Goal: Communication & Community: Answer question/provide support

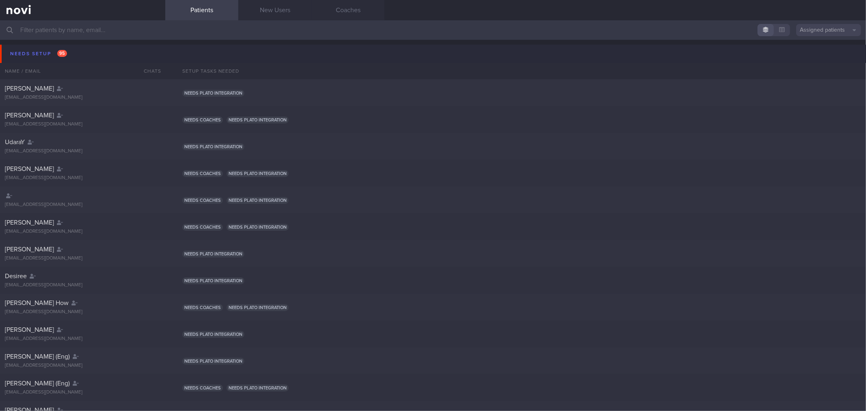
click at [89, 57] on button "Needs setup 95" at bounding box center [434, 54] width 869 height 18
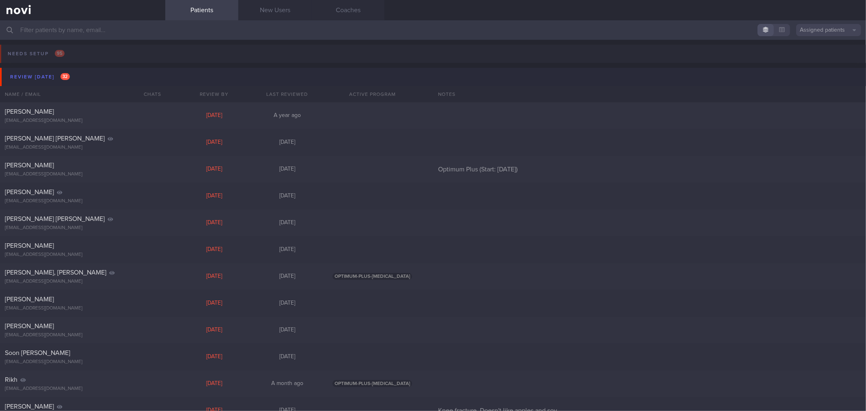
click at [92, 76] on button "Review [DATE] 32" at bounding box center [434, 77] width 869 height 18
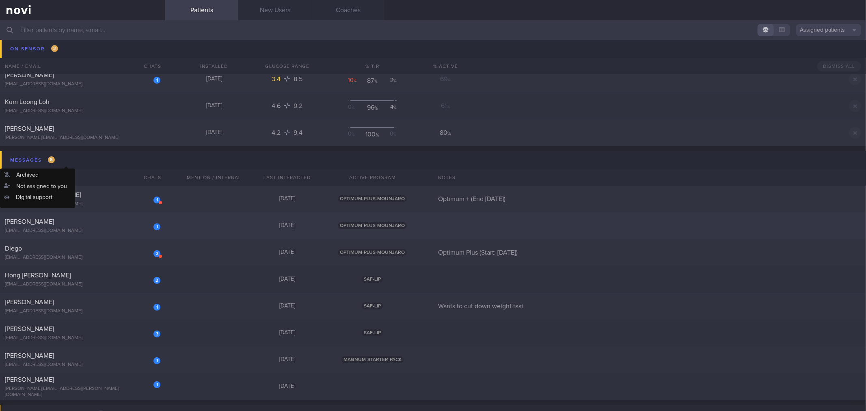
scroll to position [135, 0]
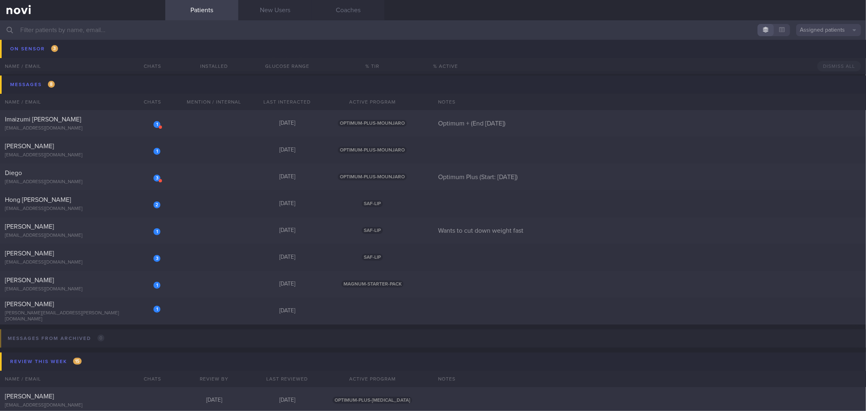
drag, startPoint x: 115, startPoint y: 121, endPoint x: 260, endPoint y: 20, distance: 176.5
click at [260, 20] on div "Assigned patients Assigned patients All active patients Archived patients Needs…" at bounding box center [433, 215] width 866 height 391
click at [343, 4] on link "Coaches" at bounding box center [347, 10] width 73 height 20
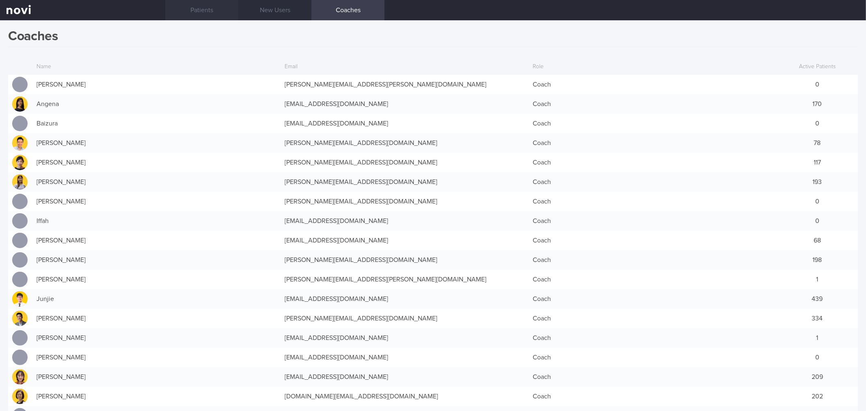
click at [200, 9] on link "Patients" at bounding box center [201, 10] width 73 height 20
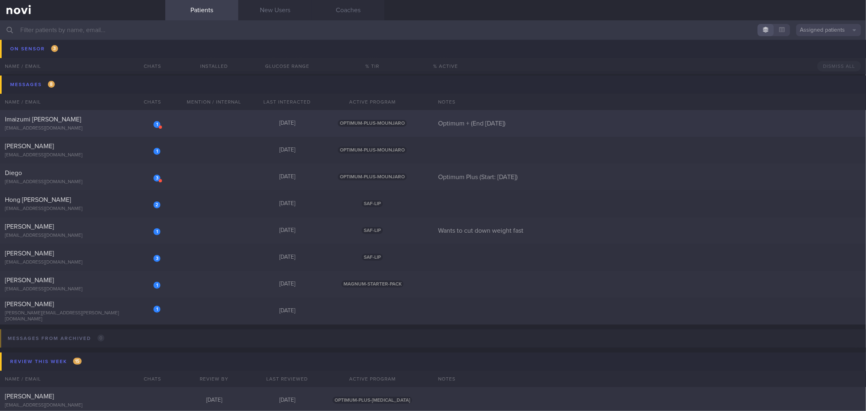
click at [115, 122] on div "Imaizumi [PERSON_NAME]" at bounding box center [82, 119] width 154 height 8
select select "8"
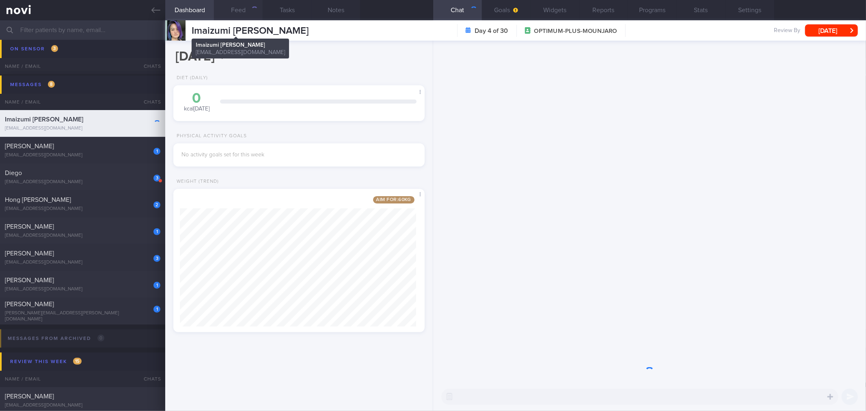
scroll to position [130, 236]
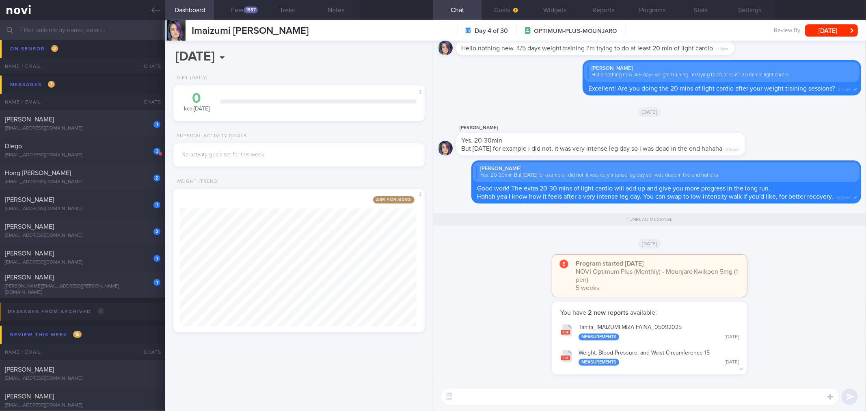
click at [623, 329] on button "Tanita_ IMAIZUMI MIZA FAINA_ 05092025 Measurements [DATE]" at bounding box center [649, 332] width 187 height 26
click at [557, 9] on button "Widgets" at bounding box center [555, 10] width 49 height 20
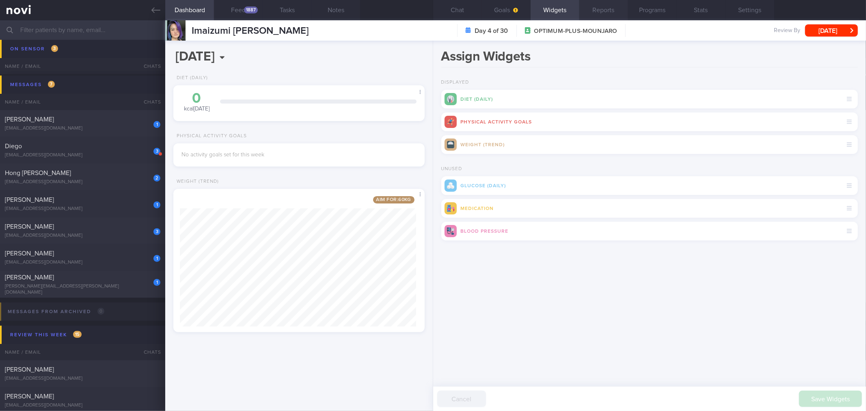
click at [600, 11] on button "Reports" at bounding box center [604, 10] width 49 height 20
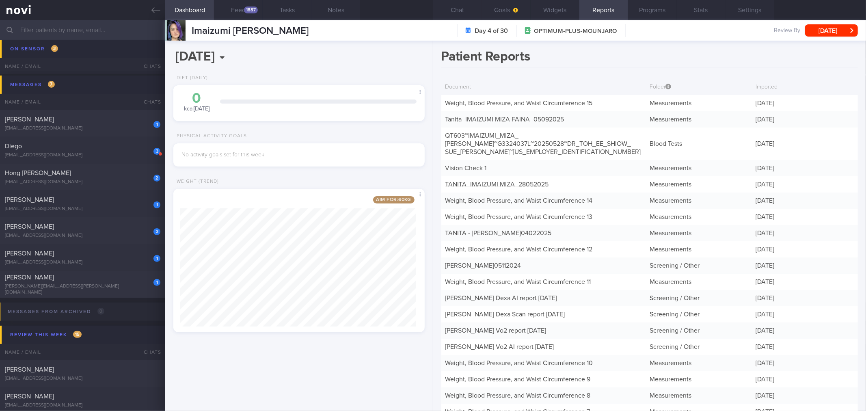
click at [519, 181] on link "TANITA_ IMAIZUMI MIZA_ 28052025" at bounding box center [498, 184] width 104 height 6
click at [466, 14] on button "Chat" at bounding box center [457, 10] width 49 height 20
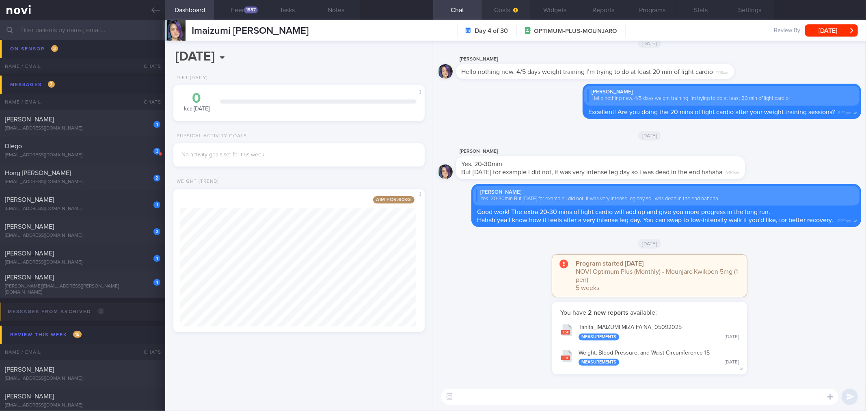
click at [502, 2] on button "Goals" at bounding box center [506, 10] width 49 height 20
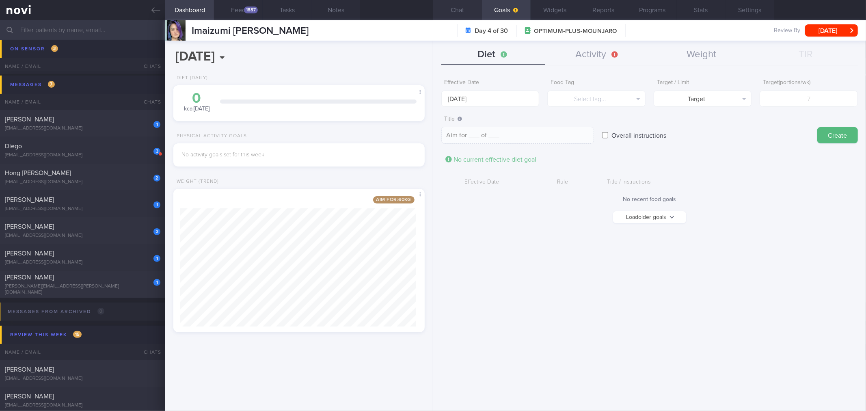
click at [468, 9] on button "Chat" at bounding box center [457, 10] width 49 height 20
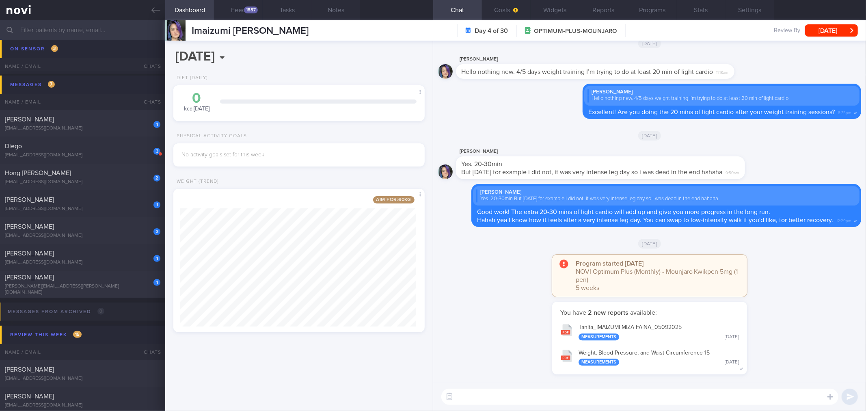
click at [603, 390] on textarea at bounding box center [639, 397] width 397 height 16
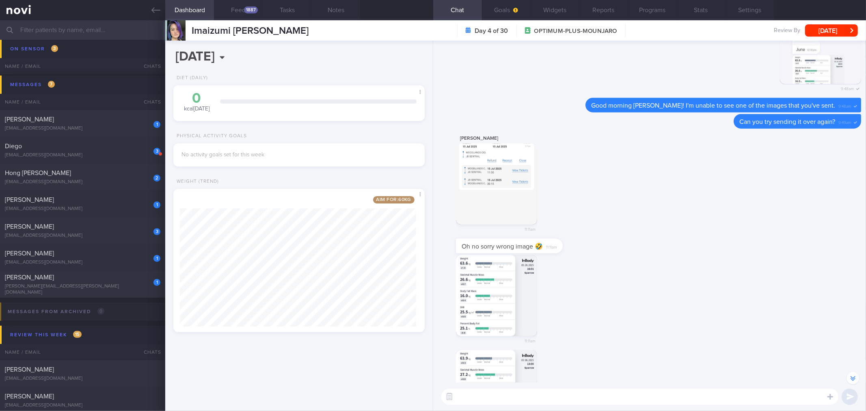
scroll to position [-451, 0]
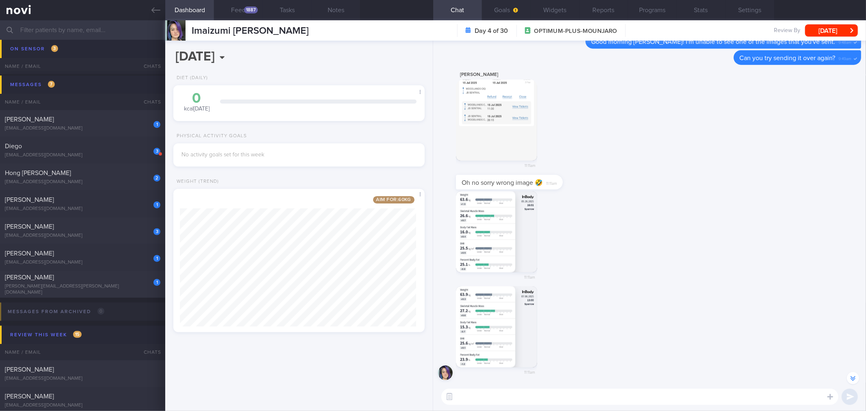
click at [504, 242] on button "button" at bounding box center [496, 231] width 81 height 81
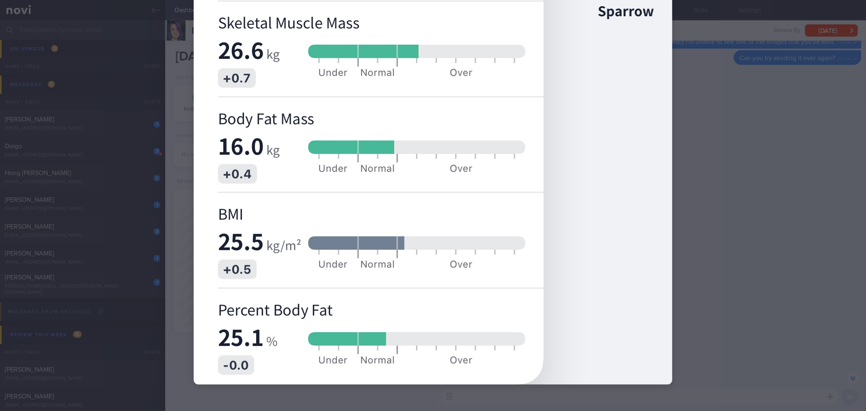
scroll to position [132, 0]
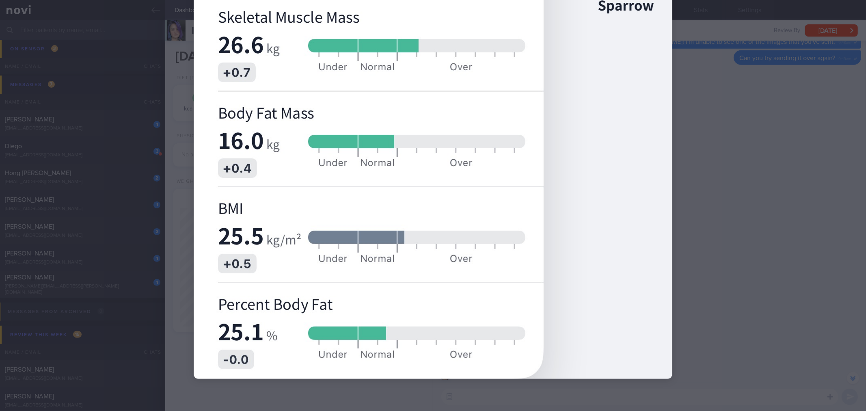
click at [667, 197] on img at bounding box center [433, 139] width 479 height 479
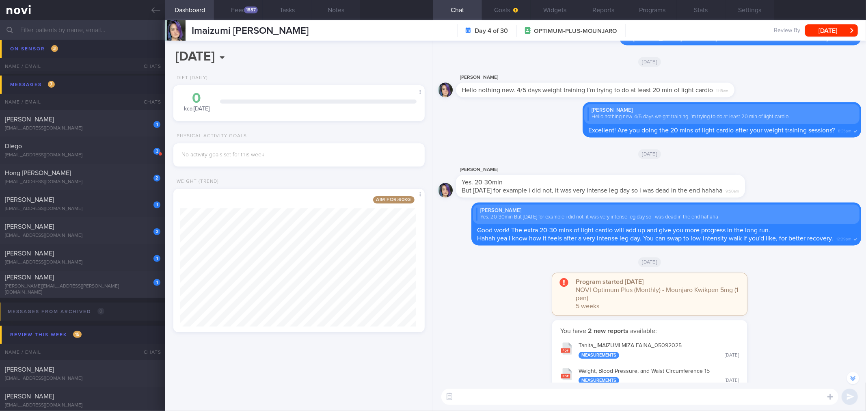
scroll to position [0, 0]
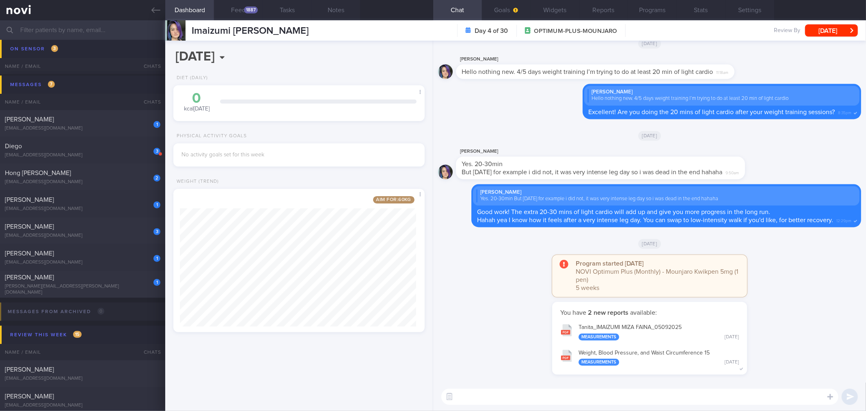
click at [616, 326] on button "Tanita_ IMAIZUMI MIZA FAINA_ 05092025 Measurements [DATE]" at bounding box center [649, 332] width 187 height 26
click at [579, 397] on textarea at bounding box center [639, 397] width 397 height 16
click at [510, 351] on div "You have 2 new reports available: Tanita_ IMAIZUMI MIZA FAINA_ 05092025 Measure…" at bounding box center [649, 342] width 423 height 81
click at [574, 400] on textarea at bounding box center [639, 397] width 397 height 16
click at [482, 375] on div "You have 2 new reports available: Tanita_ IMAIZUMI MIZA FAINA_ 05092025 Measure…" at bounding box center [649, 342] width 423 height 81
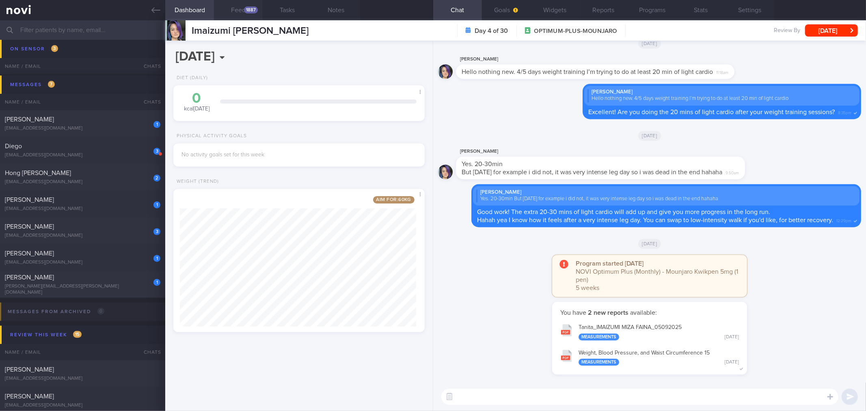
click at [248, 17] on button "Feed 1887" at bounding box center [238, 10] width 49 height 20
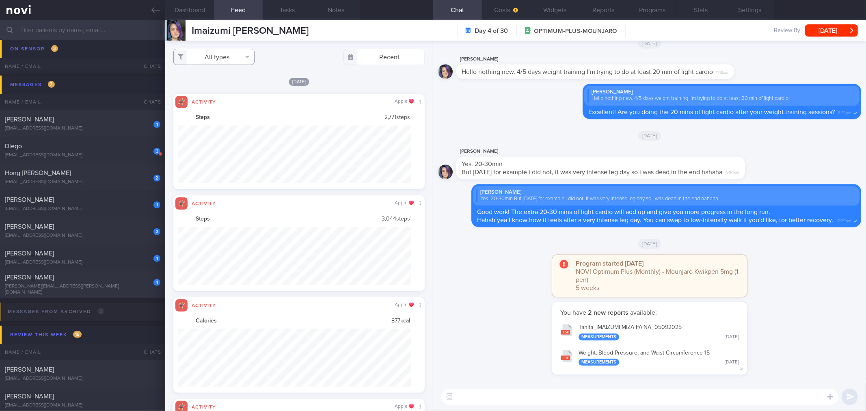
click at [237, 60] on button "All types" at bounding box center [213, 57] width 81 height 16
click at [231, 84] on button "Activity" at bounding box center [214, 85] width 80 height 12
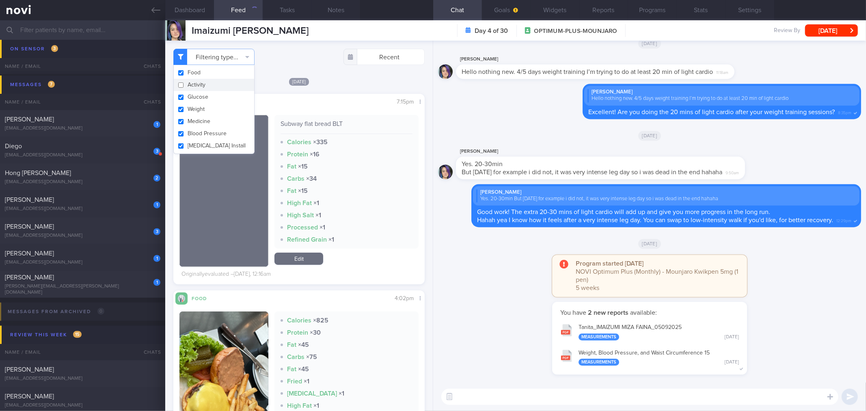
checkbox input "false"
click at [229, 109] on button "Weight" at bounding box center [214, 109] width 80 height 12
checkbox input "false"
click at [275, 60] on div "Filtering type... Food Activity Glucose Weight Medicine Blood Pressure [MEDICAL…" at bounding box center [298, 57] width 251 height 16
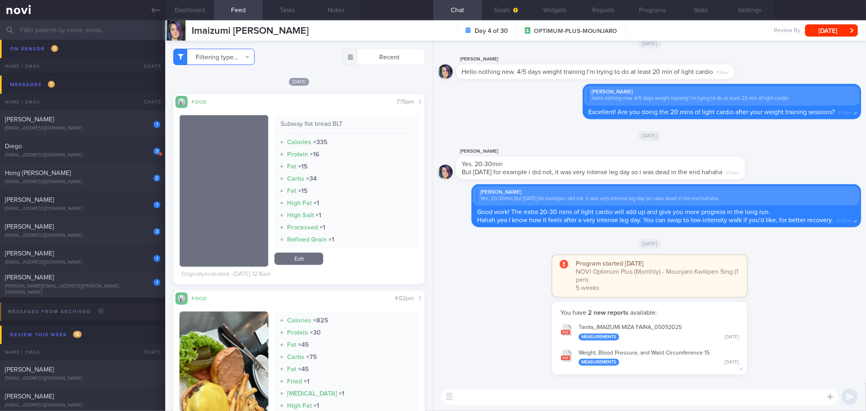
click at [228, 60] on button "Filtering type..." at bounding box center [213, 57] width 81 height 16
click at [189, 5] on button "Dashboard" at bounding box center [189, 10] width 49 height 20
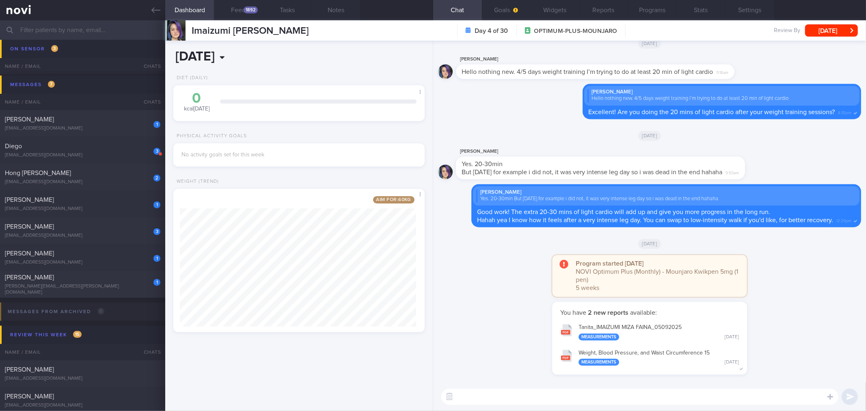
click at [240, 60] on input "[DATE]" at bounding box center [250, 57] width 155 height 20
click at [240, 58] on input "[DATE]" at bounding box center [250, 57] width 155 height 20
click at [244, 13] on button "Feed 1892" at bounding box center [238, 10] width 49 height 20
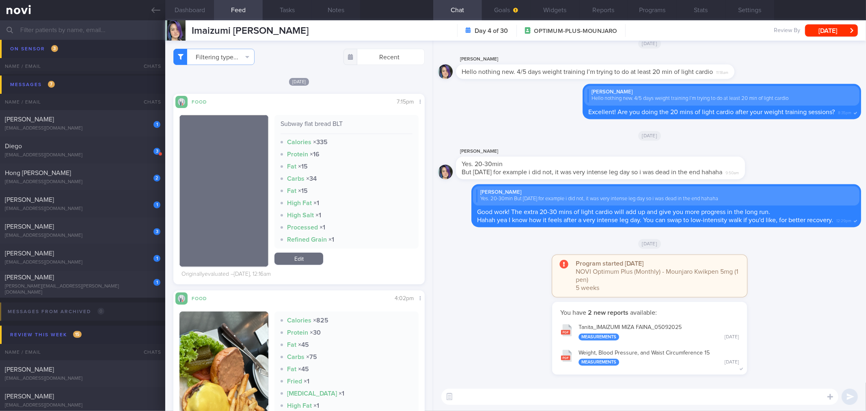
click at [199, 15] on button "Dashboard" at bounding box center [189, 10] width 49 height 20
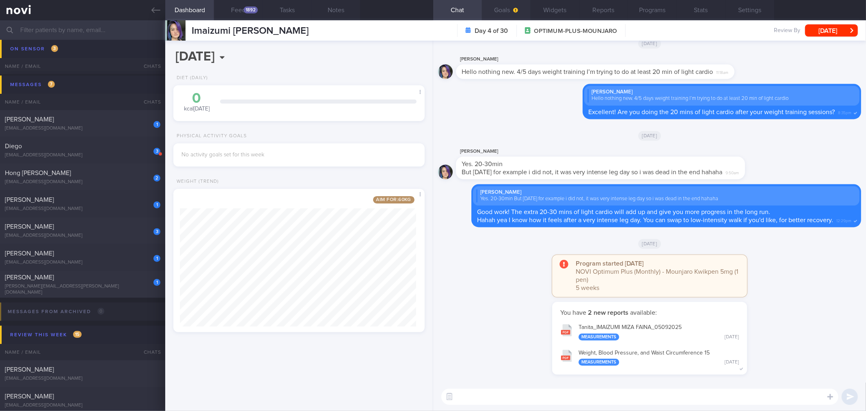
click at [509, 9] on button "Goals" at bounding box center [506, 10] width 49 height 20
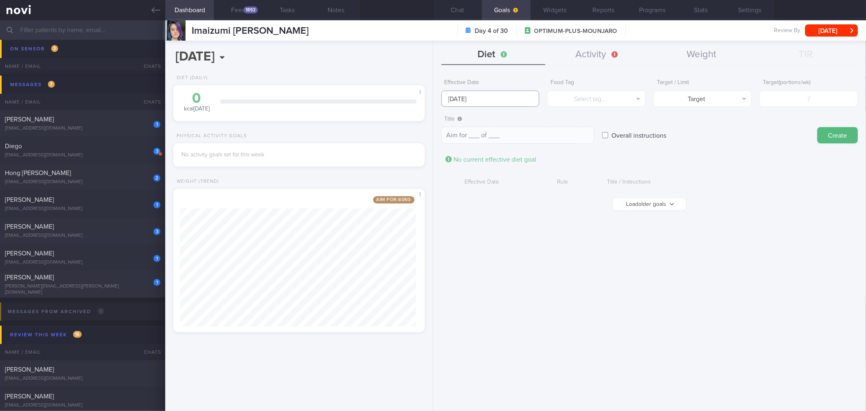
click at [505, 104] on input "[DATE]" at bounding box center [490, 99] width 98 height 16
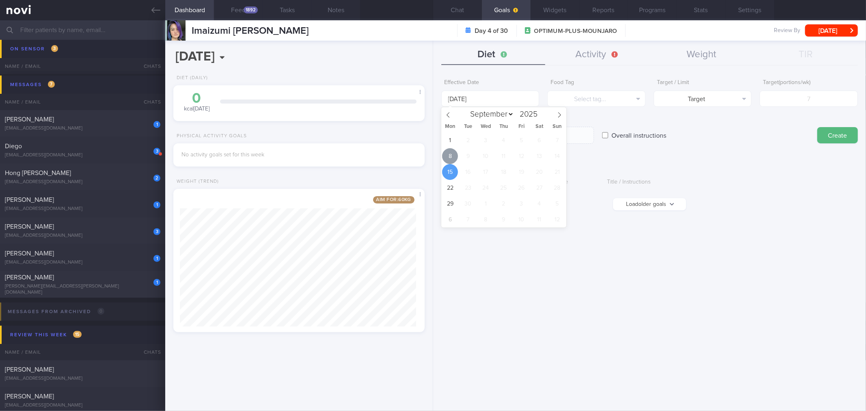
click at [446, 157] on span "8" at bounding box center [450, 156] width 16 height 16
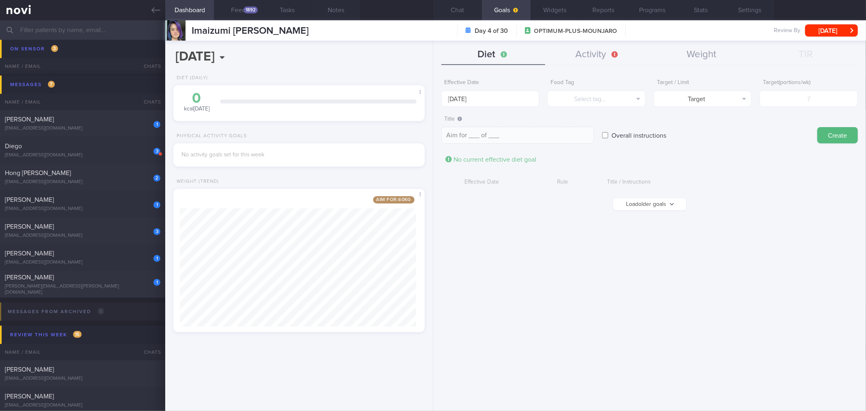
click at [673, 198] on button "Load older goals" at bounding box center [649, 204] width 73 height 12
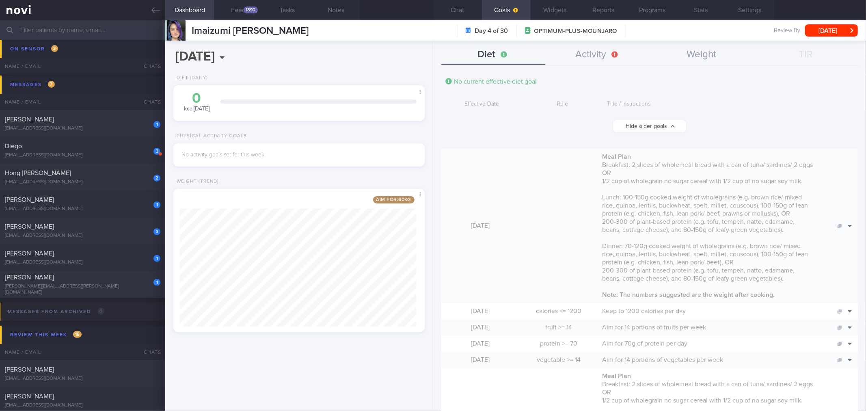
scroll to position [90, 0]
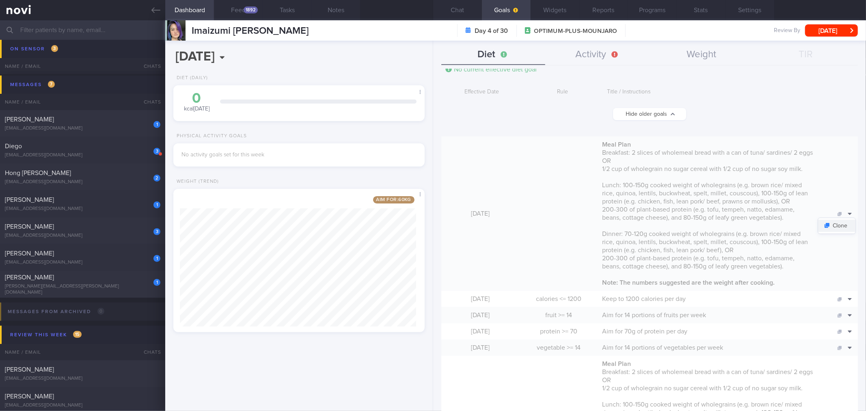
click at [833, 226] on button "Clone" at bounding box center [836, 226] width 37 height 12
type input "[DATE]"
type textarea "*Meal Plan* Breakfast: 2 slices of wholemeal bread with a can of tuna/ sardines…"
checkbox input "true"
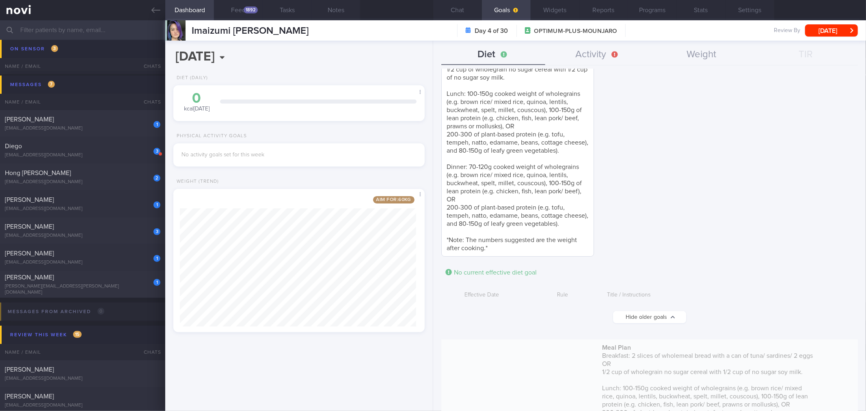
scroll to position [0, 0]
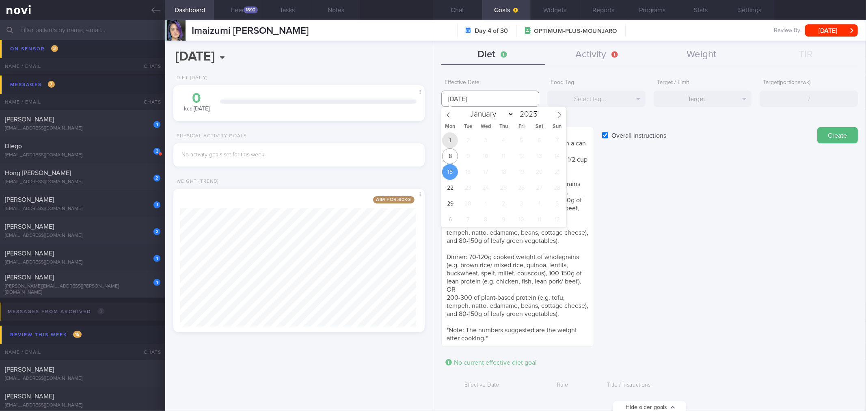
drag, startPoint x: 485, startPoint y: 104, endPoint x: 456, endPoint y: 138, distance: 44.7
click at [485, 104] on input "[DATE]" at bounding box center [490, 99] width 98 height 16
drag, startPoint x: 450, startPoint y: 152, endPoint x: 469, endPoint y: 148, distance: 20.3
click at [449, 152] on span "8" at bounding box center [450, 156] width 16 height 16
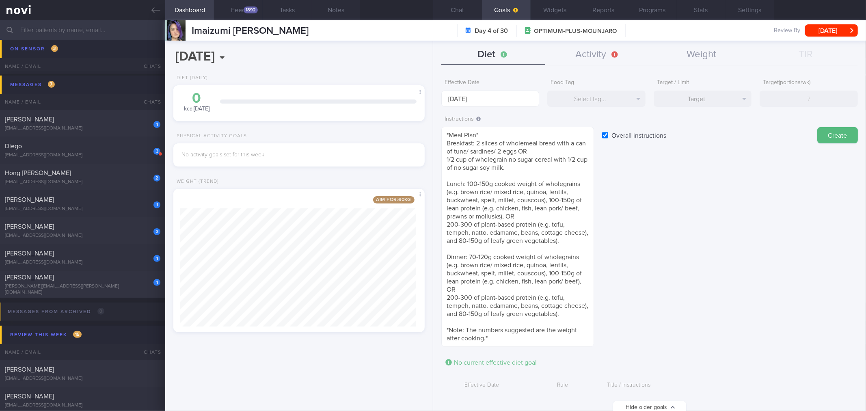
click at [833, 130] on button "Create" at bounding box center [838, 135] width 41 height 16
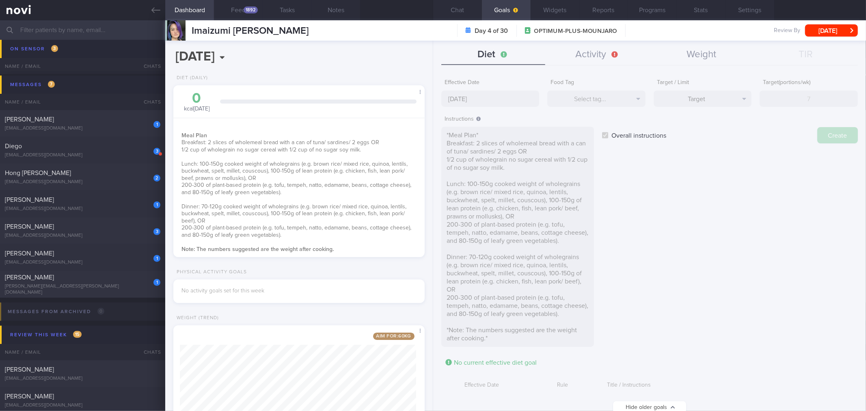
scroll to position [126, 229]
type input "[DATE]"
type textarea "Aim for ___ of ___"
checkbox input "false"
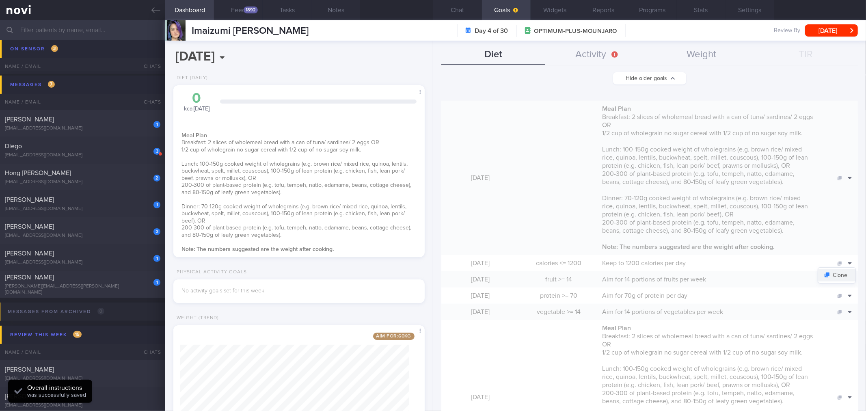
click at [839, 270] on button "Clone" at bounding box center [836, 275] width 37 height 12
type input "1200"
type textarea "Keep to 1200 calories per day"
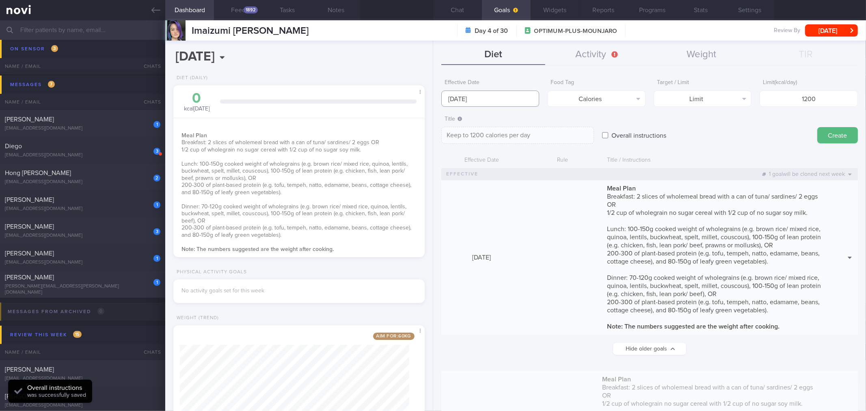
click at [506, 103] on body "You are offline! Some functionality will be unavailable Patients New Users Coac…" at bounding box center [433, 205] width 866 height 411
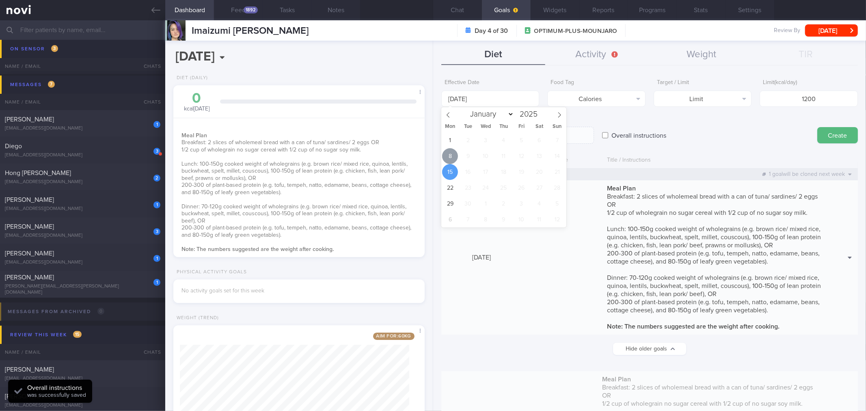
click at [451, 151] on span "8" at bounding box center [450, 156] width 16 height 16
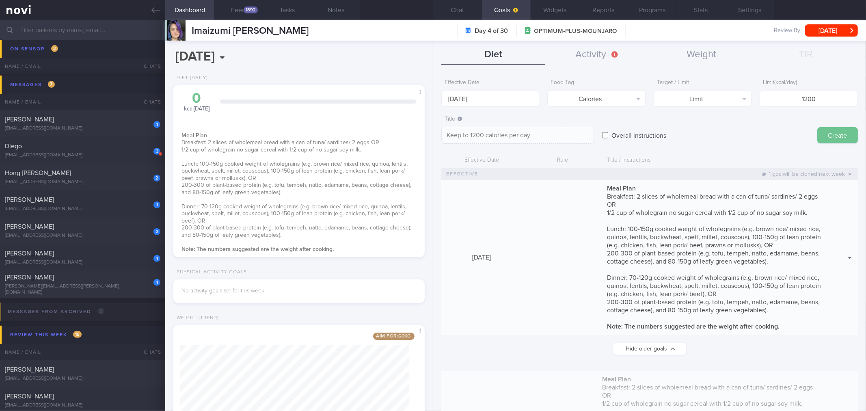
click at [839, 139] on button "Create" at bounding box center [838, 135] width 41 height 16
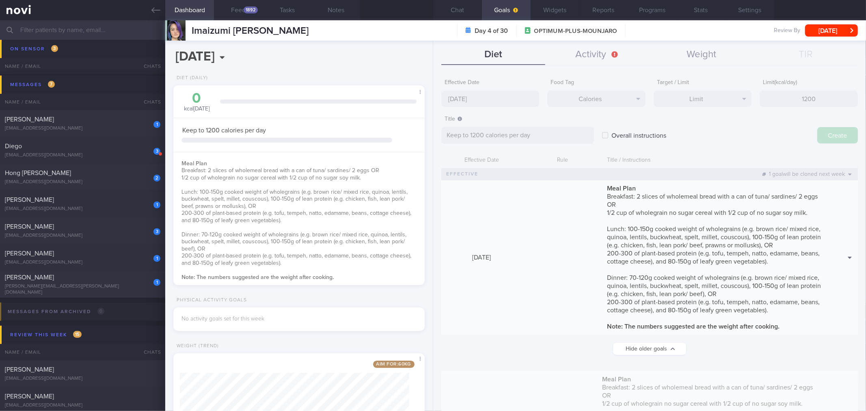
type input "[DATE]"
type textarea "Aim for ___ of ___"
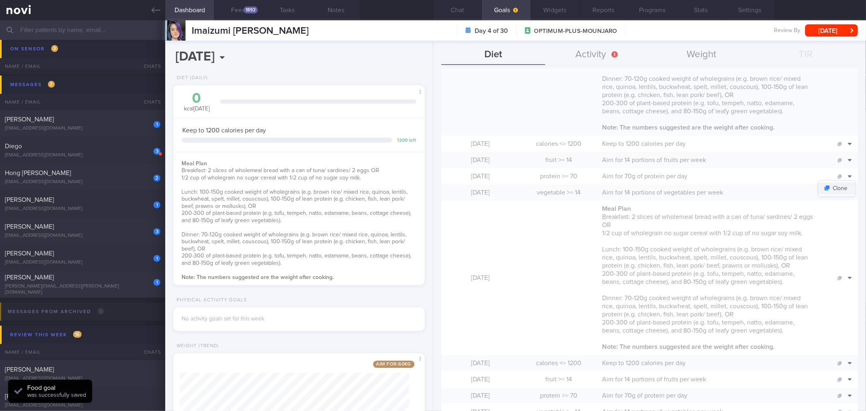
drag, startPoint x: 833, startPoint y: 188, endPoint x: 818, endPoint y: 190, distance: 15.9
click at [833, 188] on button "Clone" at bounding box center [836, 188] width 37 height 12
type input "70"
type textarea "Aim for 70g of protein per day"
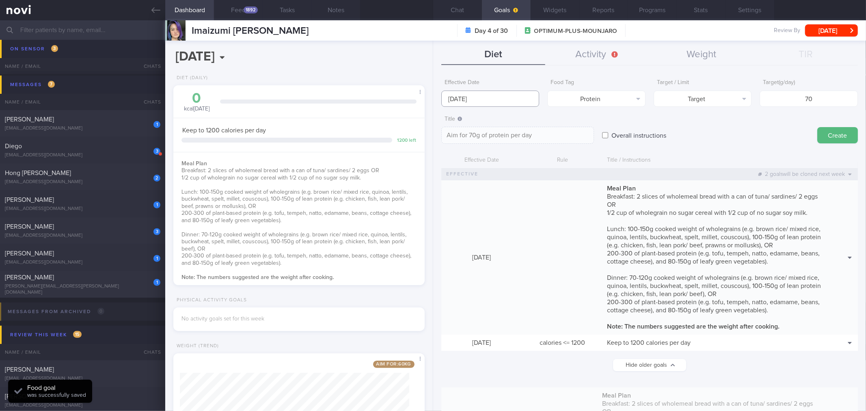
click at [495, 99] on input "[DATE]" at bounding box center [490, 99] width 98 height 16
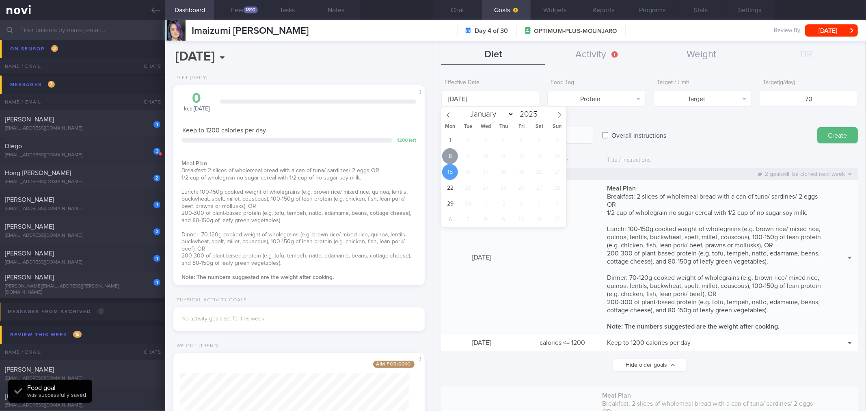
click at [449, 155] on span "8" at bounding box center [450, 156] width 16 height 16
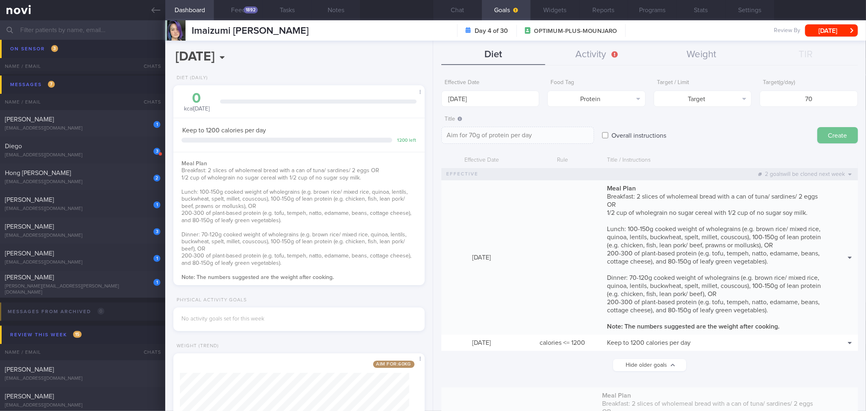
click at [822, 136] on button "Create" at bounding box center [838, 135] width 41 height 16
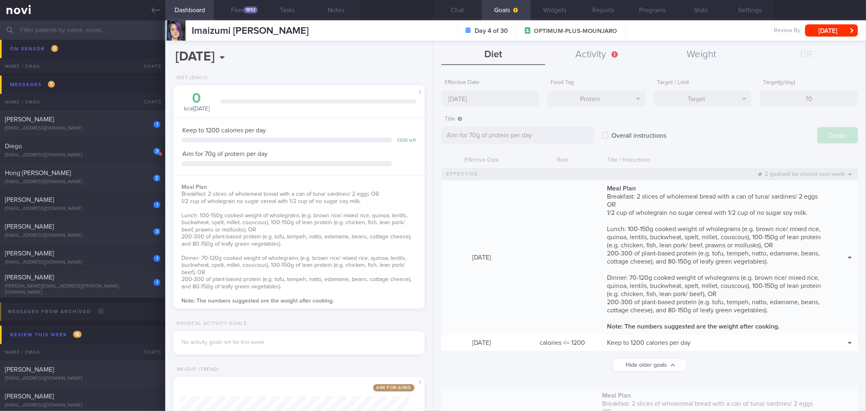
type input "[DATE]"
type textarea "Aim for ___ of ___"
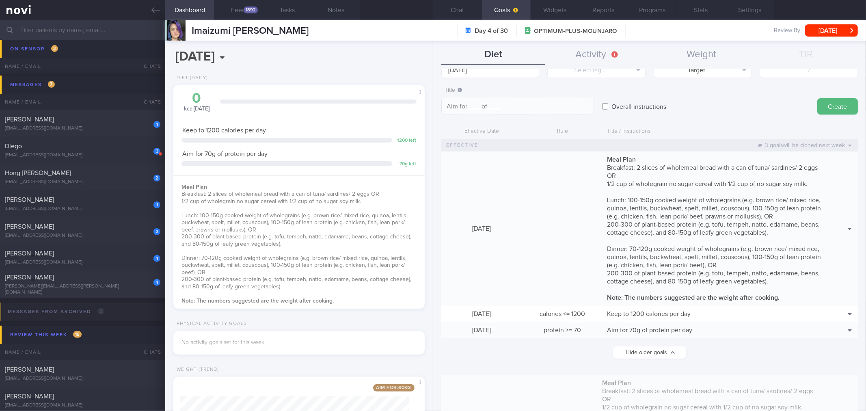
scroll to position [45, 0]
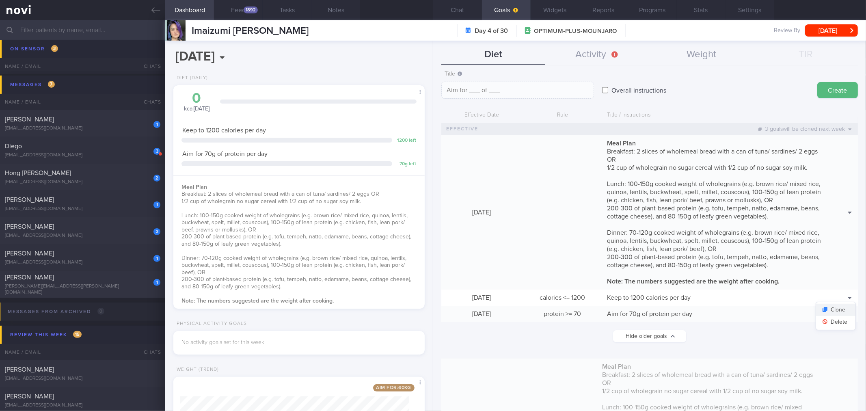
click at [837, 305] on button "Clone" at bounding box center [835, 310] width 39 height 12
type input "1200"
type textarea "Keep to 1200 calories per day"
click at [498, 91] on textarea "Keep to 1200 calories per day" at bounding box center [517, 90] width 153 height 17
click at [482, 94] on textarea "Keep to 1200 calories per day" at bounding box center [517, 90] width 153 height 17
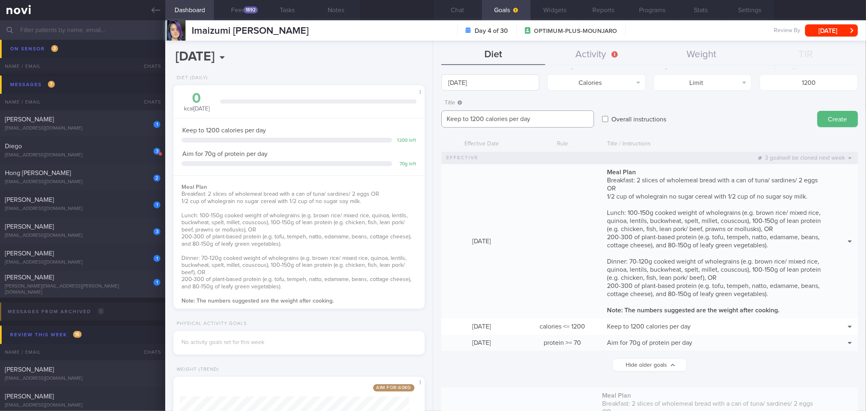
scroll to position [0, 0]
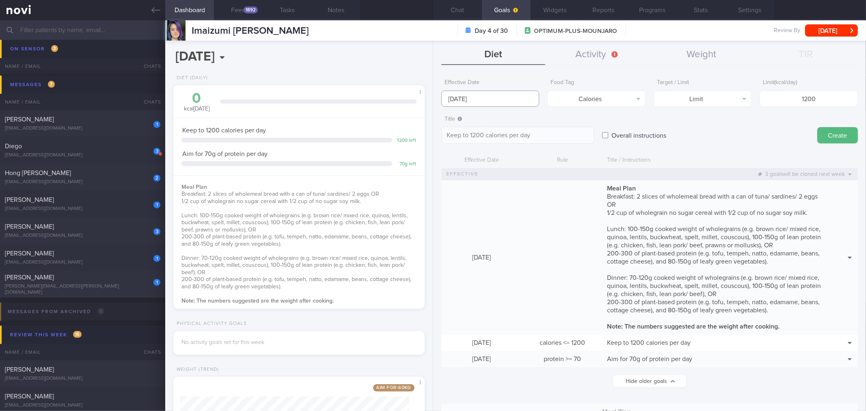
click at [480, 99] on body "You are offline! Some functionality will be unavailable Patients New Users Coac…" at bounding box center [433, 205] width 866 height 411
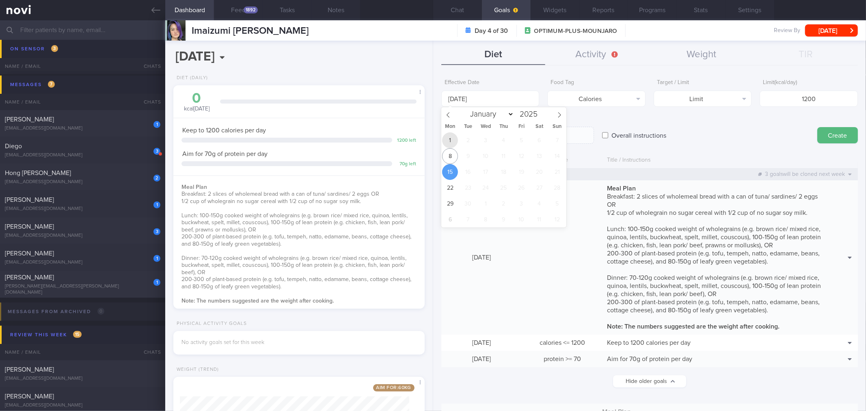
click at [455, 144] on span "1" at bounding box center [450, 140] width 16 height 16
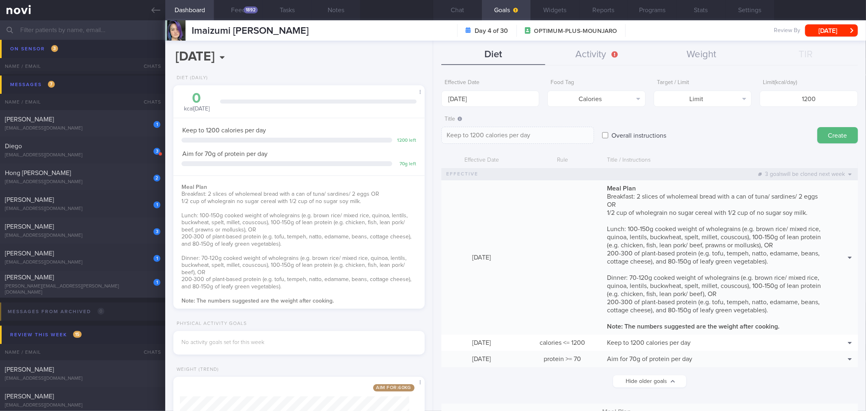
click at [827, 134] on button "Create" at bounding box center [838, 135] width 41 height 16
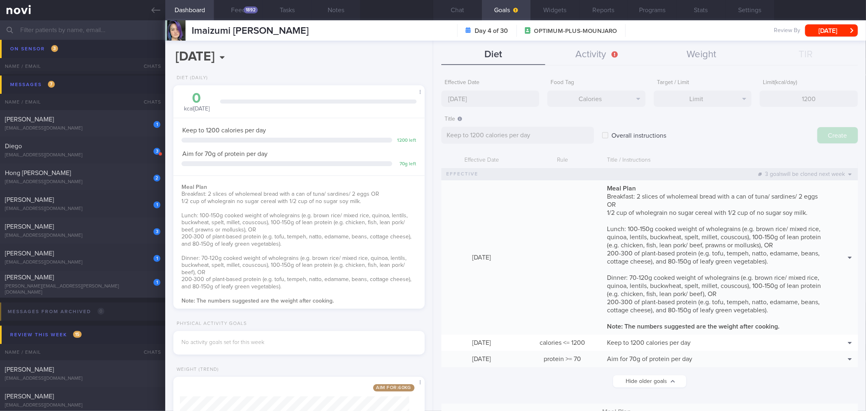
type input "[DATE]"
type textarea "Aim for ___ of ___"
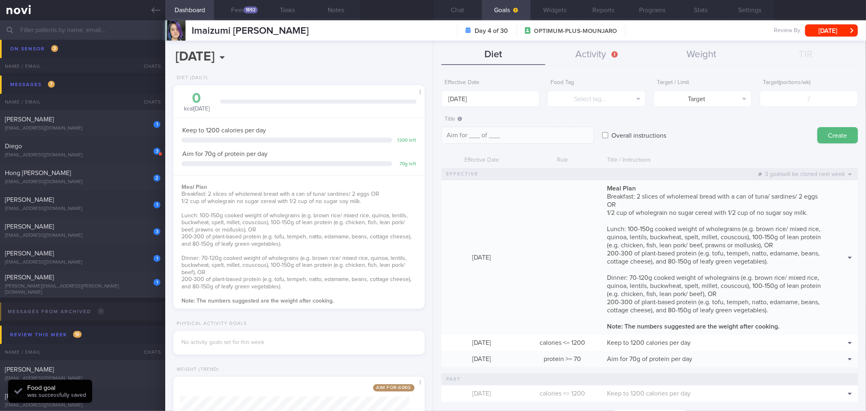
scroll to position [45, 0]
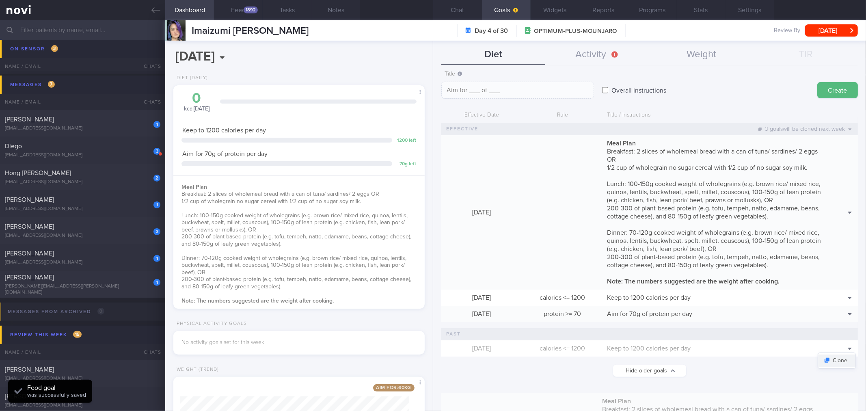
click at [837, 359] on button "Clone" at bounding box center [836, 361] width 37 height 12
type input "1200"
type textarea "Keep to 1200 calories per day"
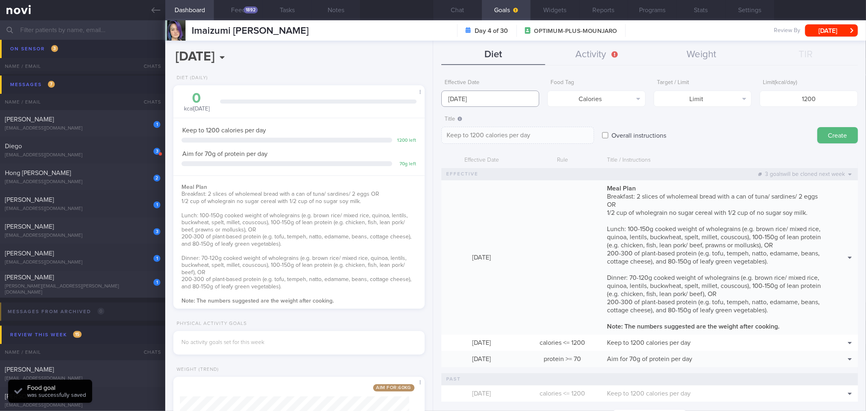
click at [485, 105] on body "You are offline! Some functionality will be unavailable Patients New Users Coac…" at bounding box center [433, 205] width 866 height 411
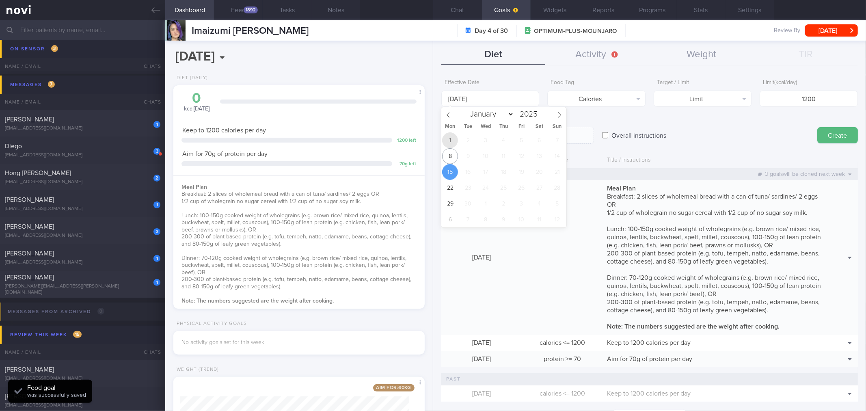
click at [448, 141] on span "1" at bounding box center [450, 140] width 16 height 16
type input "[DATE]"
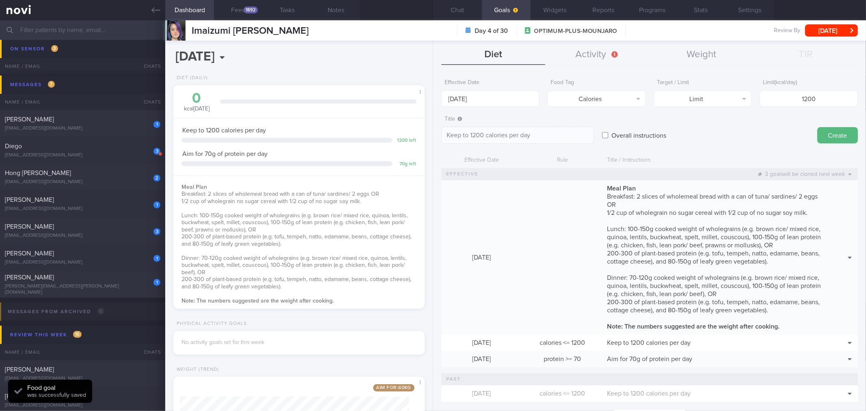
click at [842, 132] on button "Create" at bounding box center [838, 135] width 41 height 16
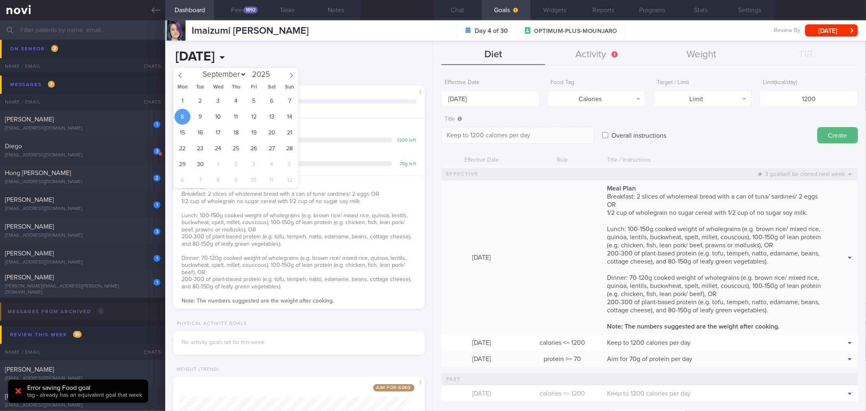
click at [233, 54] on input "[DATE]" at bounding box center [250, 57] width 155 height 20
click at [286, 99] on span "7" at bounding box center [290, 101] width 16 height 16
type input "[DATE]"
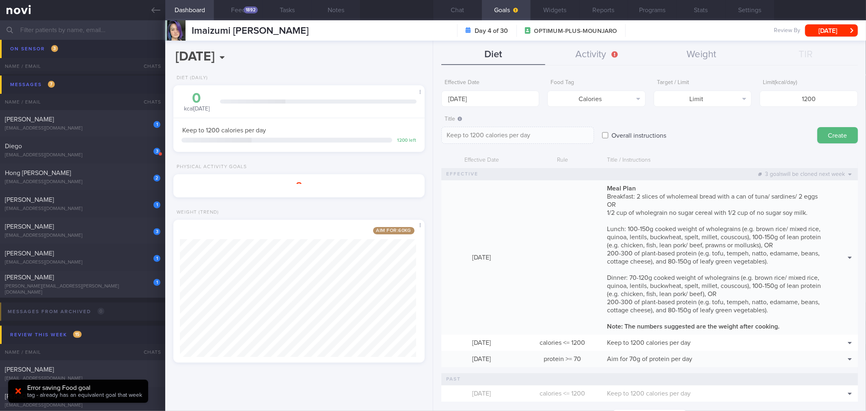
scroll to position [130, 236]
click at [405, 147] on button "Share Goals (Week)" at bounding box center [384, 144] width 77 height 12
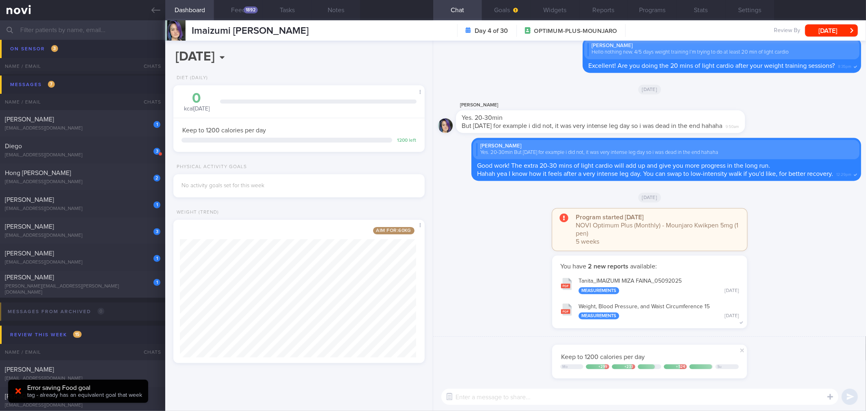
click at [476, 10] on button "Chat" at bounding box center [457, 10] width 49 height 20
click at [510, 11] on button "Goals" at bounding box center [506, 10] width 49 height 20
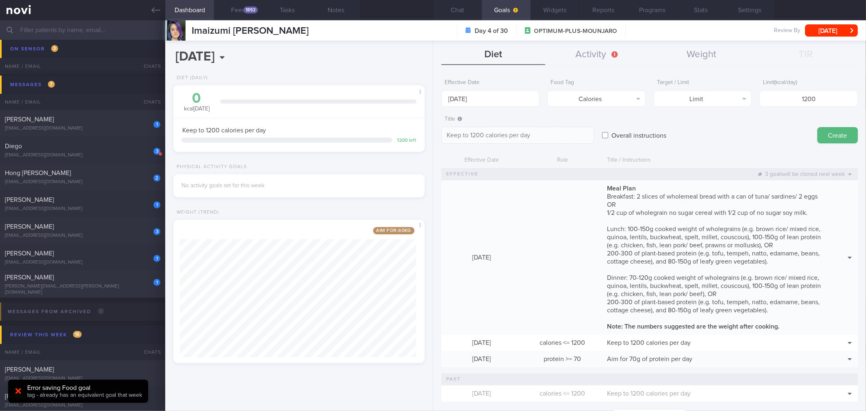
click at [474, 14] on button "Chat" at bounding box center [457, 10] width 49 height 20
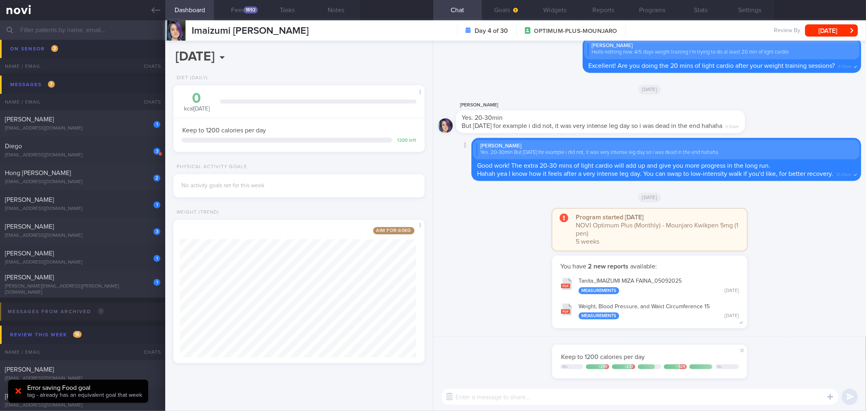
scroll to position [0, 0]
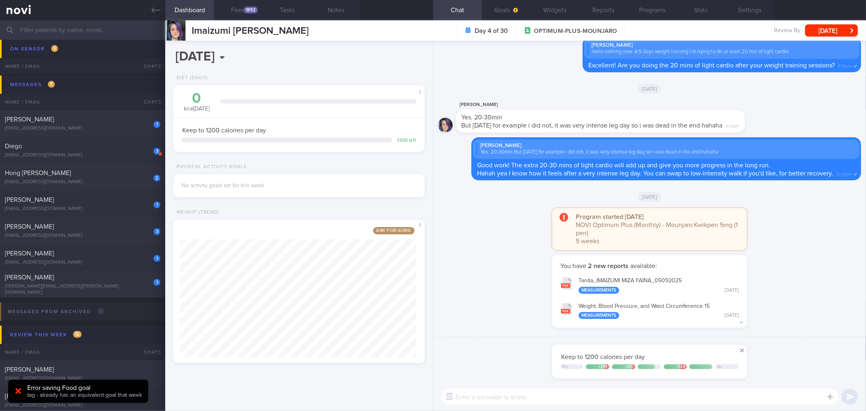
click at [742, 349] on span at bounding box center [743, 351] width 10 height 10
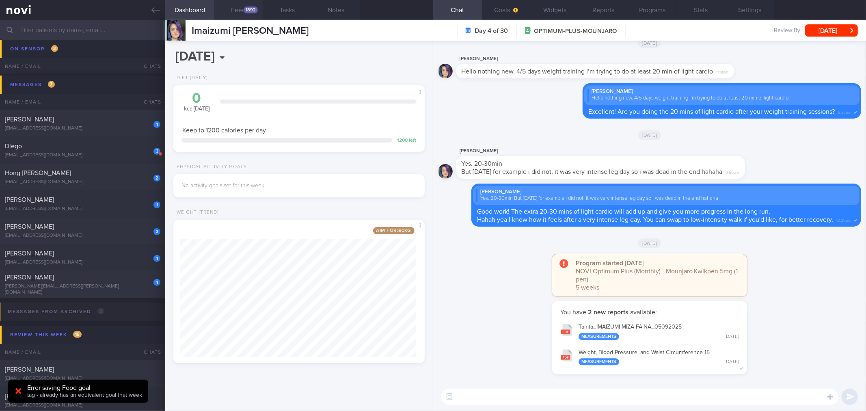
click at [246, 13] on button "Feed 1892" at bounding box center [238, 10] width 49 height 20
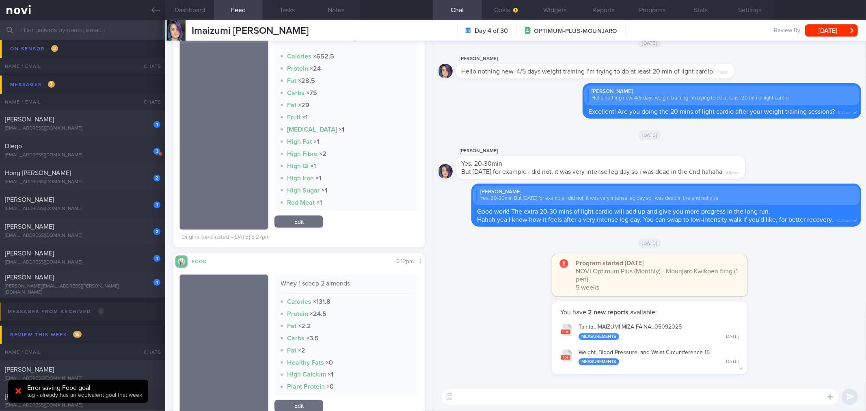
scroll to position [3474, 0]
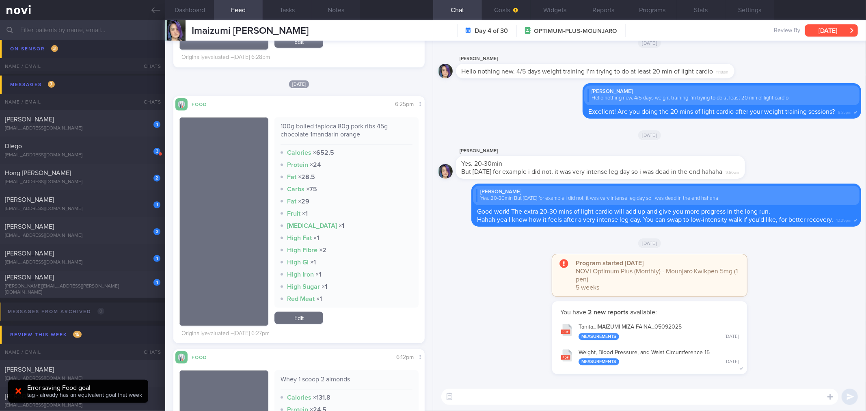
click at [822, 30] on button "[DATE]" at bounding box center [831, 30] width 53 height 12
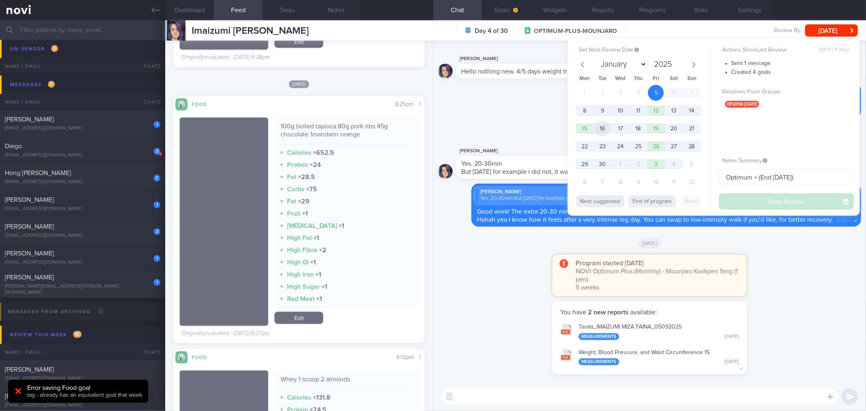
click at [600, 130] on span "16" at bounding box center [603, 129] width 16 height 16
click at [595, 112] on span "9" at bounding box center [603, 111] width 16 height 16
click at [158, 11] on icon at bounding box center [155, 10] width 9 height 9
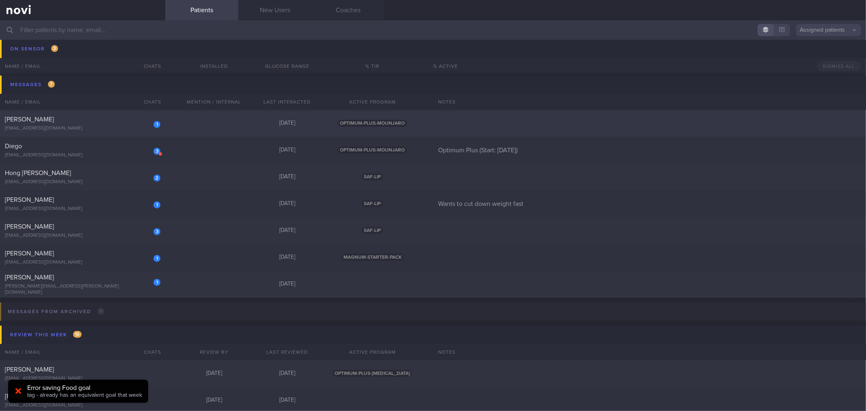
click at [140, 121] on div "[PERSON_NAME]" at bounding box center [82, 119] width 154 height 8
select select "8"
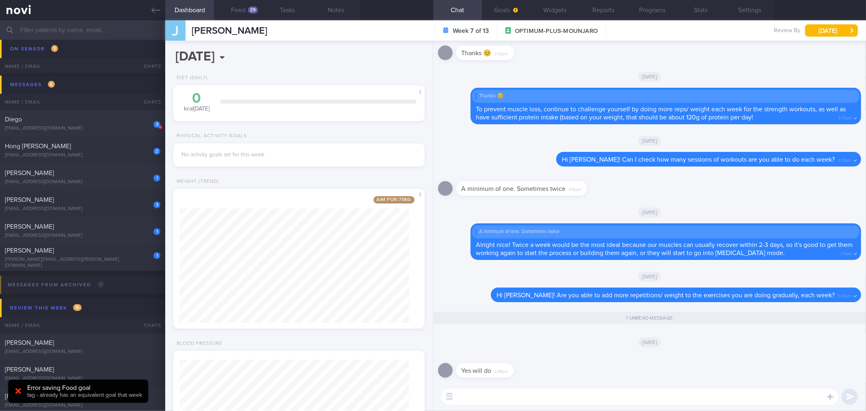
click at [575, 396] on textarea at bounding box center [639, 397] width 397 height 16
drag, startPoint x: 509, startPoint y: 375, endPoint x: 678, endPoint y: 374, distance: 169.4
click at [678, 375] on div "Yes will do 2:40pm" at bounding box center [649, 367] width 423 height 29
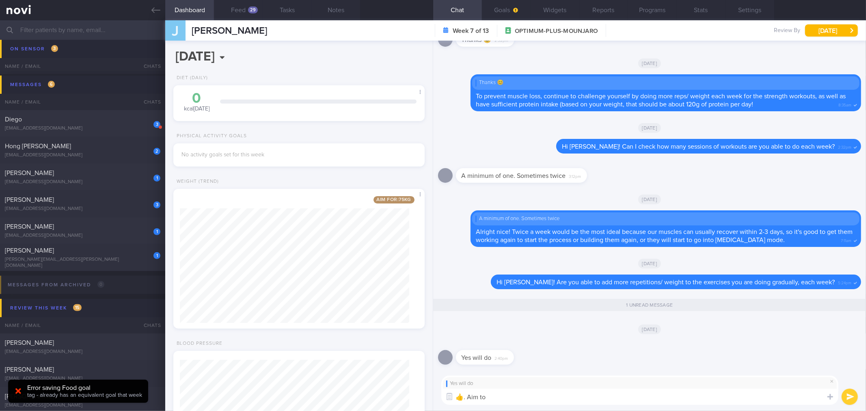
click at [573, 400] on textarea "👍. Aim to" at bounding box center [639, 397] width 397 height 16
click at [556, 404] on textarea "👍. Each week, aim to slowly" at bounding box center [639, 397] width 397 height 16
type textarea "👍. Each week, aim to slowly do more than you do each week to continue to make p…"
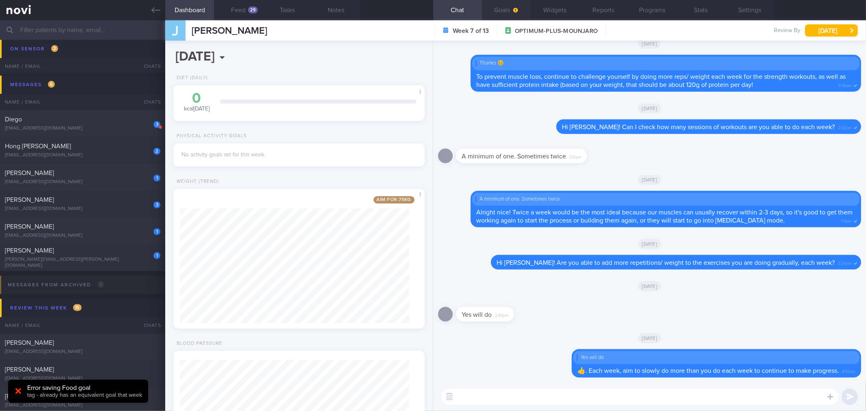
click at [521, 15] on button "Goals" at bounding box center [506, 10] width 49 height 20
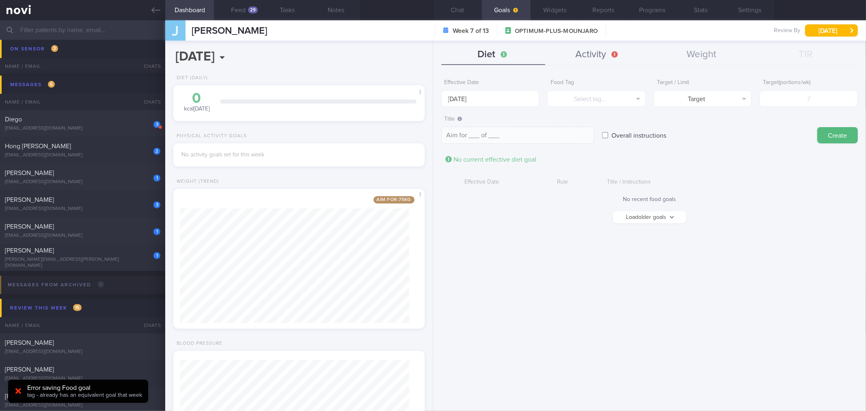
click at [589, 60] on button "Activity" at bounding box center [597, 55] width 104 height 20
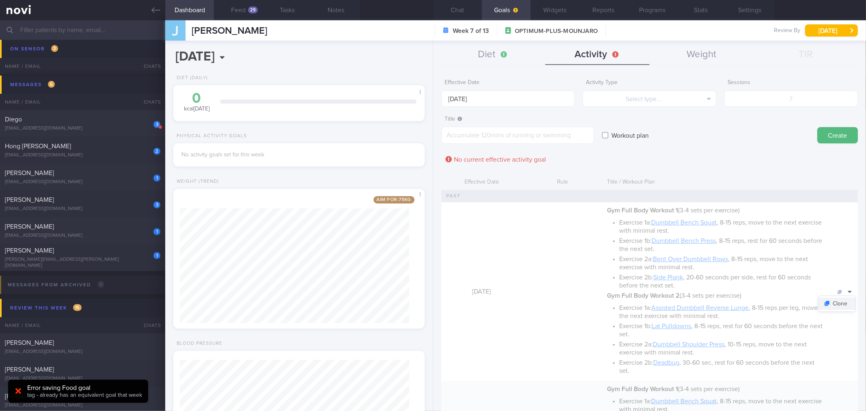
click at [844, 305] on button "Clone" at bounding box center [836, 304] width 37 height 12
type textarea "*Gym Full Body Workout 1* (3-4 sets per exercise) - Exercise 1a: [Dumbbell Benc…"
checkbox input "true"
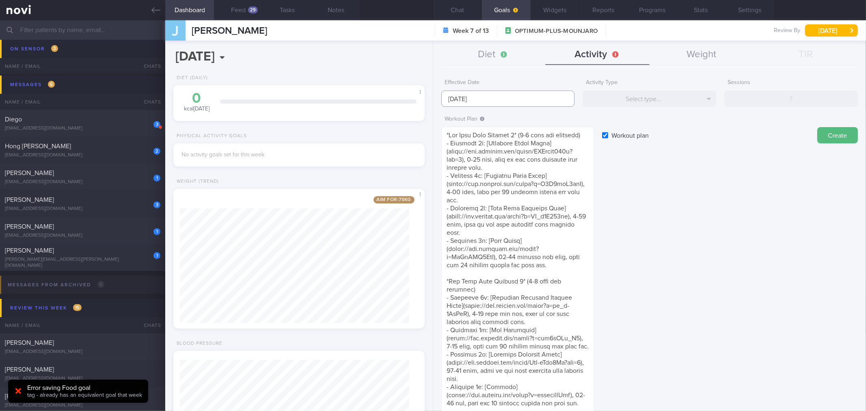
click at [508, 99] on input "[DATE]" at bounding box center [508, 99] width 134 height 16
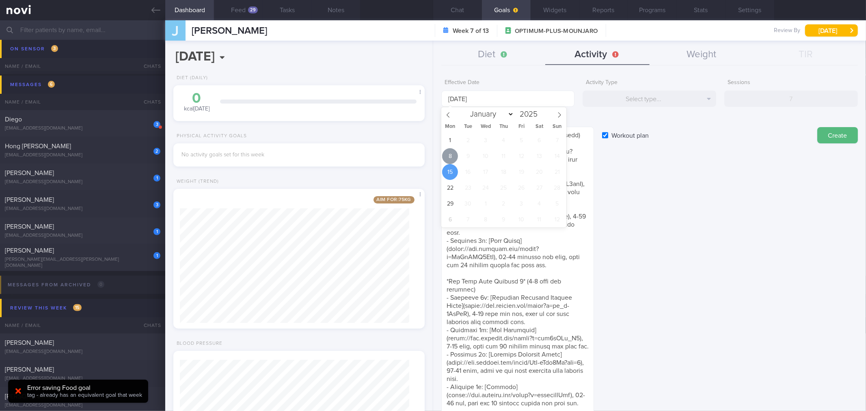
click at [456, 158] on span "8" at bounding box center [450, 156] width 16 height 16
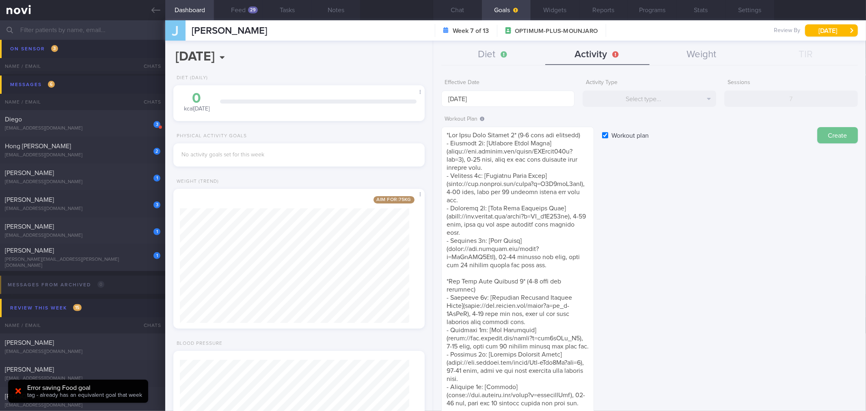
click at [818, 137] on button "Create" at bounding box center [838, 135] width 41 height 16
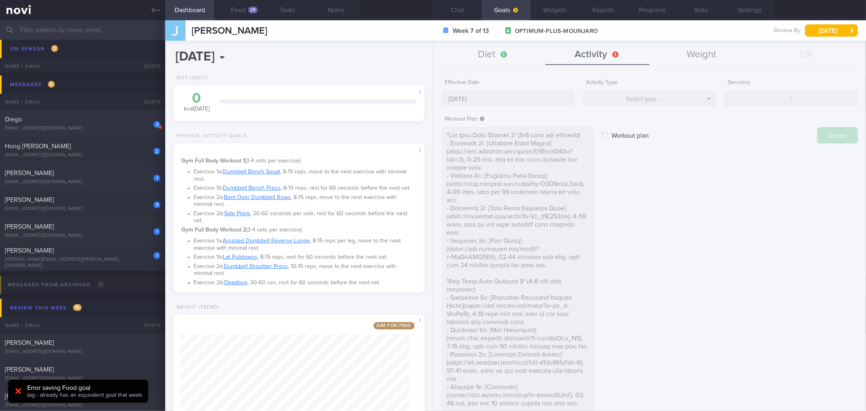
type input "[DATE]"
checkbox input "false"
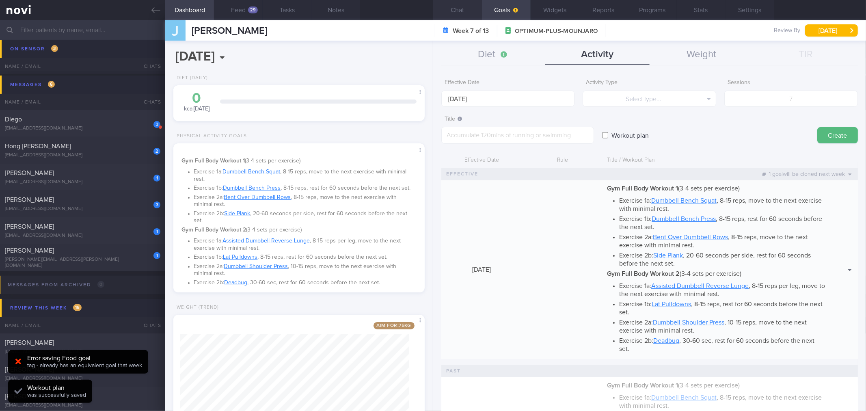
click at [474, 2] on button "Chat" at bounding box center [457, 10] width 49 height 20
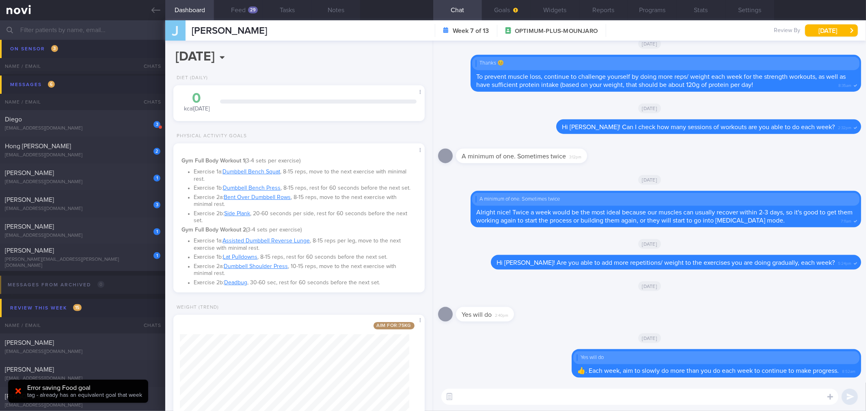
click at [519, 404] on textarea at bounding box center [639, 397] width 397 height 16
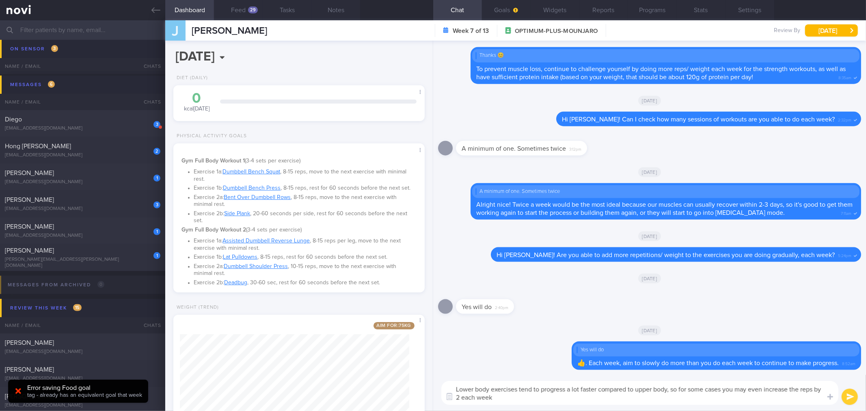
type textarea "Lower body exercises tend to progress a lot faster compared to upper body, so f…"
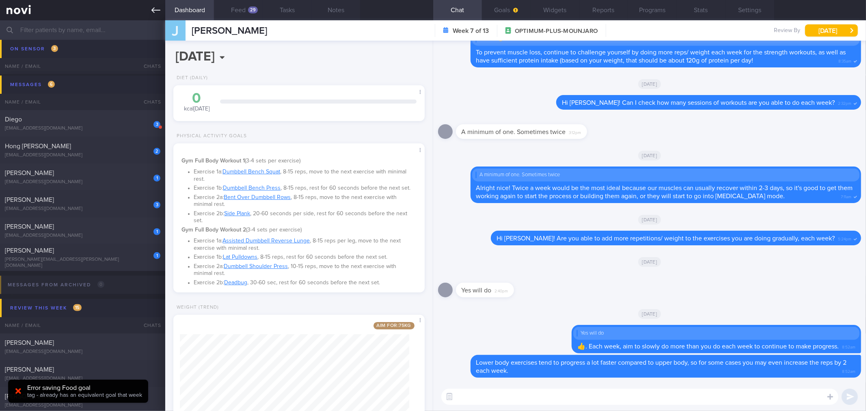
click at [161, 11] on link at bounding box center [82, 10] width 165 height 20
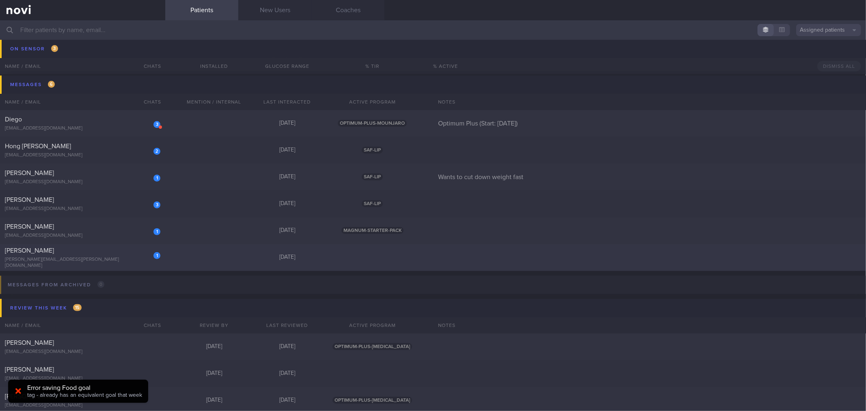
click at [85, 255] on div "[PERSON_NAME]" at bounding box center [82, 251] width 154 height 8
select select "8"
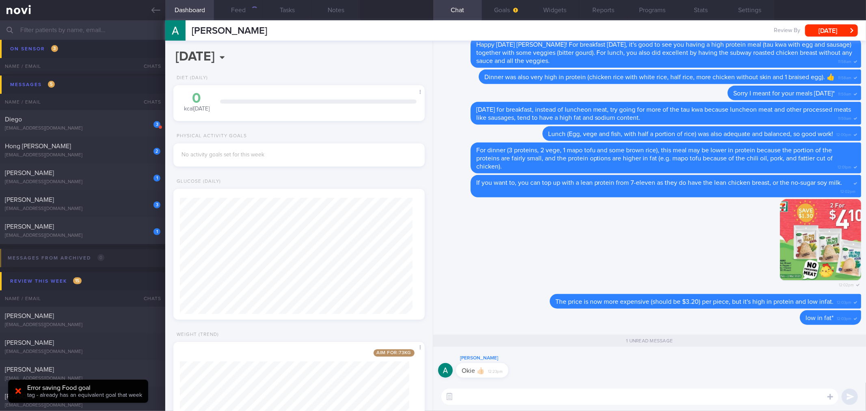
scroll to position [91, 0]
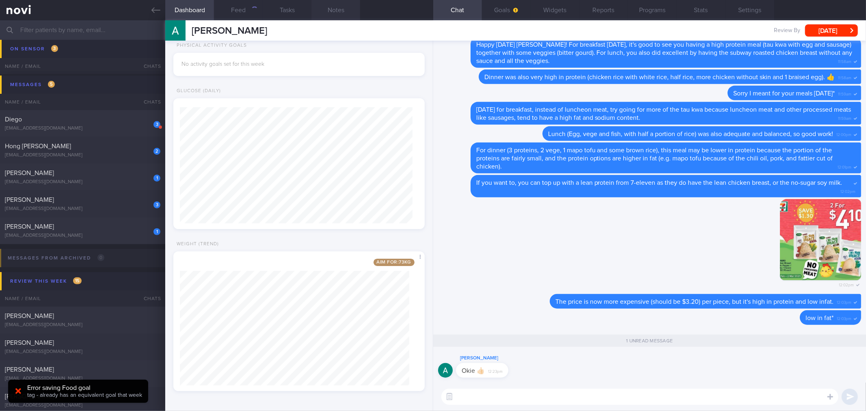
click at [338, 7] on button "Notes" at bounding box center [335, 10] width 49 height 20
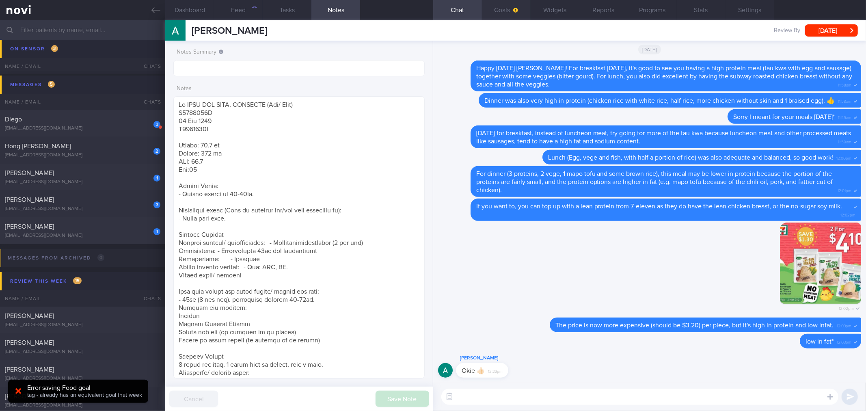
click at [517, 5] on button "Goals" at bounding box center [506, 10] width 49 height 20
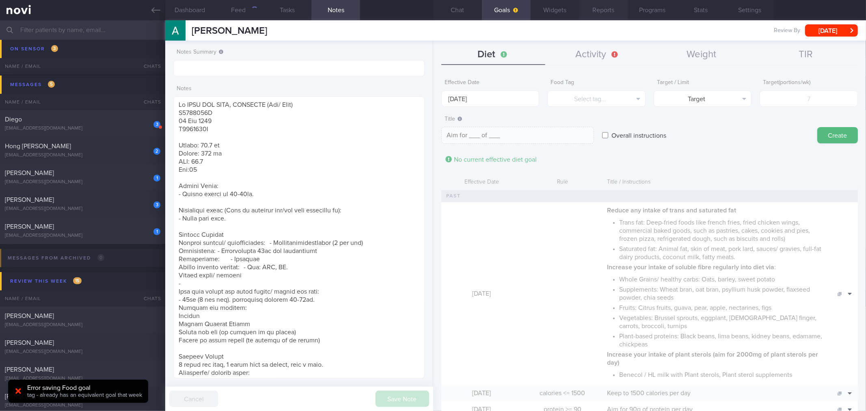
click at [580, 11] on button "Reports" at bounding box center [604, 10] width 49 height 20
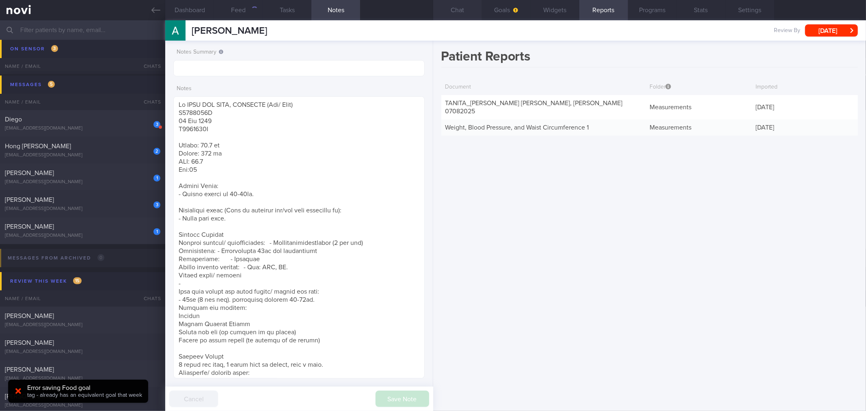
click at [459, 17] on button "Chat" at bounding box center [457, 10] width 49 height 20
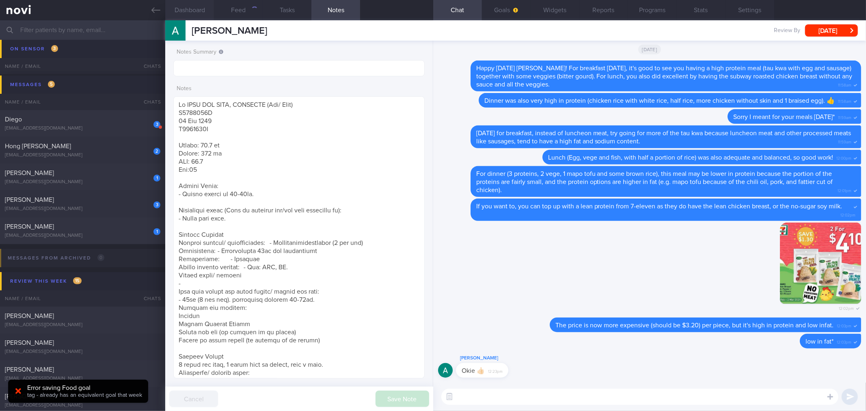
click at [195, 12] on button "Dashboard" at bounding box center [189, 10] width 49 height 20
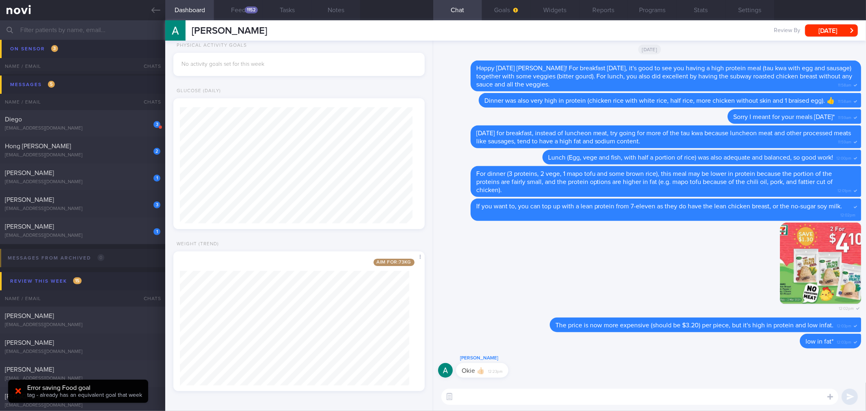
scroll to position [116, 233]
click at [247, 15] on button "Feed 1152" at bounding box center [238, 10] width 49 height 20
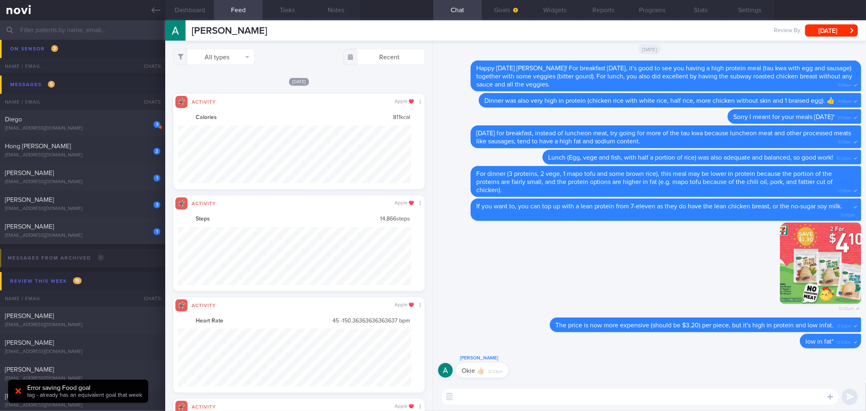
scroll to position [58, 234]
click at [232, 58] on button "All types" at bounding box center [213, 57] width 81 height 16
click at [225, 84] on button "Activity" at bounding box center [214, 85] width 80 height 12
checkbox input "false"
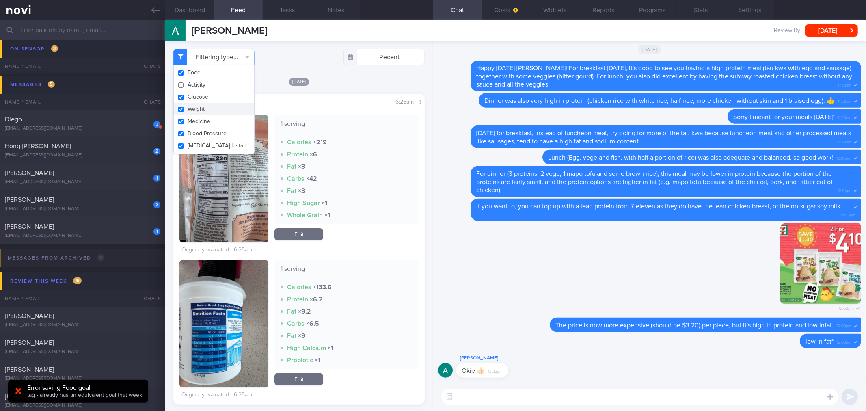
click at [222, 106] on button "Weight" at bounding box center [214, 109] width 80 height 12
checkbox input "false"
click at [272, 54] on div "Filtering type... Food Activity Glucose Weight Medicine Blood Pressure [MEDICAL…" at bounding box center [298, 57] width 251 height 16
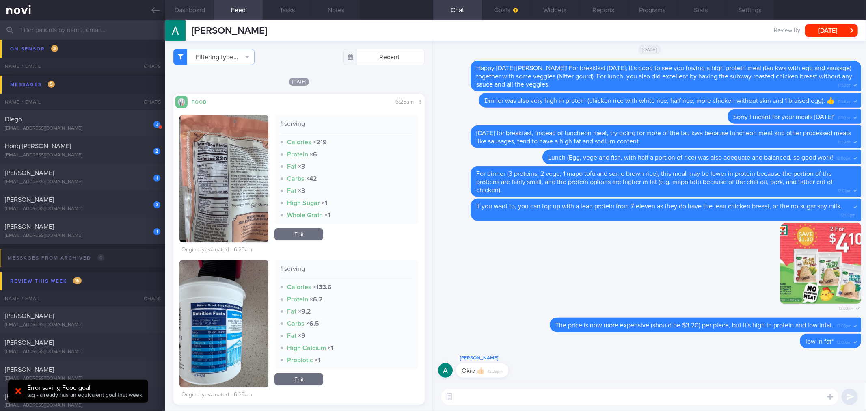
click at [203, 11] on button "Dashboard" at bounding box center [189, 10] width 49 height 20
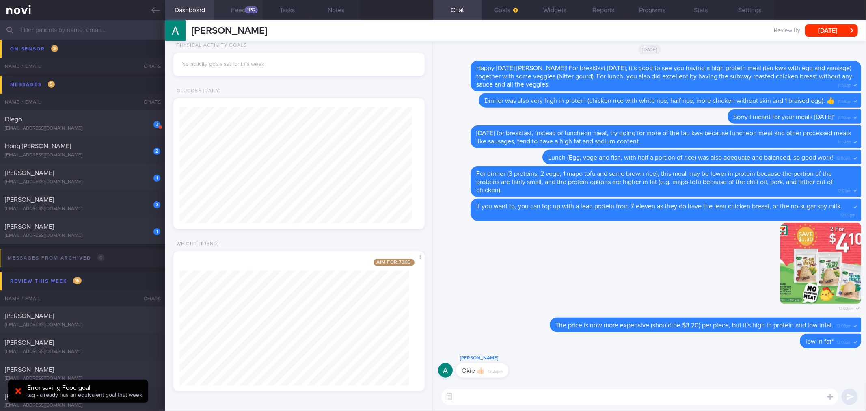
click at [236, 14] on button "Feed 1152" at bounding box center [238, 10] width 49 height 20
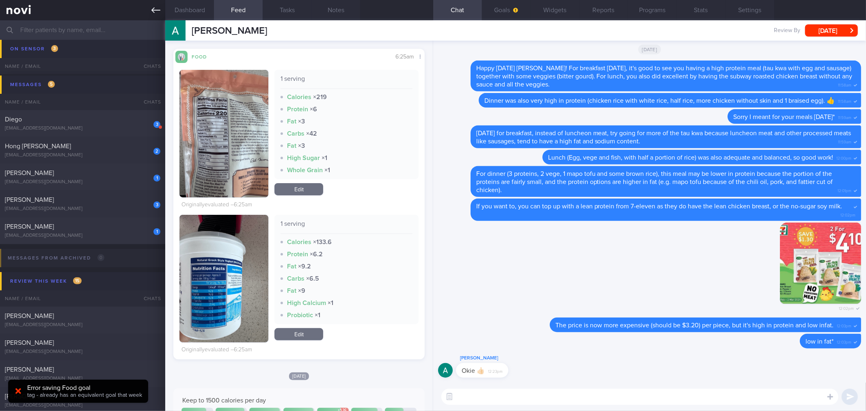
click at [157, 14] on icon at bounding box center [155, 10] width 9 height 9
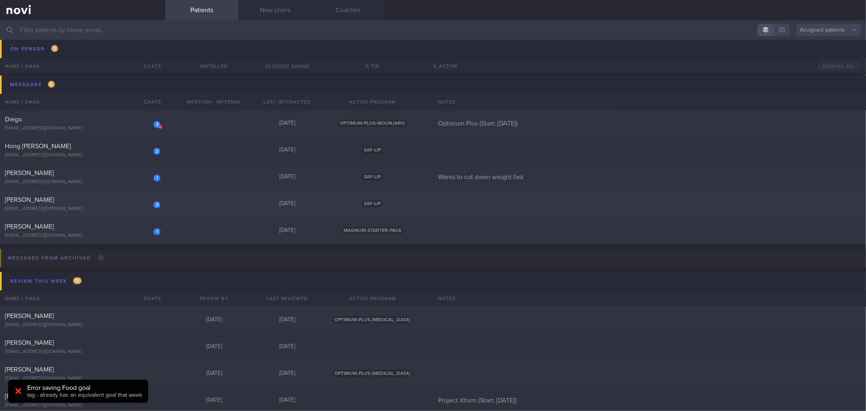
click at [124, 210] on div "[EMAIL_ADDRESS][DOMAIN_NAME]" at bounding box center [83, 209] width 156 height 6
select select "8"
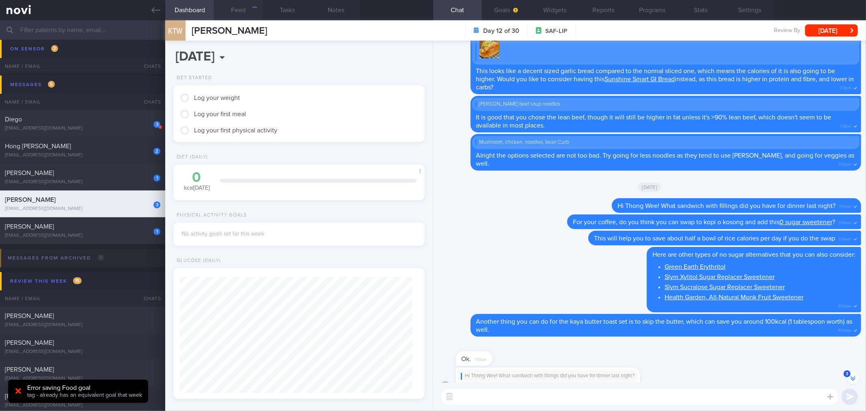
click at [241, 12] on button "Feed" at bounding box center [238, 10] width 49 height 20
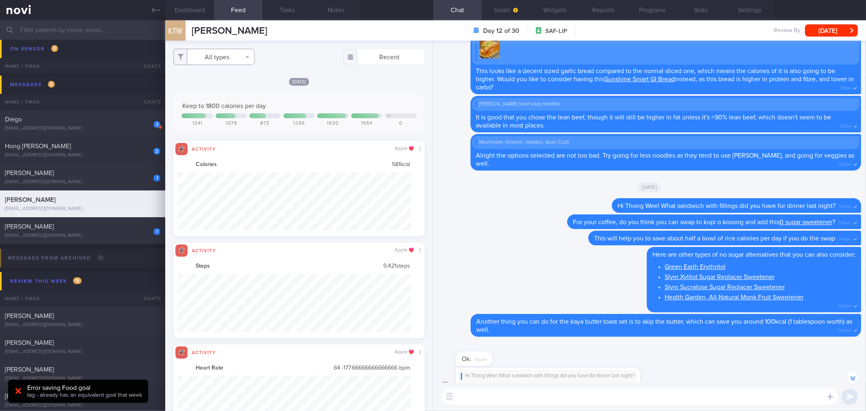
click at [221, 58] on button "All types" at bounding box center [213, 57] width 81 height 16
click at [237, 87] on button "Activity" at bounding box center [214, 85] width 80 height 12
checkbox input "false"
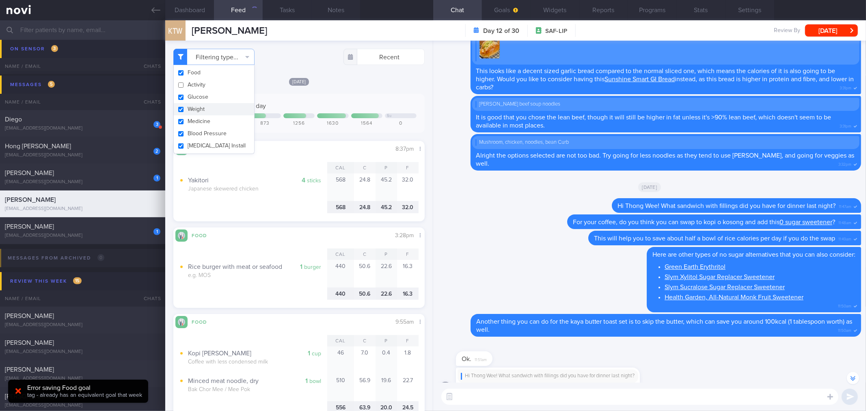
click at [236, 110] on button "Weight" at bounding box center [214, 109] width 80 height 12
checkbox input "false"
click at [333, 87] on div "[DATE] Keep to 1800 calories per day Su 1341 1079 873 1256 1630 1564 0 Food Sha…" at bounding box center [298, 149] width 251 height 144
click at [196, 9] on button "Dashboard" at bounding box center [189, 10] width 49 height 20
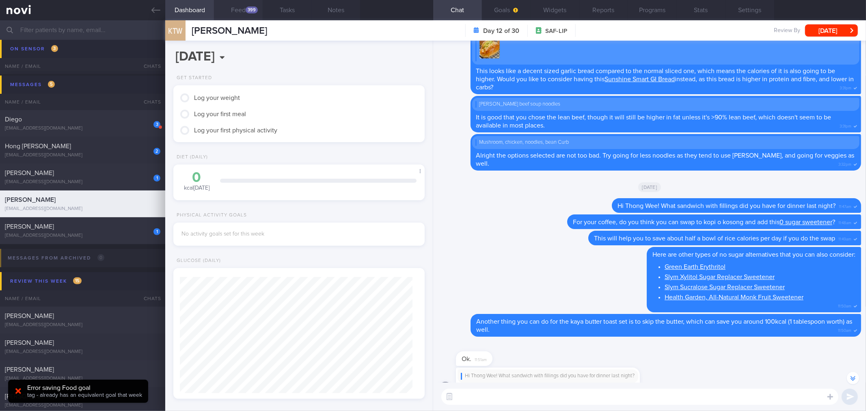
click at [238, 9] on button "Feed 399" at bounding box center [238, 10] width 49 height 20
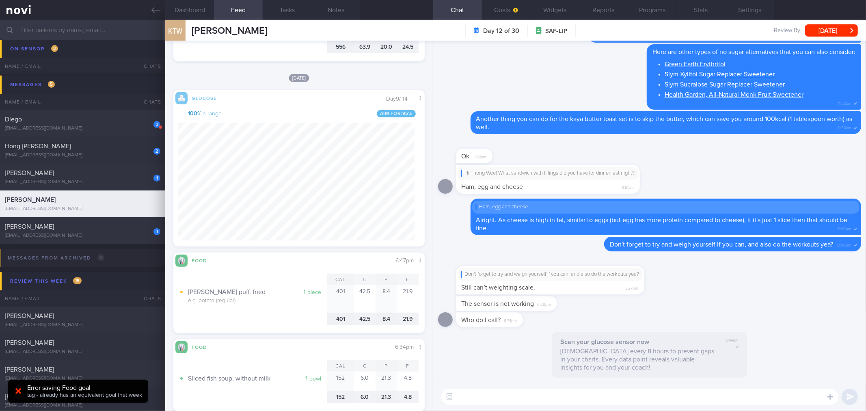
click at [542, 404] on textarea at bounding box center [639, 397] width 397 height 16
type textarea "Good morning T"
click at [834, 399] on div at bounding box center [830, 396] width 15 height 15
click at [841, 371] on button "button" at bounding box center [840, 372] width 16 height 16
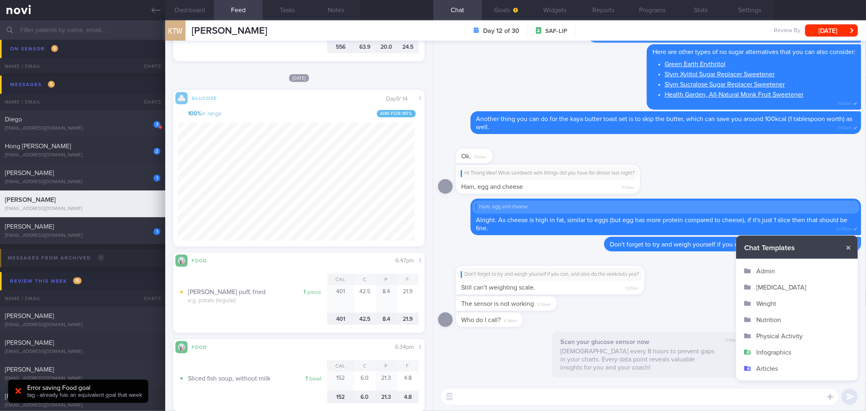
click at [770, 288] on button "[MEDICAL_DATA]" at bounding box center [797, 287] width 122 height 16
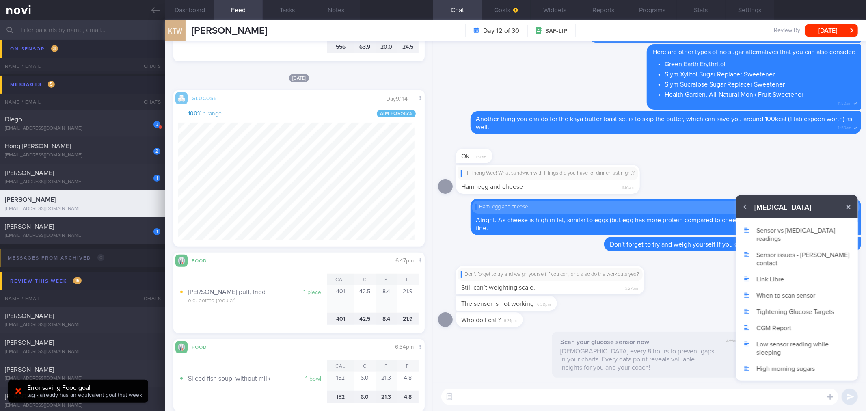
click at [790, 247] on button "Sensor issues - [PERSON_NAME] contact" at bounding box center [797, 259] width 122 height 24
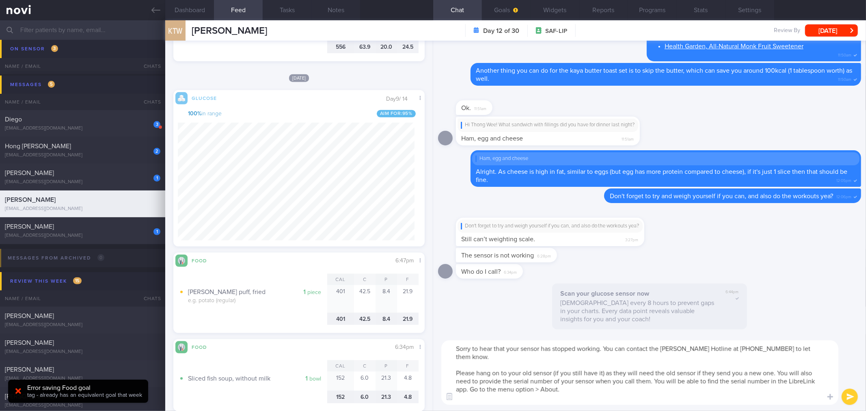
click at [623, 367] on textarea "Sorry to hear that your sensor has stopped working. You can contact the [PERSON…" at bounding box center [639, 372] width 397 height 65
drag, startPoint x: 778, startPoint y: 364, endPoint x: 426, endPoint y: 370, distance: 352.6
click at [426, 370] on div "Dashboard Feed 399 Tasks Notes Chat Goals Widgets Reports Programs Stats Settin…" at bounding box center [515, 215] width 701 height 391
drag, startPoint x: 456, startPoint y: 364, endPoint x: 777, endPoint y: 368, distance: 320.9
click at [777, 368] on textarea "Sorry to hear that your sensor has stopped working. You can contact the [PERSON…" at bounding box center [639, 372] width 397 height 65
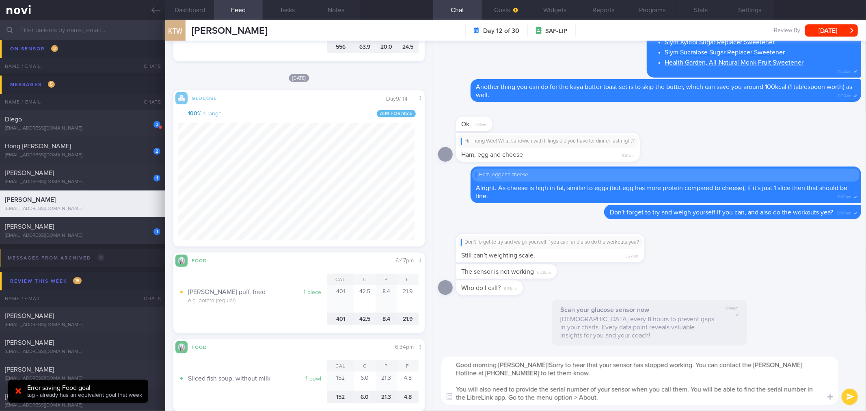
type textarea "Good morning [PERSON_NAME]! Sorry to hear that your sensor has stopped working.…"
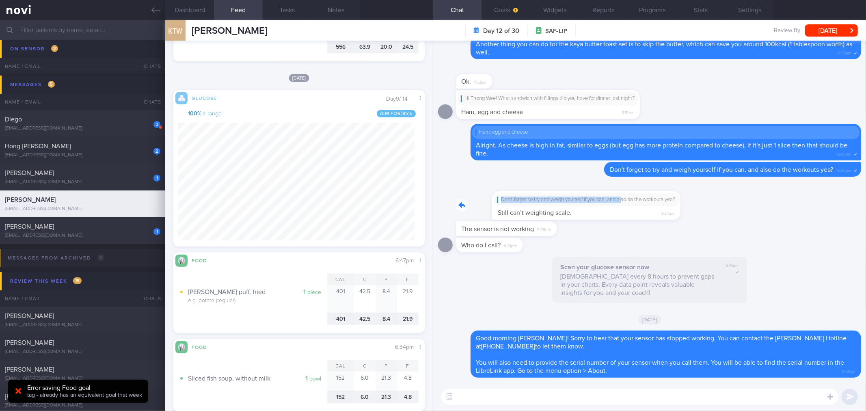
drag, startPoint x: 588, startPoint y: 206, endPoint x: 672, endPoint y: 200, distance: 83.9
click at [669, 200] on div "Don't forget to try and weigh yourself if you can, and also do the workouts yea…" at bounding box center [562, 201] width 213 height 38
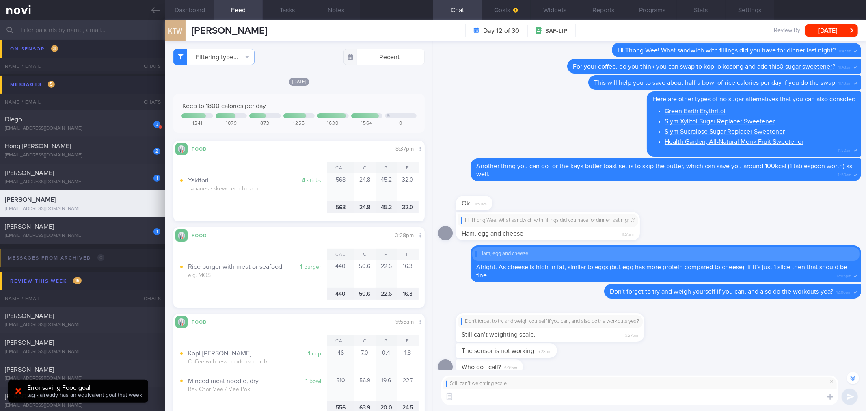
click at [205, 6] on button "Dashboard" at bounding box center [189, 10] width 49 height 20
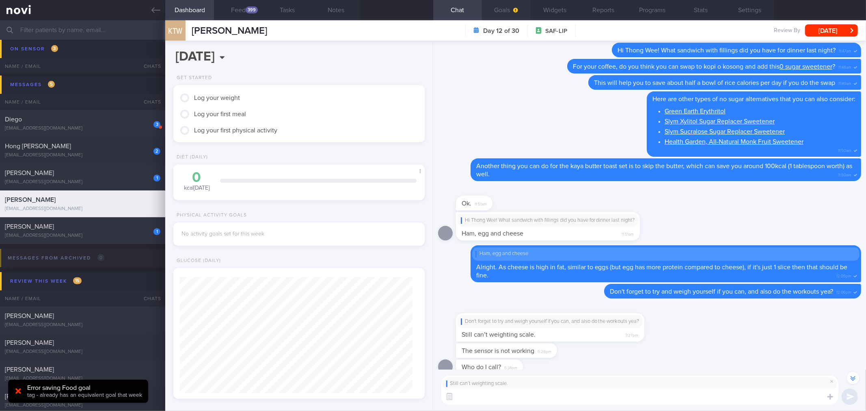
click at [512, 9] on span "button" at bounding box center [515, 10] width 6 height 6
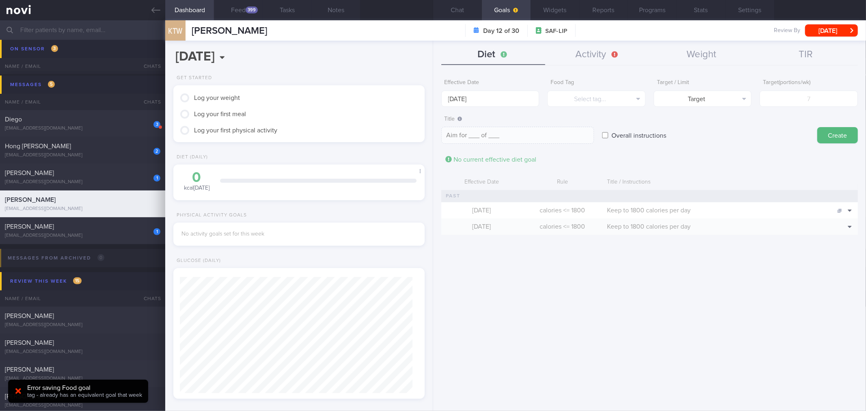
drag, startPoint x: 848, startPoint y: 222, endPoint x: 731, endPoint y: 173, distance: 126.9
click at [848, 222] on button "Clone" at bounding box center [836, 222] width 37 height 12
type input "1800"
type textarea "Keep to 1800 calories per day"
click at [476, 105] on body "You are offline! Some functionality will be unavailable Patients New Users Coac…" at bounding box center [433, 205] width 866 height 411
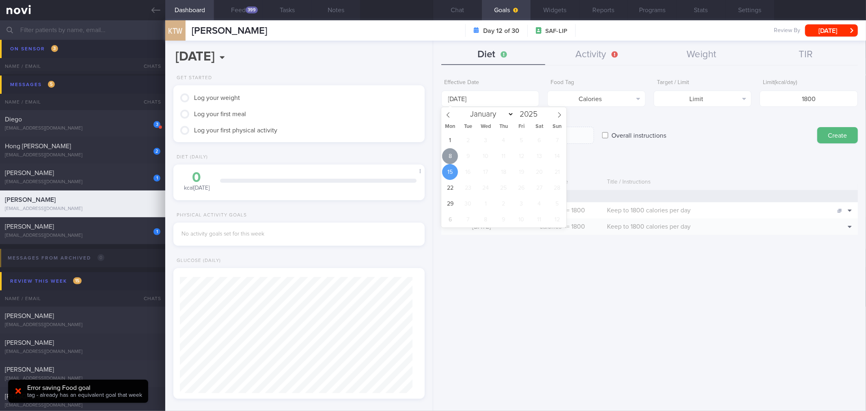
click at [454, 153] on span "8" at bounding box center [450, 156] width 16 height 16
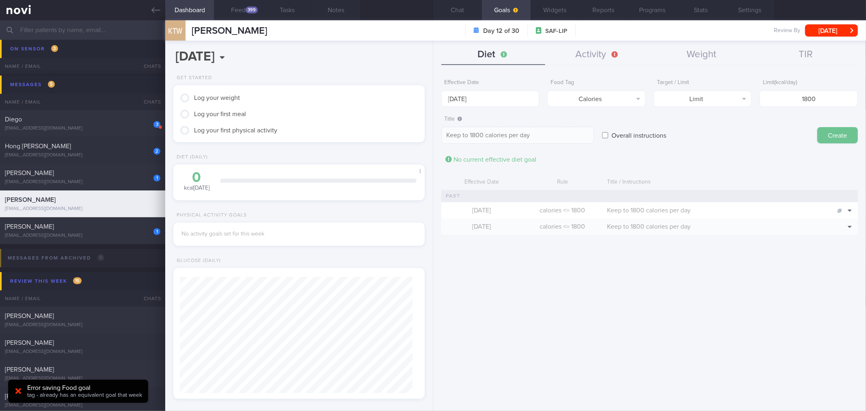
click at [838, 137] on button "Create" at bounding box center [838, 135] width 41 height 16
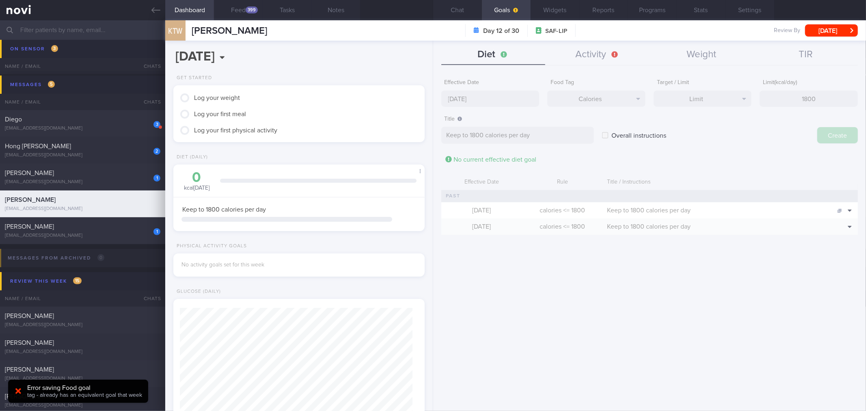
type input "[DATE]"
type textarea "Aim for ___ of ___"
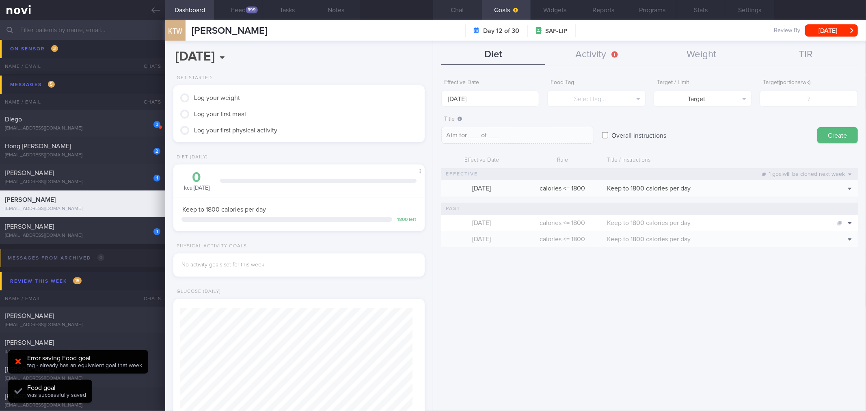
click at [458, 14] on button "Chat" at bounding box center [457, 10] width 49 height 20
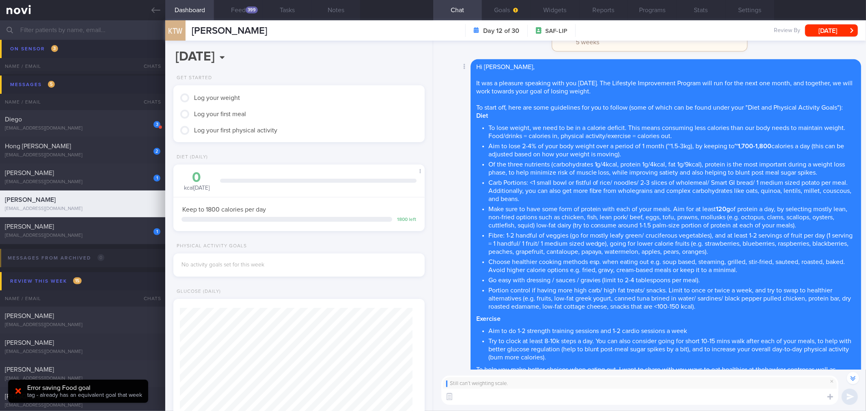
scroll to position [-2422, 0]
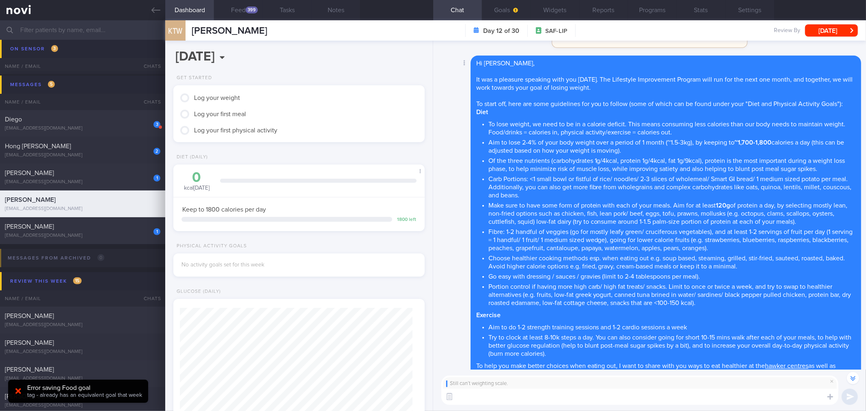
click at [615, 321] on li "Aim to do 1-2 strength training sessions and 1-2 cardio sessions a week" at bounding box center [672, 326] width 367 height 10
copy li "Aim to do 1-2 strength training sessions and 1-2 cardio sessions a week"
click at [514, 12] on span "button" at bounding box center [515, 10] width 6 height 6
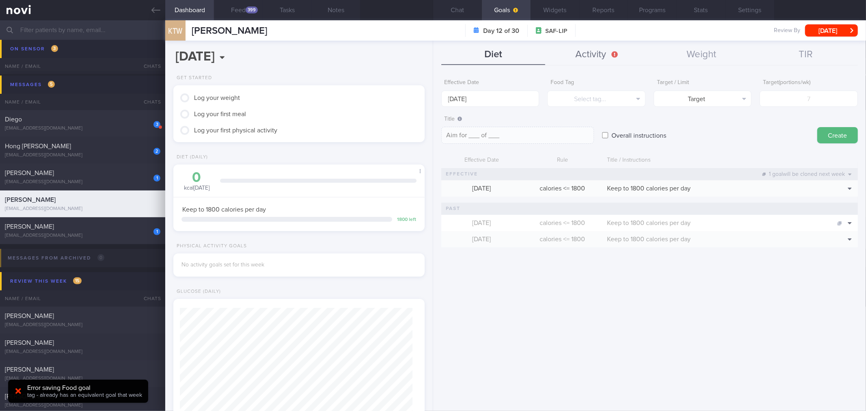
click at [578, 61] on button "Activity" at bounding box center [597, 55] width 104 height 20
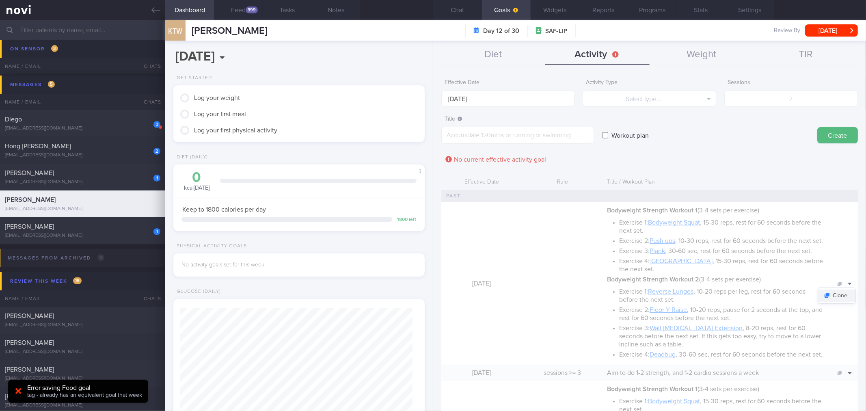
click at [833, 302] on button "Clone" at bounding box center [836, 296] width 37 height 12
type textarea "*Bodyweight Strength Workout 1* (3-4 sets per exercise) - Exercise 1: [Bodyweig…"
checkbox input "true"
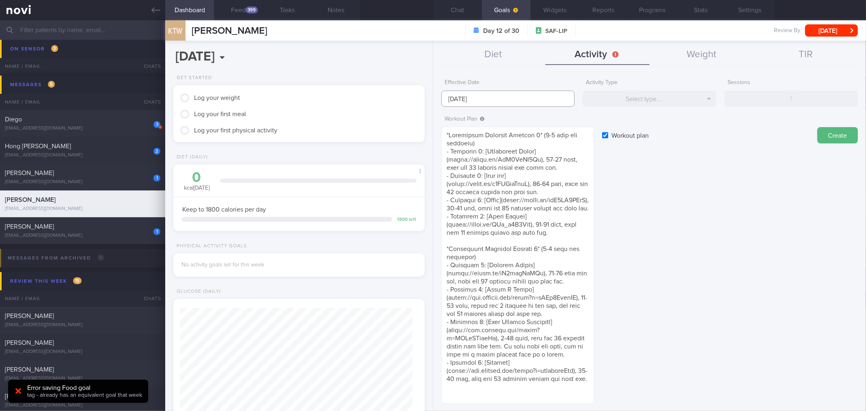
click at [485, 99] on input "[DATE]" at bounding box center [508, 99] width 134 height 16
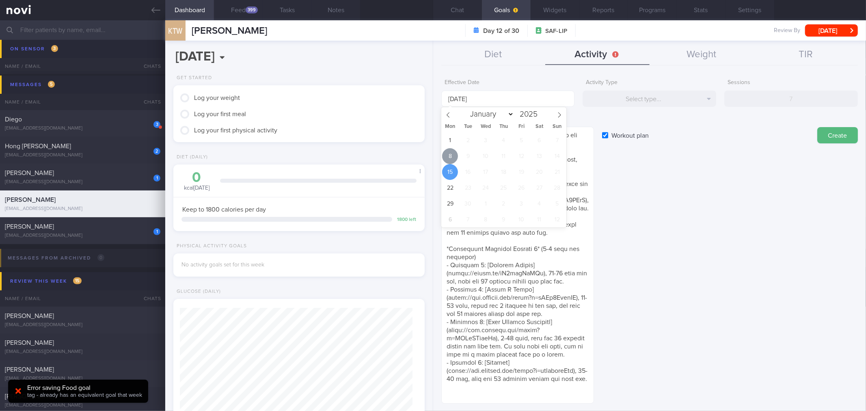
click at [454, 155] on span "8" at bounding box center [450, 156] width 16 height 16
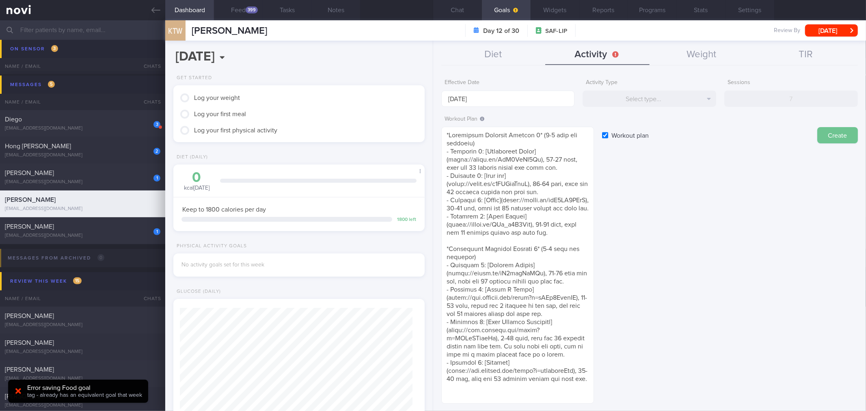
click at [822, 133] on button "Create" at bounding box center [838, 135] width 41 height 16
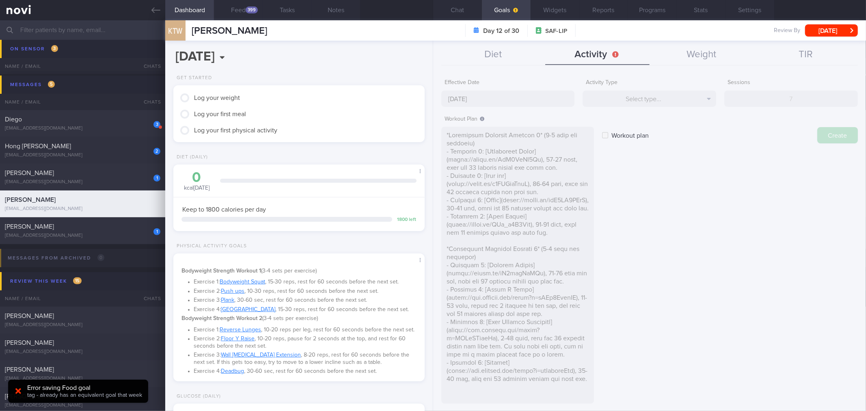
type input "[DATE]"
checkbox input "false"
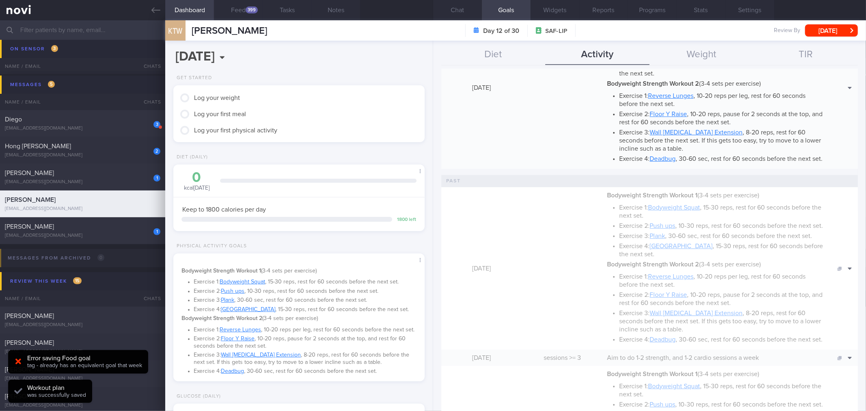
scroll to position [316, 0]
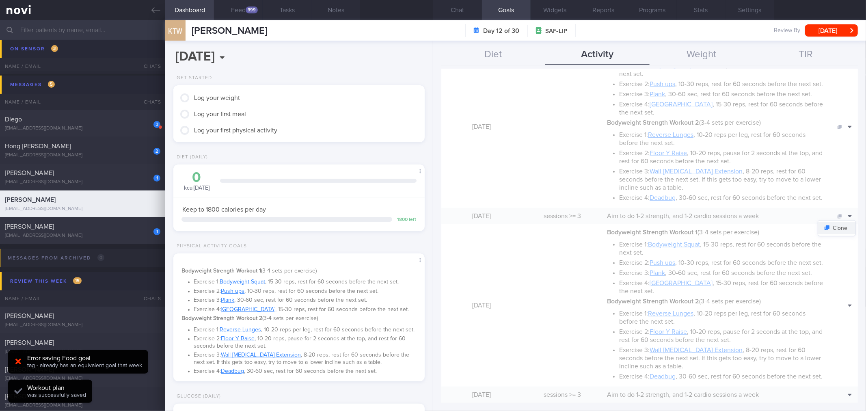
click at [834, 234] on button "Clone" at bounding box center [836, 228] width 37 height 12
type input "3"
type textarea "Aim to do 1-2 strength, and 1-2 cardio sessions a week"
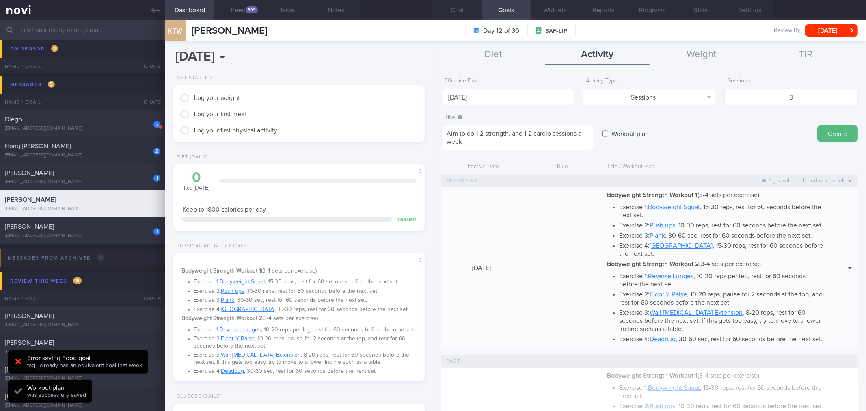
scroll to position [0, 0]
click at [499, 99] on input "[DATE]" at bounding box center [508, 99] width 134 height 16
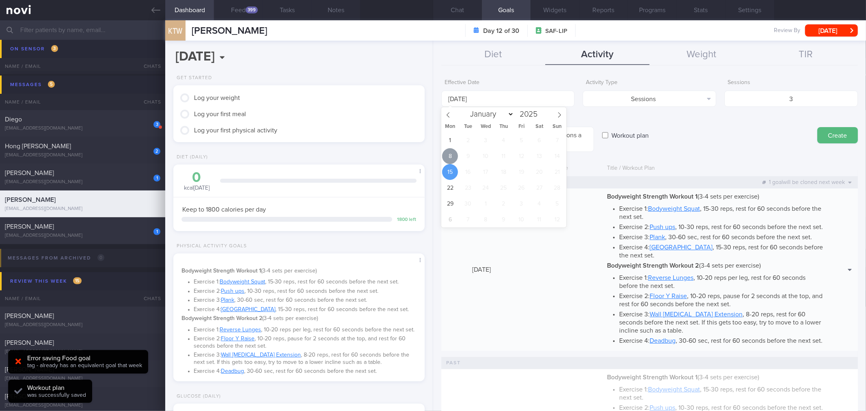
click at [453, 153] on span "8" at bounding box center [450, 156] width 16 height 16
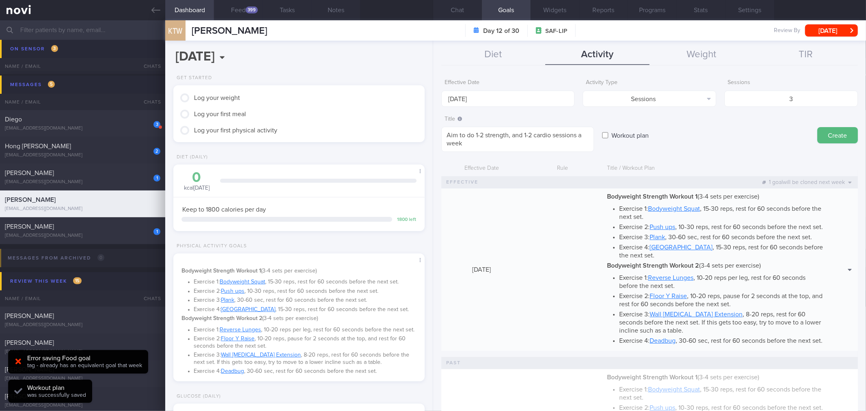
drag, startPoint x: 826, startPoint y: 139, endPoint x: 806, endPoint y: 131, distance: 21.9
click at [826, 138] on button "Create" at bounding box center [838, 135] width 41 height 16
type input "[DATE]"
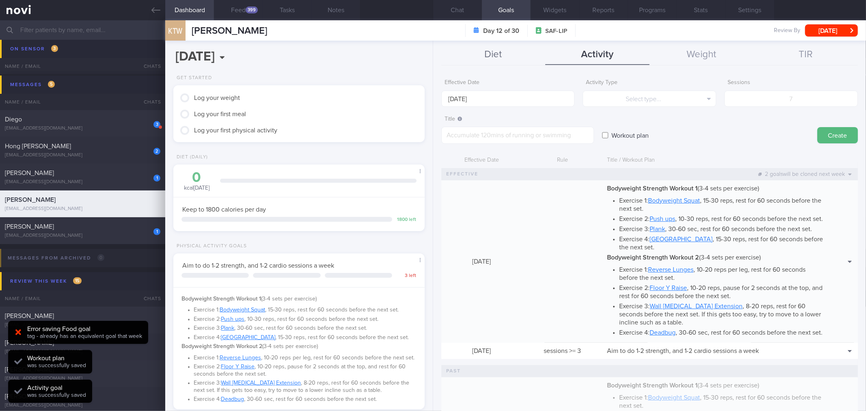
click at [485, 50] on button "Diet" at bounding box center [493, 55] width 104 height 20
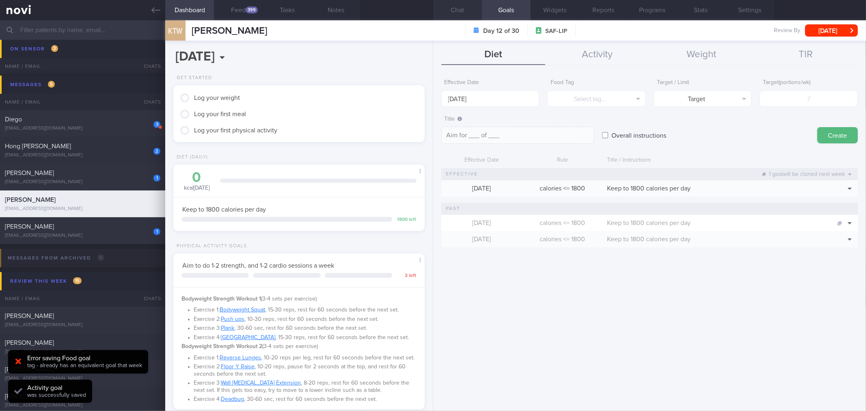
click at [468, 9] on button "Chat" at bounding box center [457, 10] width 49 height 20
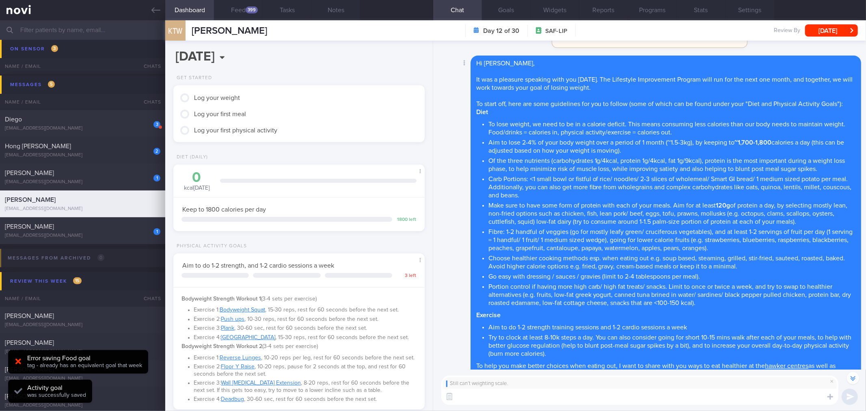
scroll to position [-2467, 0]
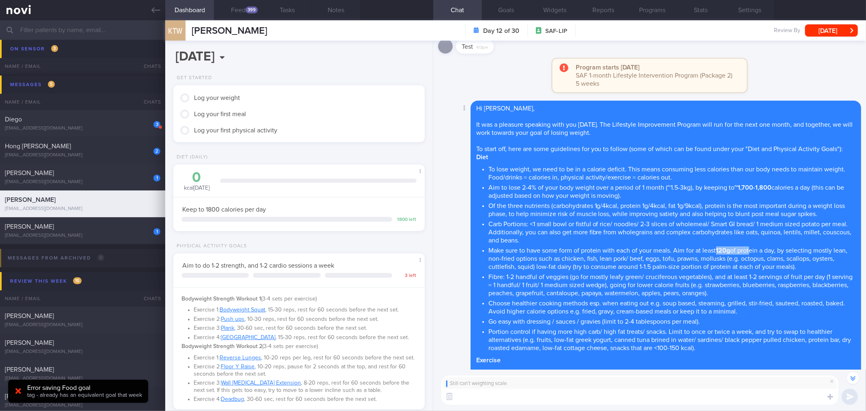
drag, startPoint x: 720, startPoint y: 232, endPoint x: 730, endPoint y: 199, distance: 34.4
click at [751, 244] on li "Make sure to have some form of protein with each of your meals. Aim for at leas…" at bounding box center [672, 257] width 367 height 26
click at [504, 14] on button "Goals" at bounding box center [506, 10] width 49 height 20
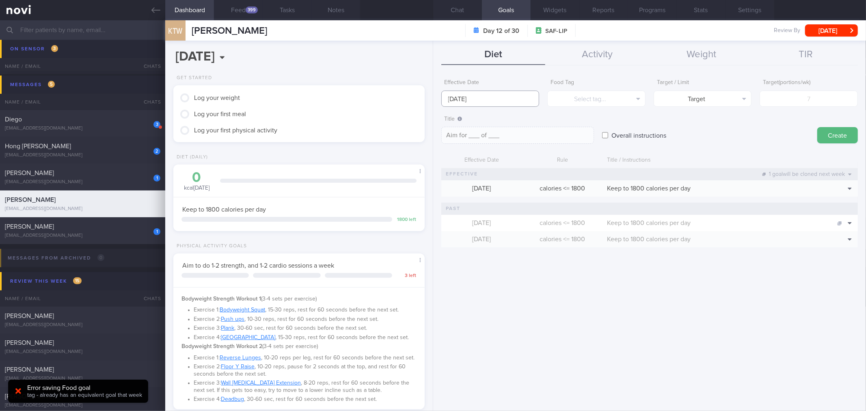
click at [507, 96] on input "[DATE]" at bounding box center [490, 99] width 98 height 16
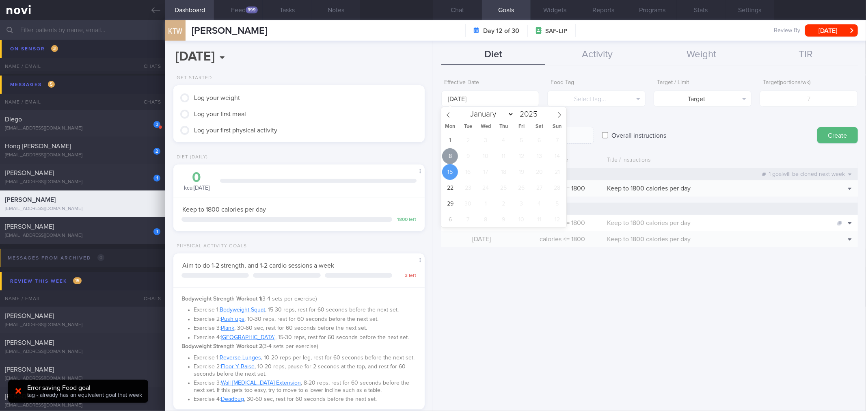
click at [453, 157] on span "8" at bounding box center [450, 156] width 16 height 16
type input "[DATE]"
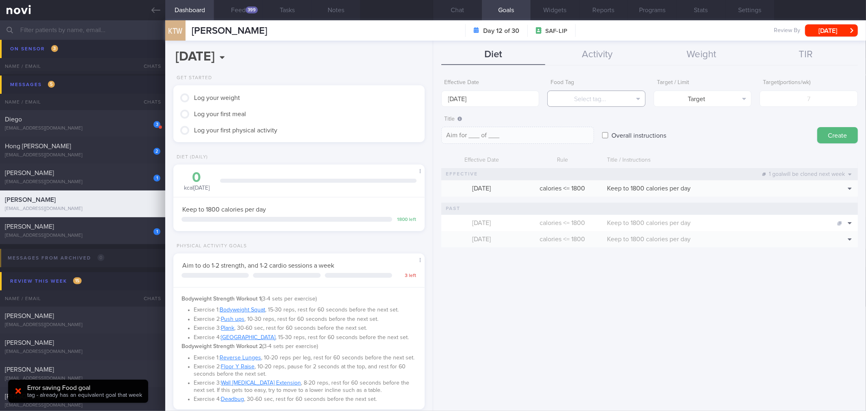
click at [608, 97] on button "Select tag..." at bounding box center [596, 99] width 98 height 16
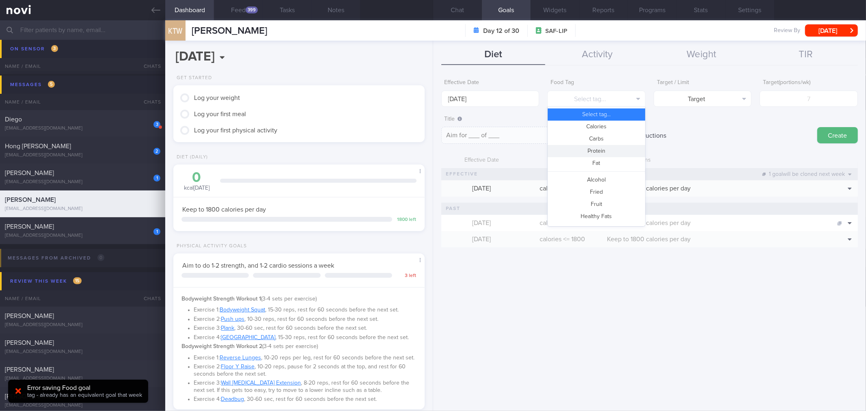
drag, startPoint x: 608, startPoint y: 149, endPoint x: 642, endPoint y: 139, distance: 35.5
click at [611, 149] on button "Protein" at bounding box center [596, 151] width 97 height 12
type textarea "Aim for __g of protein per day"
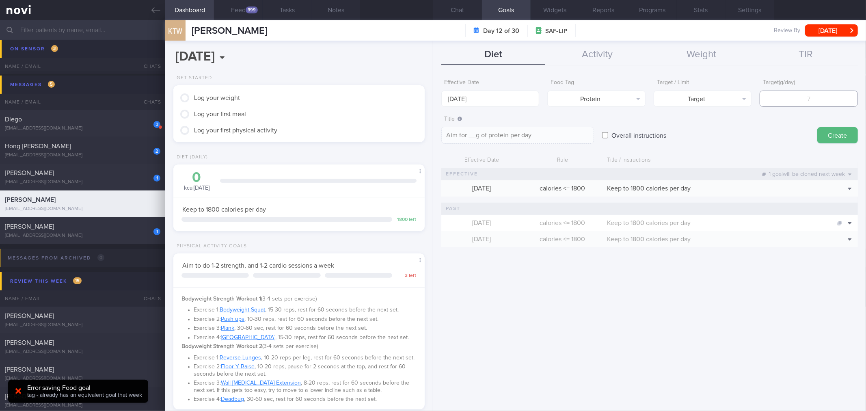
click at [794, 96] on input "number" at bounding box center [809, 99] width 98 height 16
type input "1"
type textarea "Aim for 1g of protein per day"
type input "12"
type textarea "Aim for 12g of protein per day"
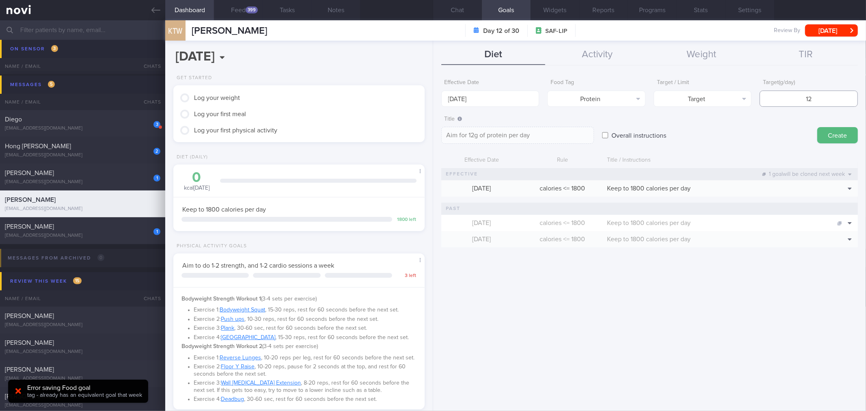
type input "120"
type textarea "Aim for 120g of protein per day"
type input "120"
click at [818, 127] on button "Create" at bounding box center [838, 135] width 41 height 16
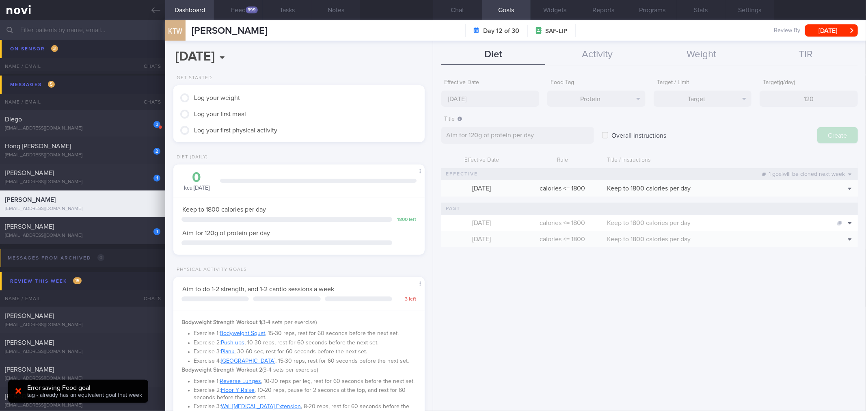
type input "[DATE]"
type textarea "Aim for ___ of ___"
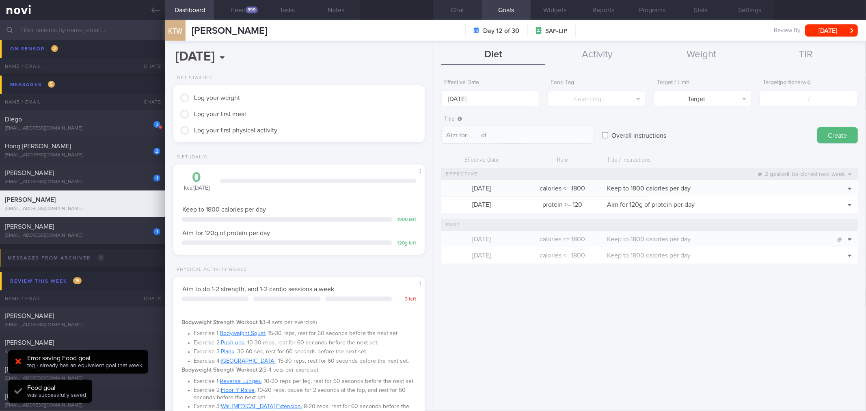
click at [457, 9] on button "Chat" at bounding box center [457, 10] width 49 height 20
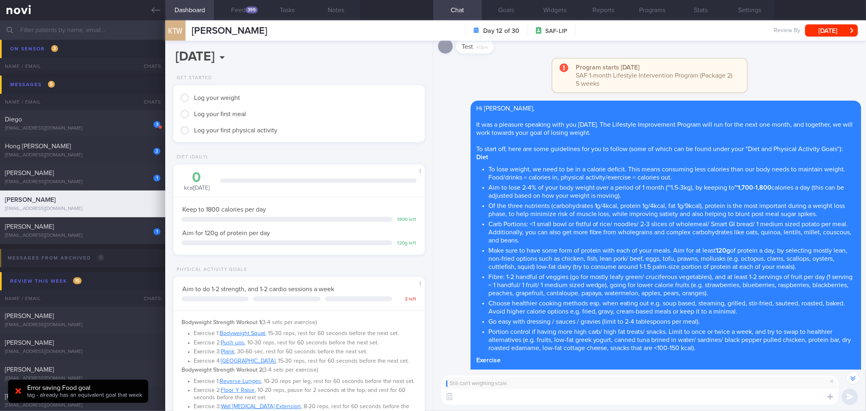
click at [850, 381] on button "button" at bounding box center [853, 378] width 12 height 12
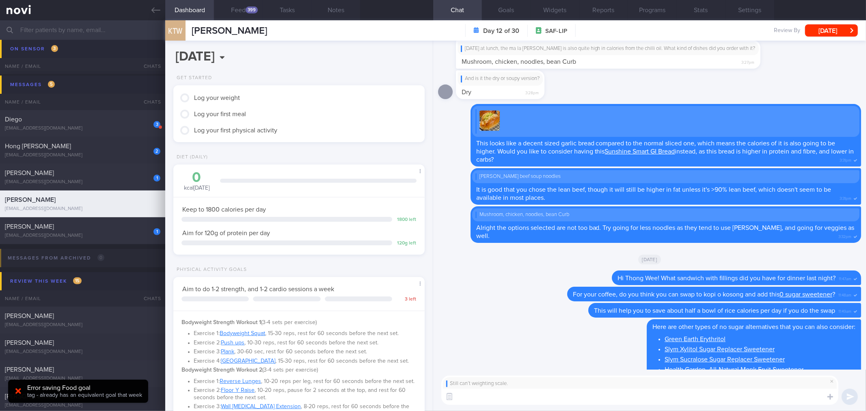
scroll to position [0, 0]
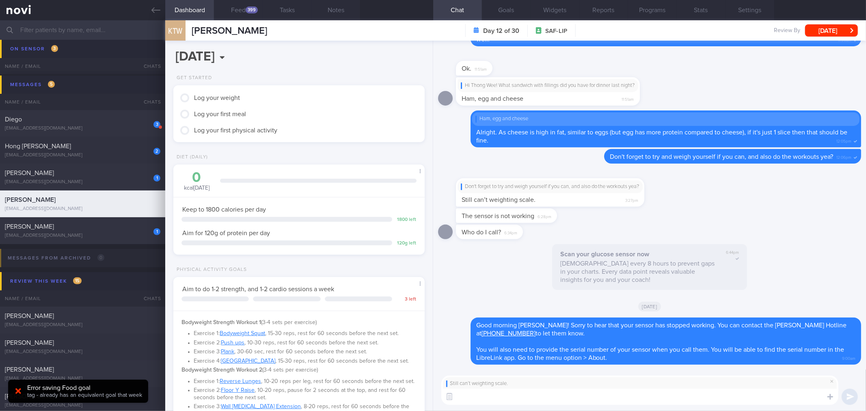
click at [564, 398] on textarea at bounding box center [639, 397] width 397 height 16
click at [242, 6] on button "Feed 399" at bounding box center [238, 10] width 49 height 20
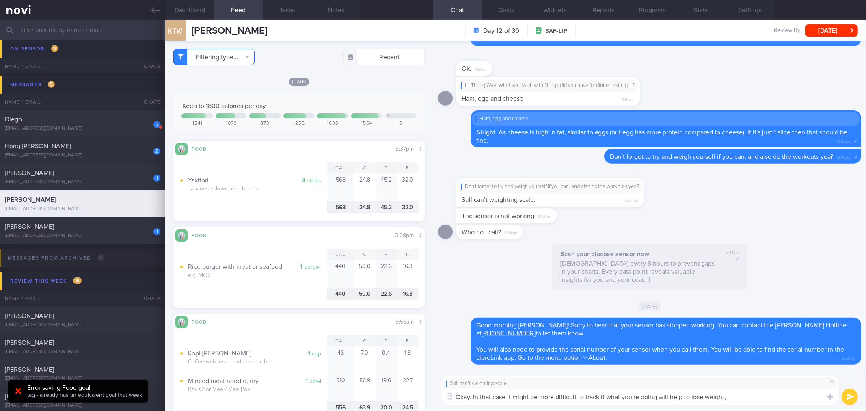
click at [231, 55] on button "Filtering type..." at bounding box center [213, 57] width 81 height 16
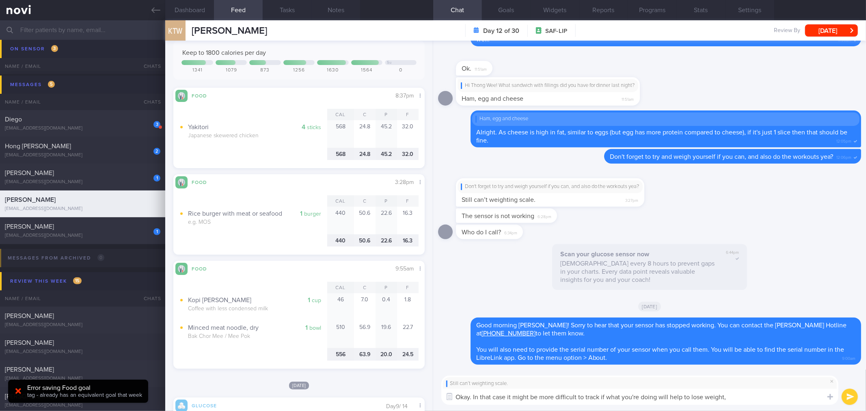
scroll to position [135, 0]
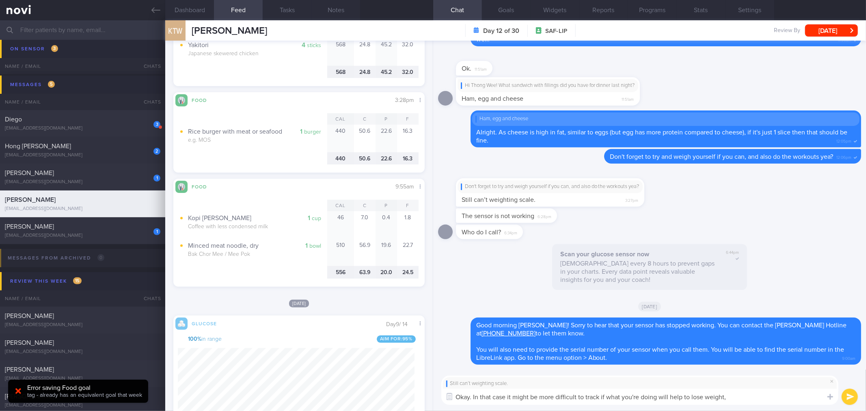
click at [350, 93] on div "Food Share 3:28pm Cal C P F 1 burger Rice burger with meat or seafood e.g. MOS …" at bounding box center [298, 132] width 251 height 80
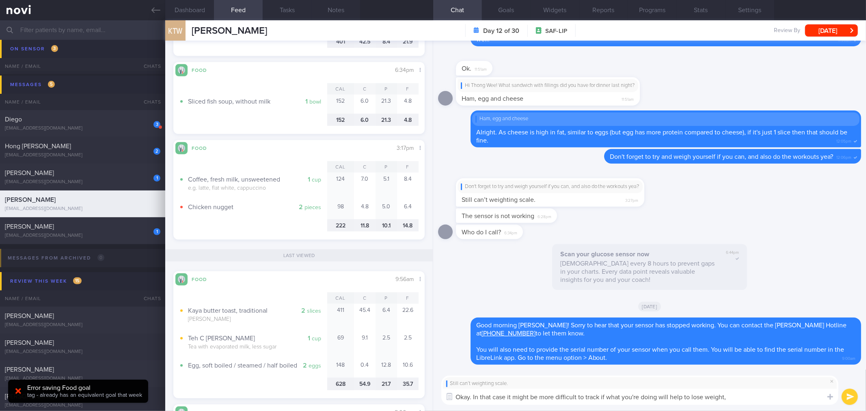
scroll to position [722, 0]
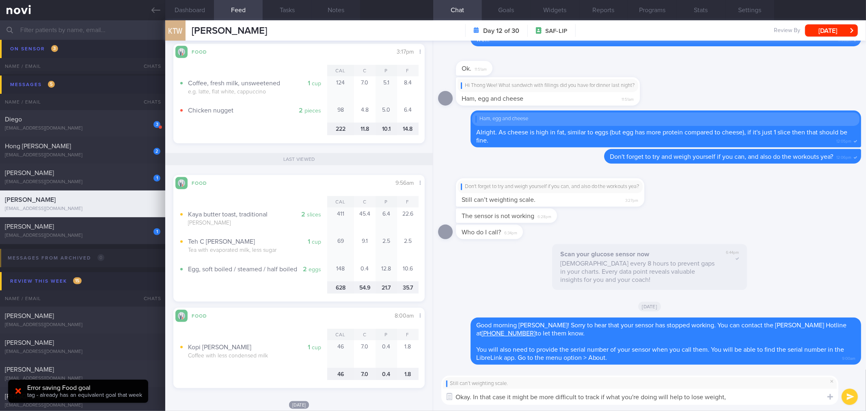
click at [777, 393] on textarea "Okay. In that case it might be more difficult to track if what you're doing wil…" at bounding box center [639, 397] width 397 height 16
click at [660, 395] on textarea "Okay. In that case it might be more difficult to track if what you're doing wil…" at bounding box center [639, 397] width 397 height 16
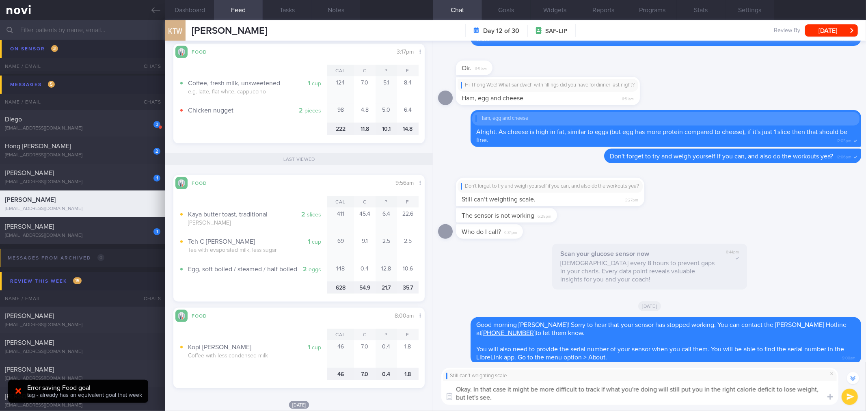
type textarea "Okay. In that case it might be more difficult to track if what you're doing wil…"
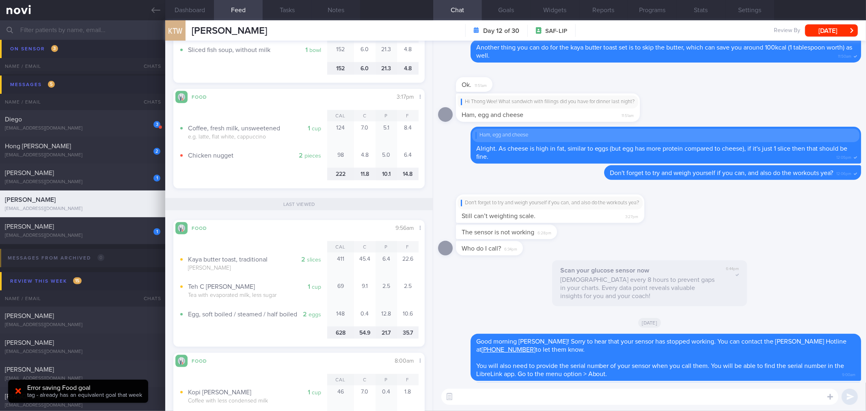
scroll to position [0, 0]
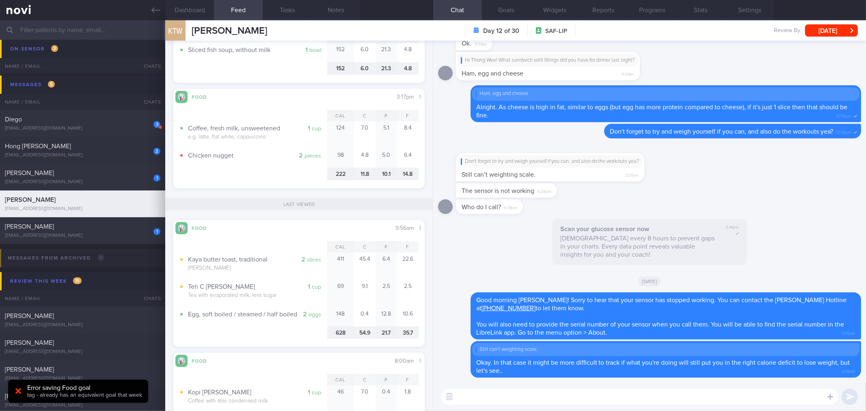
click at [634, 400] on textarea at bounding box center [639, 397] width 397 height 16
click at [569, 396] on textarea at bounding box center [639, 397] width 397 height 16
click at [547, 396] on textarea at bounding box center [639, 397] width 397 height 16
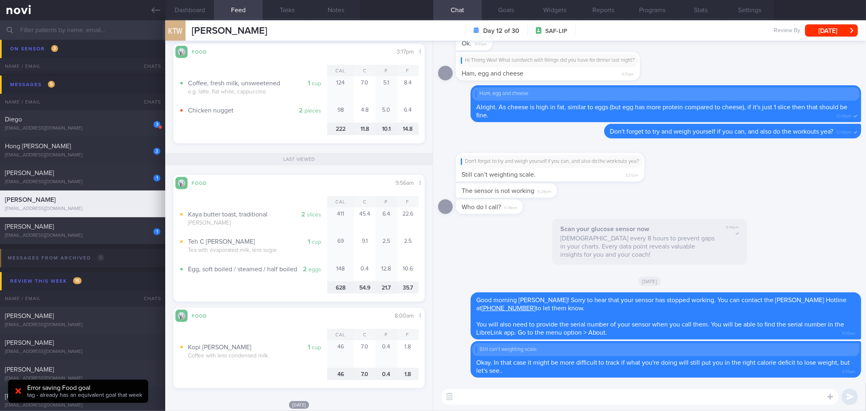
scroll to position [145, 237]
drag, startPoint x: 692, startPoint y: 401, endPoint x: 696, endPoint y: 396, distance: 6.4
click at [692, 401] on textarea at bounding box center [639, 397] width 397 height 16
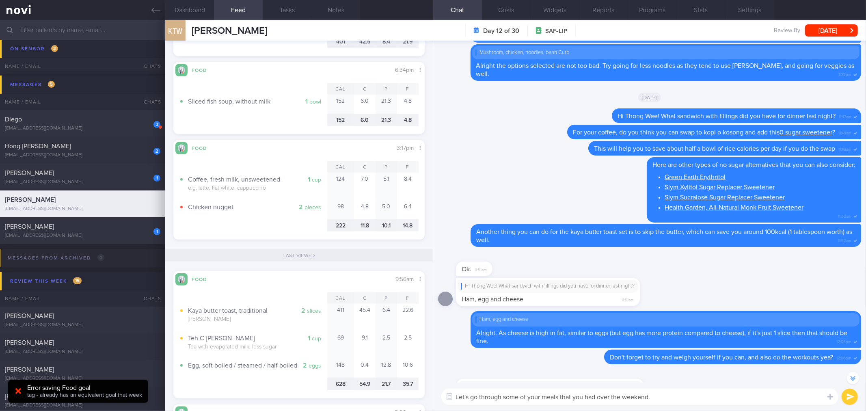
click at [681, 398] on textarea "Let's go through some of your meals that you had over the weekend." at bounding box center [639, 397] width 397 height 16
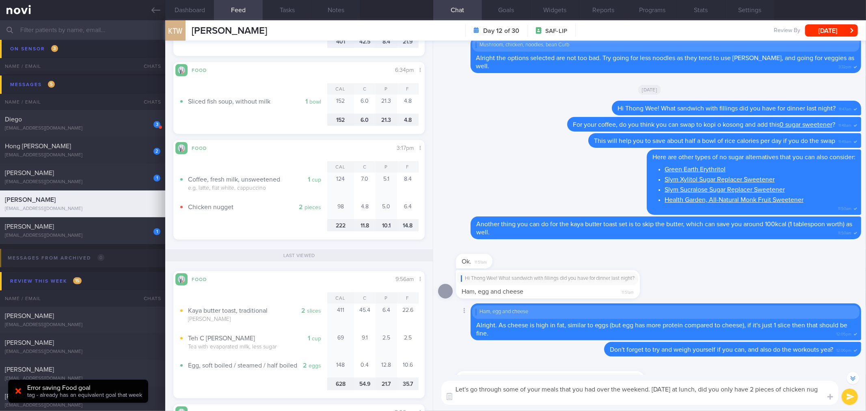
scroll to position [-233, 0]
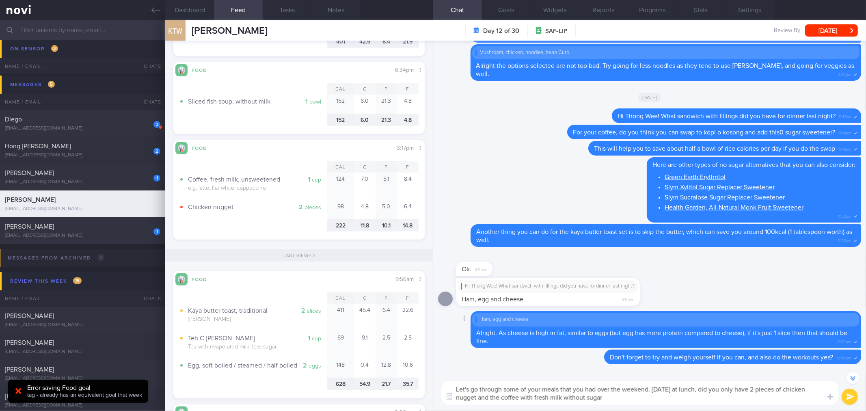
type textarea "Let's go through some of your meals that you had over the weekend. [DATE] at lu…"
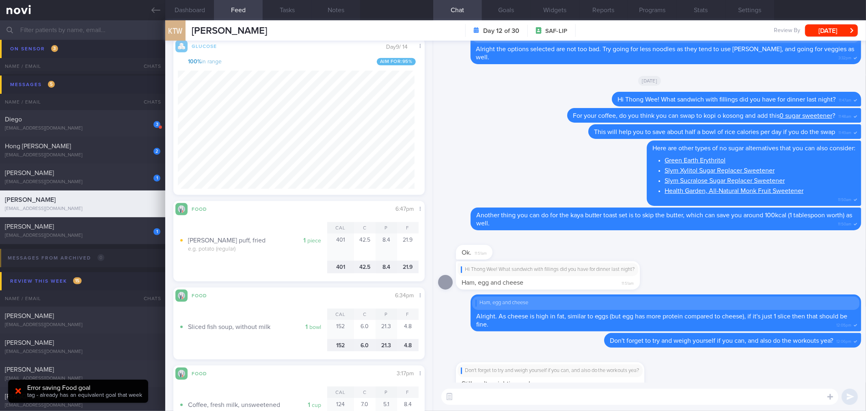
scroll to position [0, 0]
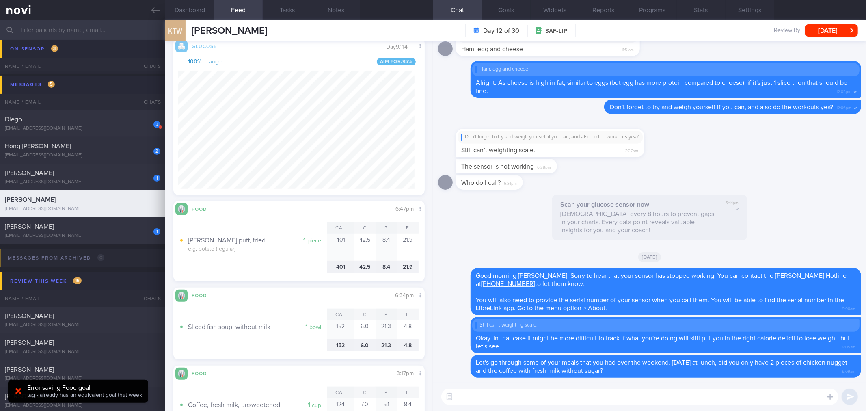
click at [500, 400] on textarea at bounding box center [639, 397] width 397 height 16
type textarea "Dinner (sliced fish soup) was good and low in calories. Did you also skip any r…"
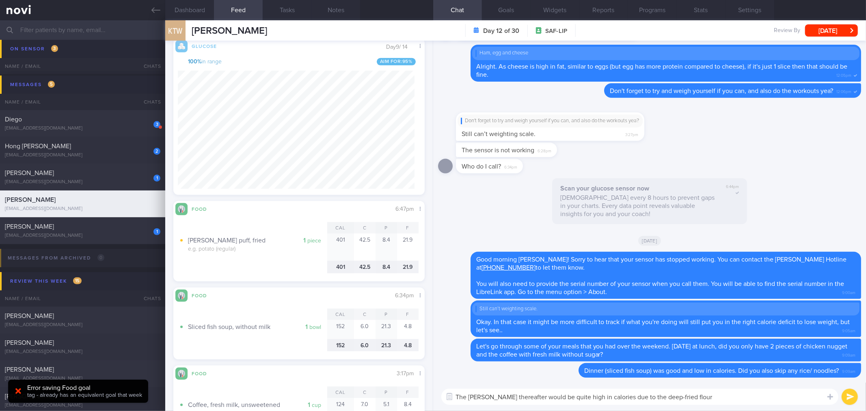
click at [713, 395] on textarea "The [PERSON_NAME] thereafter would be quite high in calories due to the deep-fr…" at bounding box center [639, 397] width 397 height 16
type textarea "The [PERSON_NAME] thereafter would be quite high in calories due to the deep-fr…"
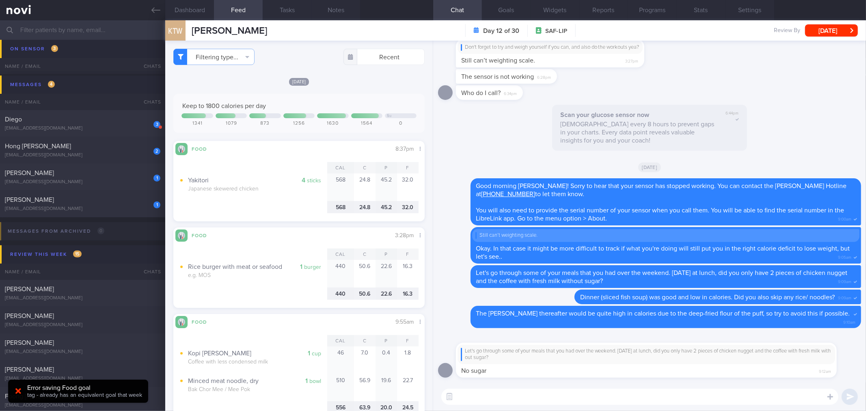
click at [667, 396] on textarea at bounding box center [639, 397] width 397 height 16
drag, startPoint x: 657, startPoint y: 366, endPoint x: 850, endPoint y: 343, distance: 194.3
click at [841, 347] on div "Let's go through some of your meals that you had over the weekend. [DATE] at lu…" at bounding box center [658, 355] width 405 height 45
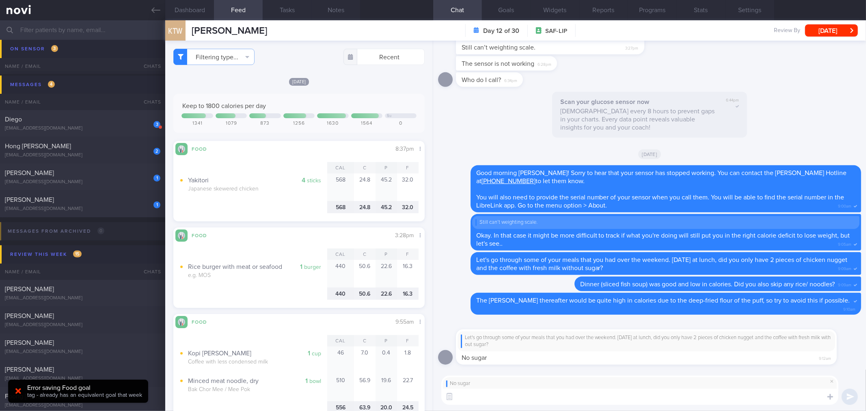
click at [569, 396] on textarea at bounding box center [639, 397] width 397 height 16
type textarea "How about any other food?"
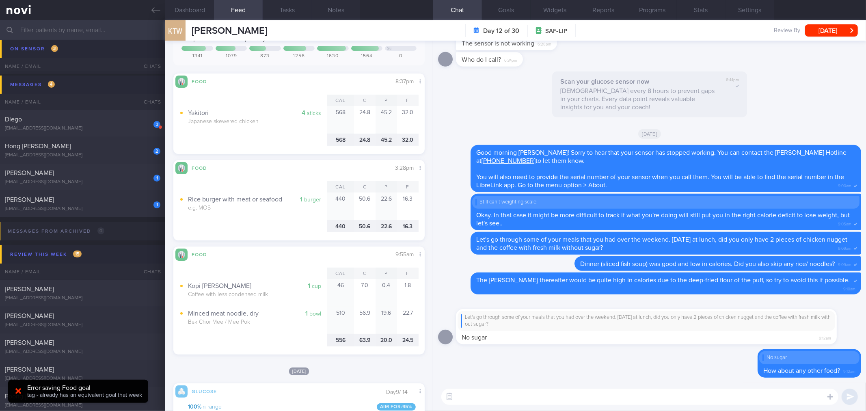
scroll to position [135, 0]
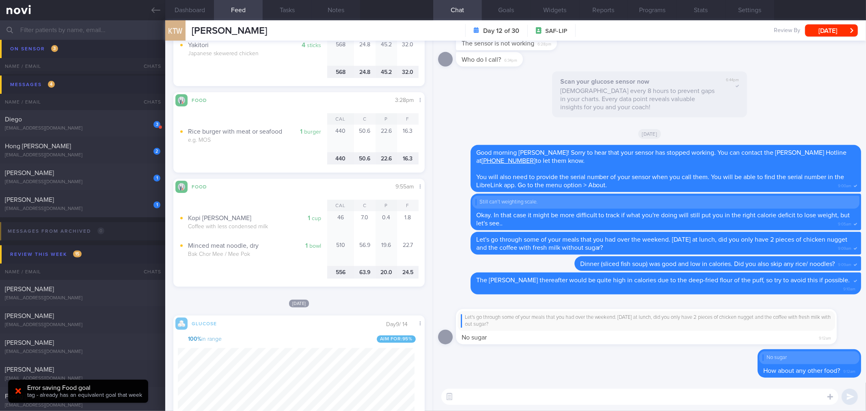
click at [512, 403] on textarea at bounding box center [639, 397] width 397 height 16
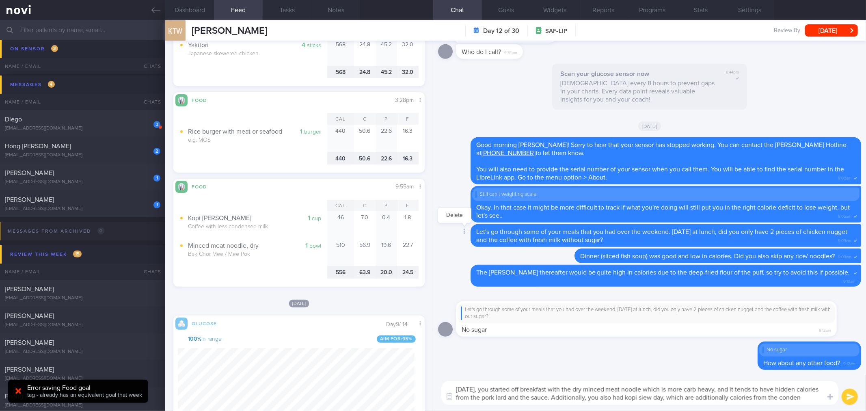
scroll to position [0, 0]
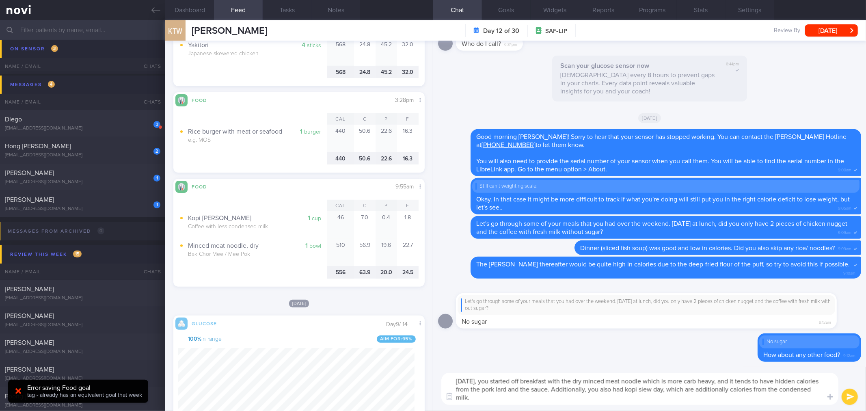
click at [597, 399] on textarea "[DATE], you started off breakfast with the dry minced meat noodle which is more…" at bounding box center [639, 389] width 397 height 32
click at [715, 388] on textarea "[DATE], you started off breakfast with the dry minced meat noodle which is more…" at bounding box center [639, 389] width 397 height 32
type textarea "[DATE], you started off breakfast with the dry minced meat noodle which is more…"
click at [709, 400] on textarea "[DATE], you started off breakfast with the dry minced meat noodle which is more…" at bounding box center [639, 389] width 397 height 32
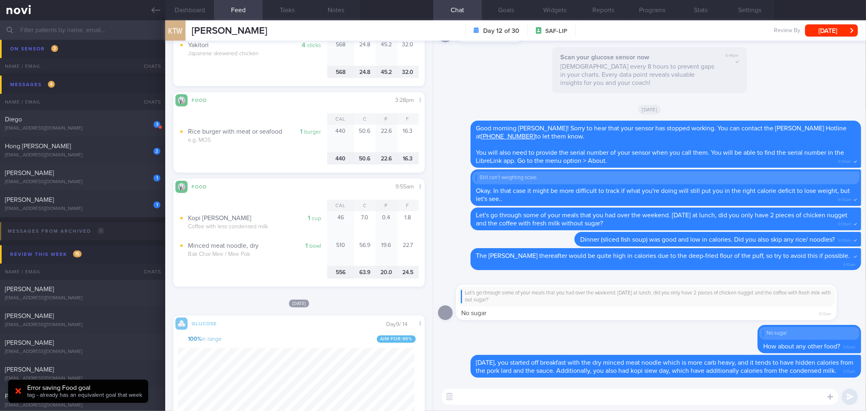
click at [612, 393] on textarea at bounding box center [639, 397] width 397 height 16
type textarea "If you want to have a sweetened drink, try to reduce your carb portions at the …"
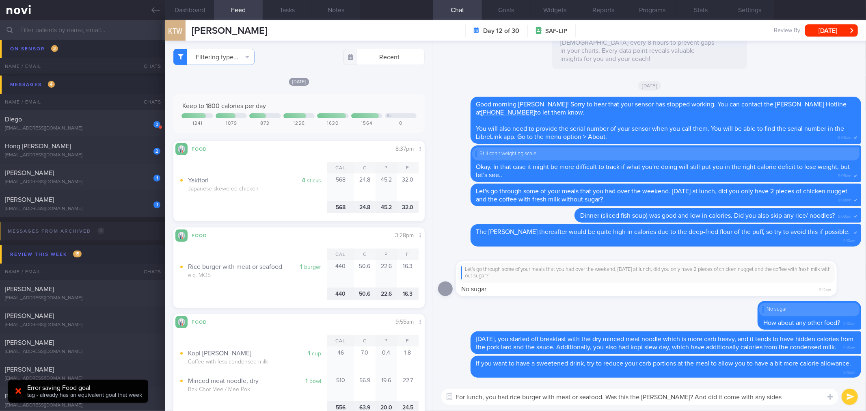
type textarea "For lunch, you had rice burger with meat or seafood. Was this the [PERSON_NAME]…"
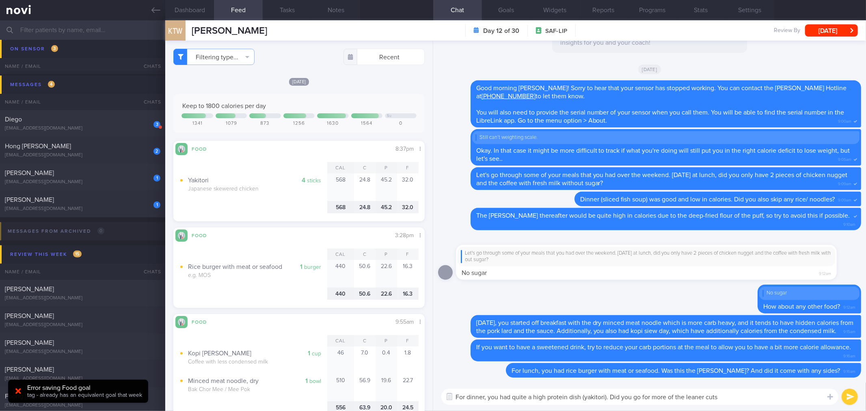
type textarea "For dinner, you had quite a high protein dish (yakitori). Did you go for more o…"
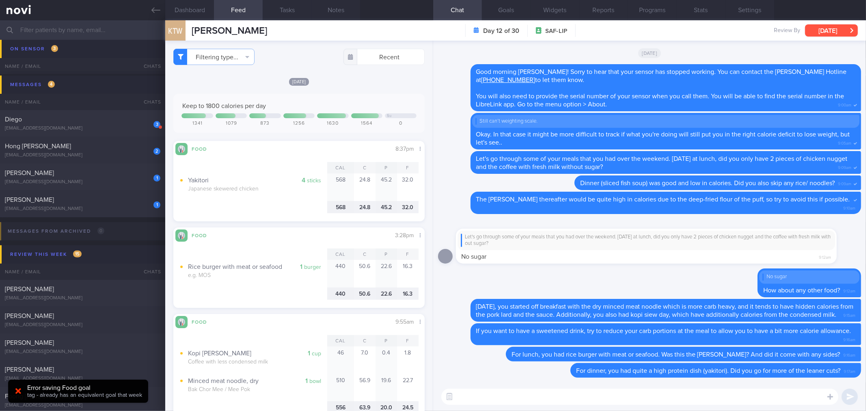
click at [817, 30] on button "[DATE]" at bounding box center [831, 30] width 53 height 12
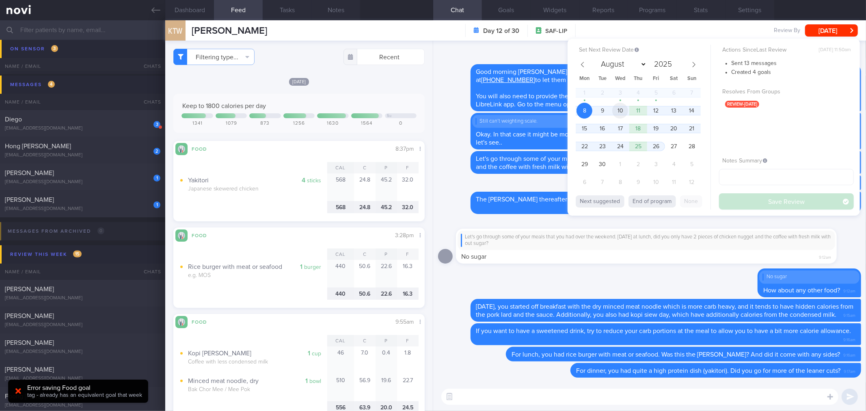
click at [621, 108] on span "10" at bounding box center [620, 111] width 16 height 16
click at [741, 201] on button "Save Review" at bounding box center [786, 201] width 135 height 16
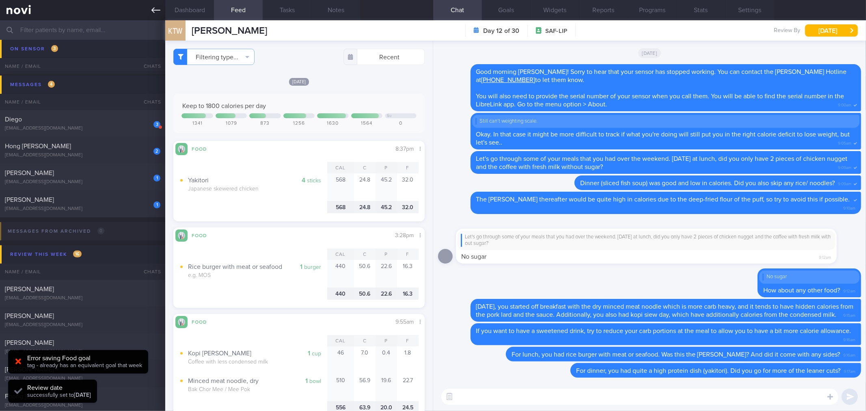
scroll to position [145, 237]
click at [157, 6] on icon at bounding box center [155, 10] width 9 height 9
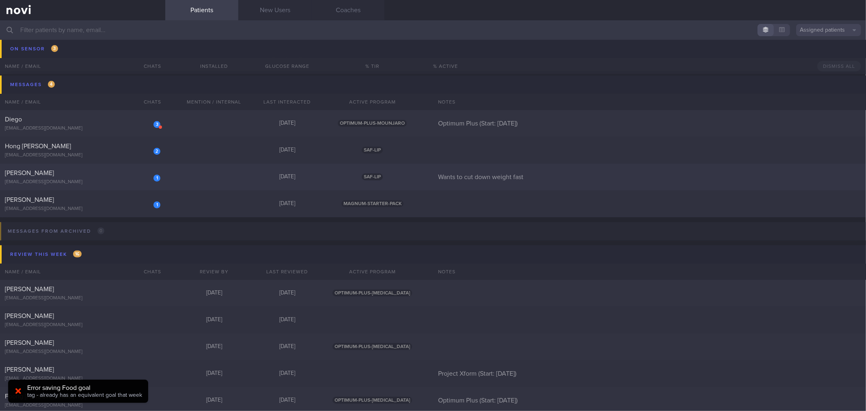
click at [222, 168] on div "1 [PERSON_NAME] [EMAIL_ADDRESS][DOMAIN_NAME] [DATE] SAF-LIP Wants to cut down w…" at bounding box center [433, 177] width 866 height 27
select select "8"
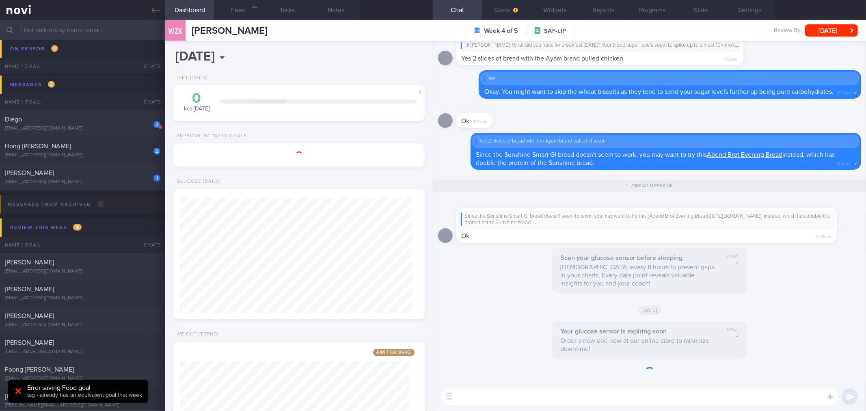
scroll to position [116, 233]
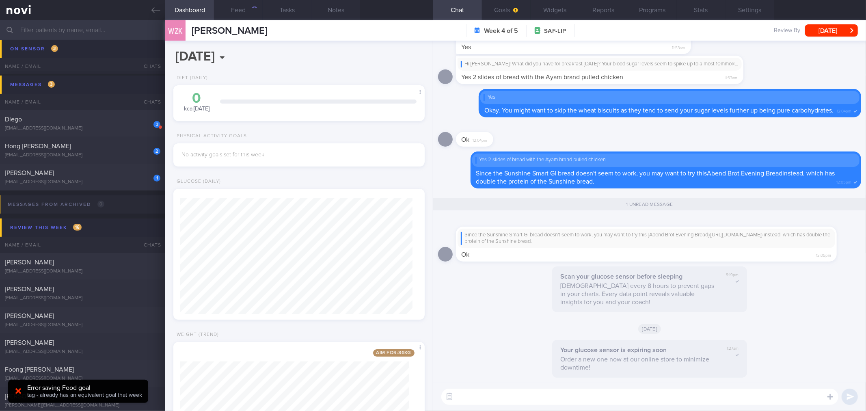
click at [498, 339] on div "[DATE]" at bounding box center [649, 328] width 423 height 23
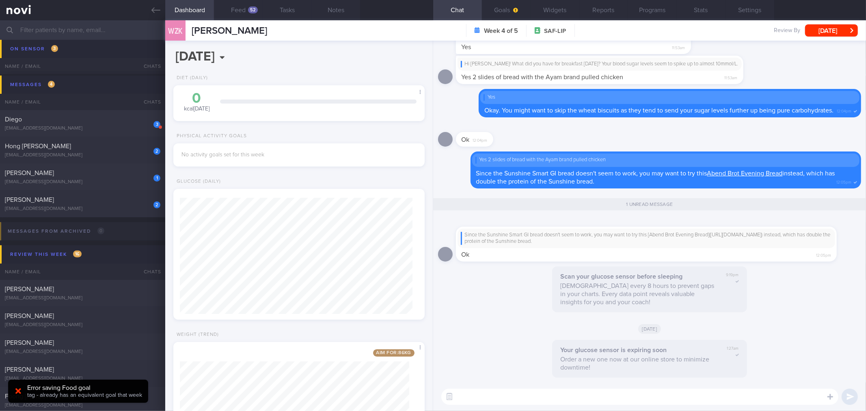
scroll to position [91, 0]
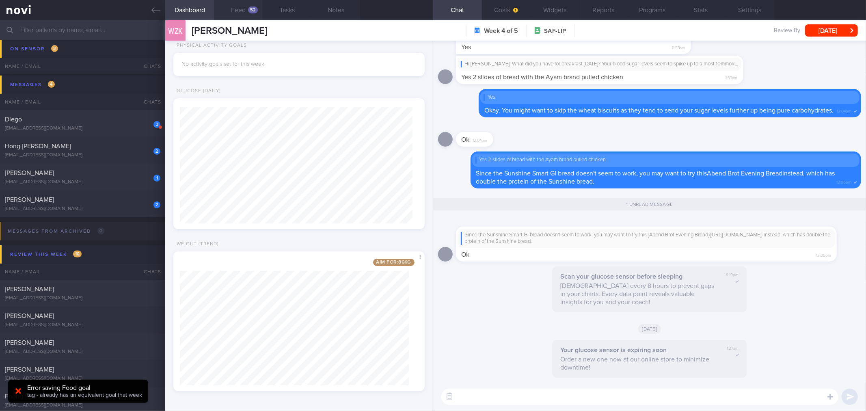
click at [238, 8] on button "Feed 52" at bounding box center [238, 10] width 49 height 20
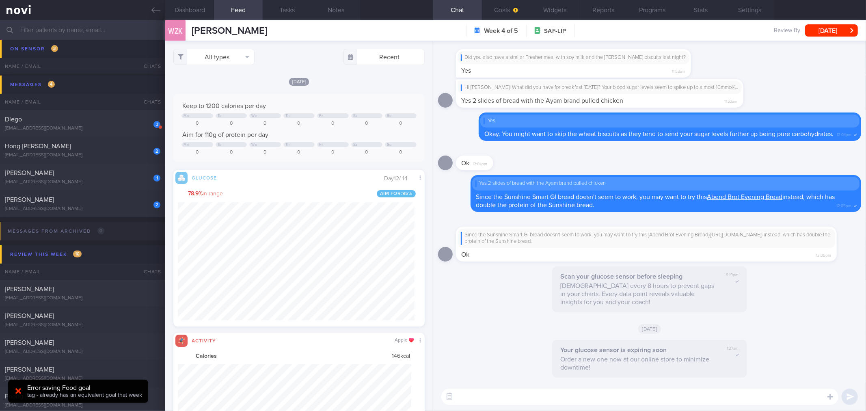
scroll to position [58, 234]
click at [200, 13] on button "Dashboard" at bounding box center [189, 10] width 49 height 20
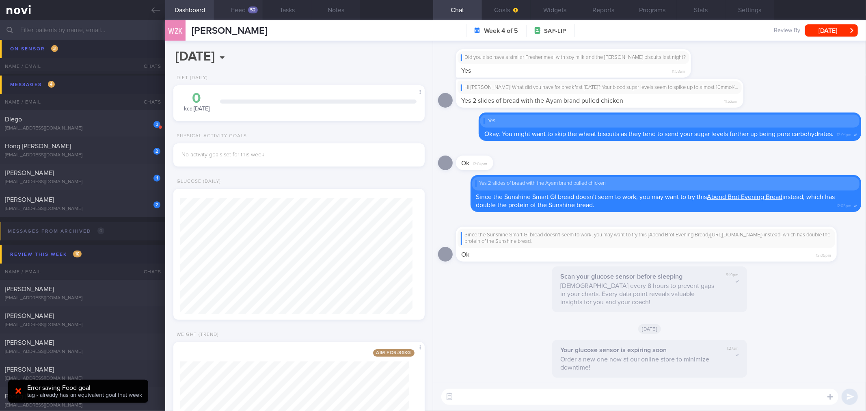
click at [241, 15] on button "Feed 52" at bounding box center [238, 10] width 49 height 20
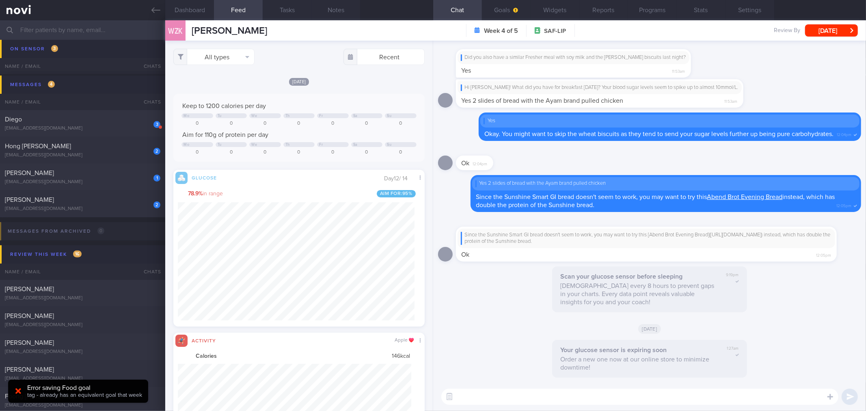
click at [595, 392] on textarea at bounding box center [639, 397] width 397 height 16
click at [595, 393] on textarea at bounding box center [639, 397] width 397 height 16
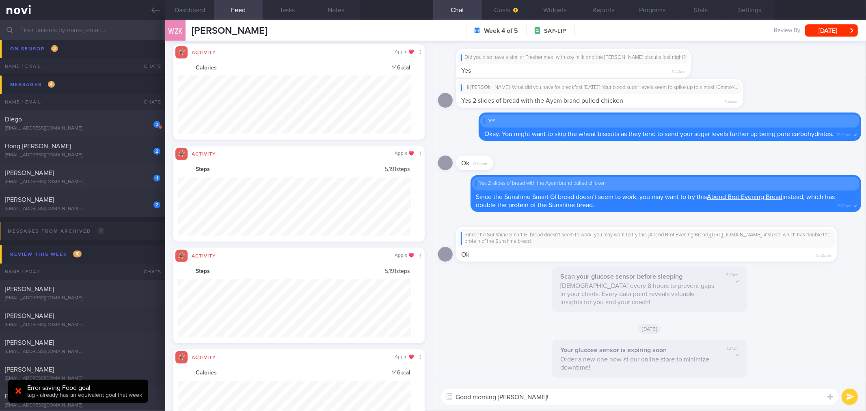
scroll to position [361, 0]
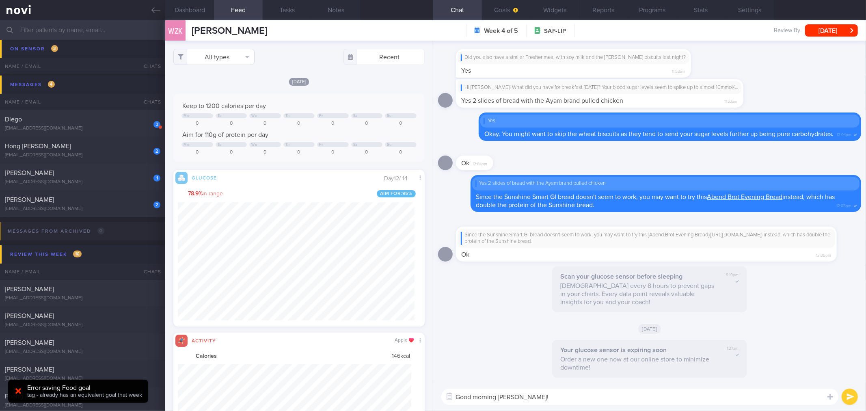
type textarea "Good morning [PERSON_NAME]!"
click at [246, 56] on button "All types" at bounding box center [213, 57] width 81 height 16
click at [240, 87] on button "Activity" at bounding box center [214, 85] width 80 height 12
checkbox input "false"
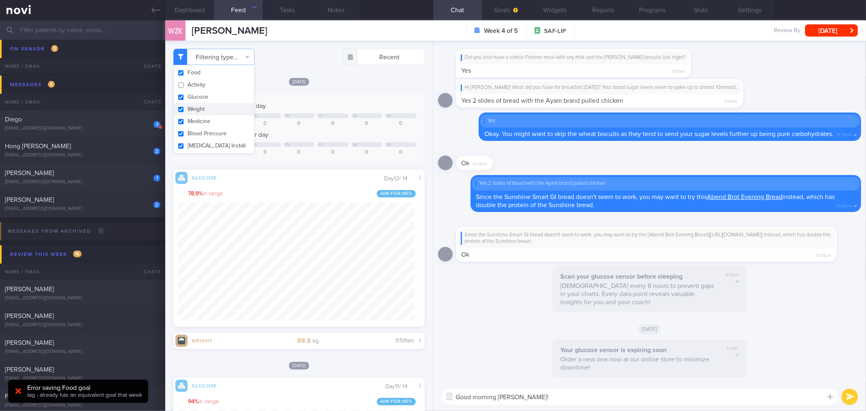
click at [238, 106] on button "Weight" at bounding box center [214, 109] width 80 height 12
checkbox input "false"
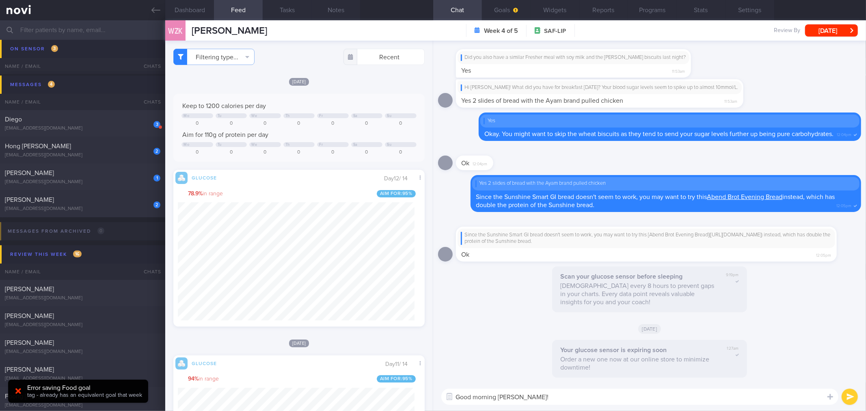
click at [316, 98] on div "Keep to 1200 calories per day Mo Tu We Th Fr Sa Su 0 0 0 0 0 0 0 Aim for 110g o…" at bounding box center [298, 128] width 251 height 68
click at [339, 11] on button "Notes" at bounding box center [335, 10] width 49 height 20
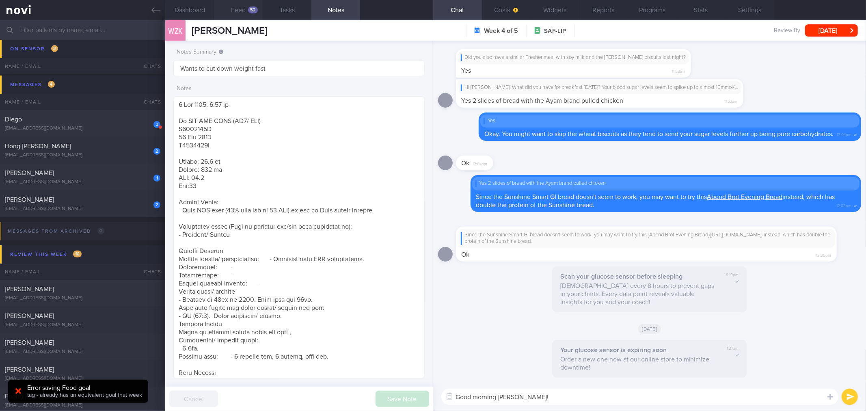
click at [238, 12] on button "Feed 52" at bounding box center [238, 10] width 49 height 20
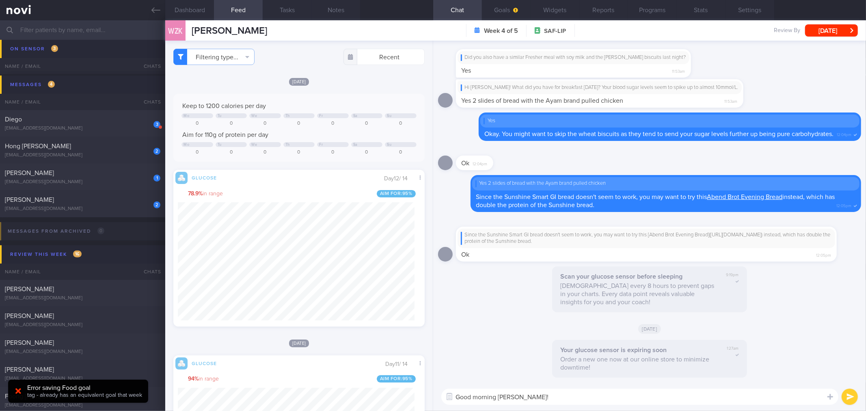
click at [565, 390] on textarea "Good morning [PERSON_NAME]!" at bounding box center [639, 397] width 397 height 16
click at [206, 5] on button "Dashboard" at bounding box center [189, 10] width 49 height 20
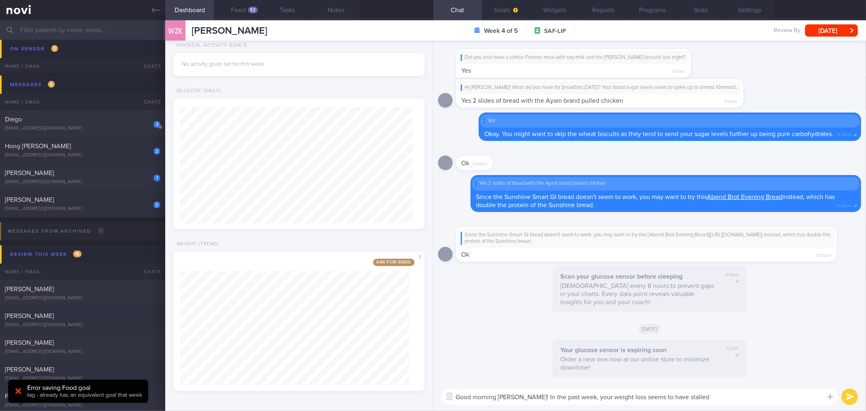
click at [769, 407] on div "Good morning [PERSON_NAME]! In the past week, your weight loss seems to have st…" at bounding box center [649, 397] width 433 height 28
click at [768, 404] on textarea "Good morning [PERSON_NAME]! In the past week, your weight loss seems to have st…" at bounding box center [639, 397] width 397 height 16
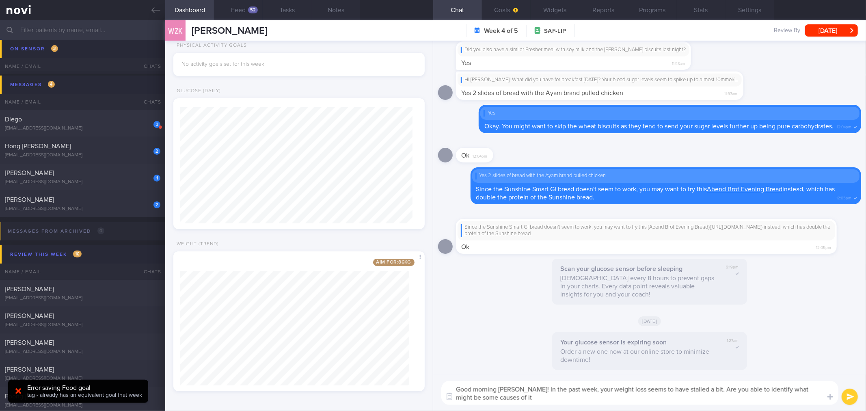
type textarea "Good morning [PERSON_NAME]! In the past week, your weight loss seems to have st…"
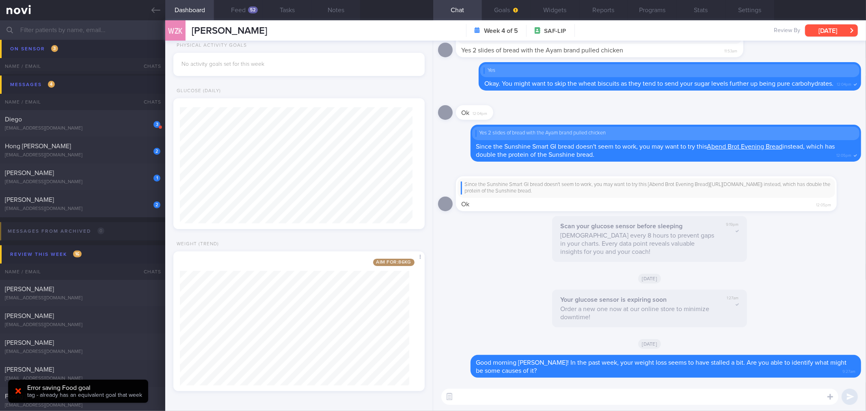
click at [819, 29] on button "[DATE]" at bounding box center [831, 30] width 53 height 12
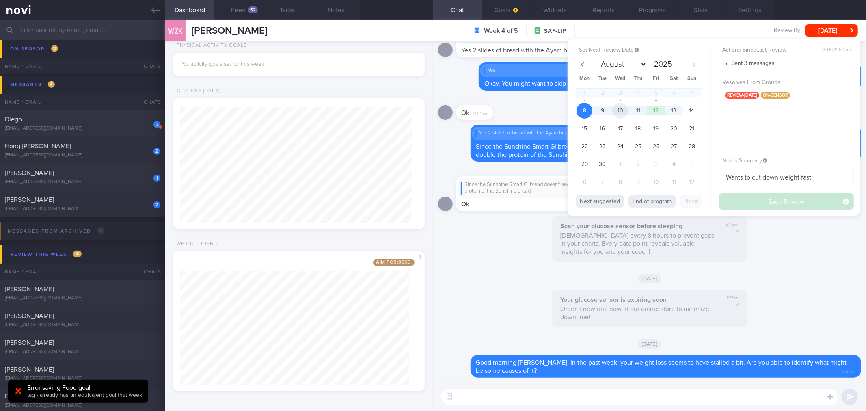
click at [625, 110] on span "10" at bounding box center [620, 111] width 16 height 16
click at [738, 198] on button "Save Review" at bounding box center [786, 201] width 135 height 16
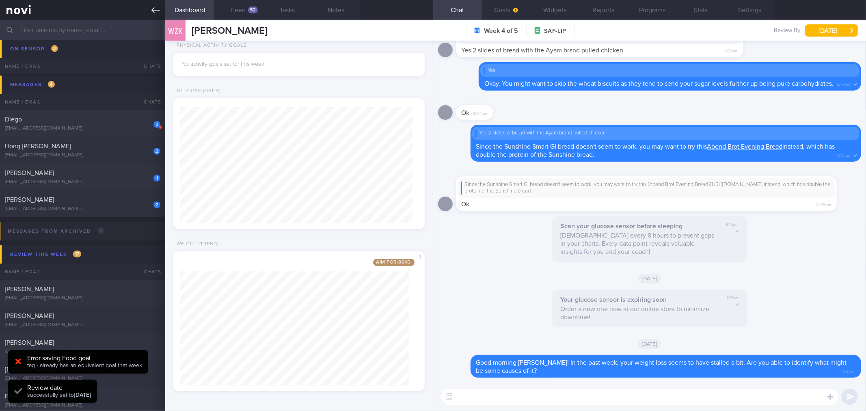
click at [147, 11] on link at bounding box center [82, 10] width 165 height 20
